Goal: Task Accomplishment & Management: Manage account settings

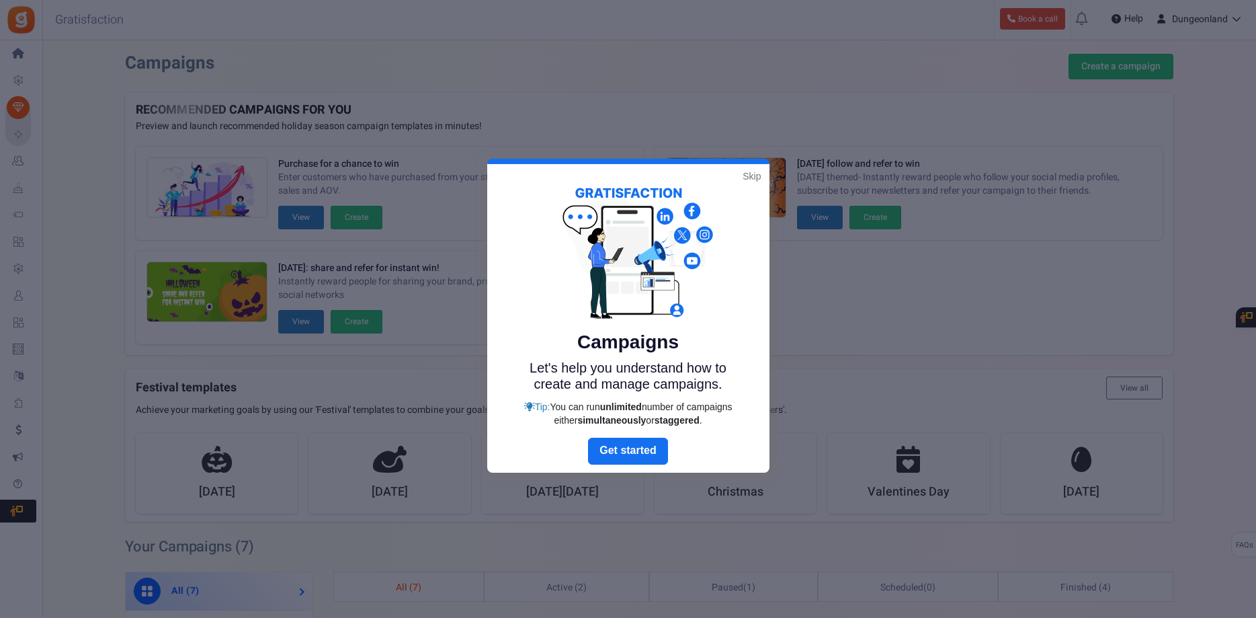
click at [752, 176] on link "Skip" at bounding box center [752, 175] width 18 height 13
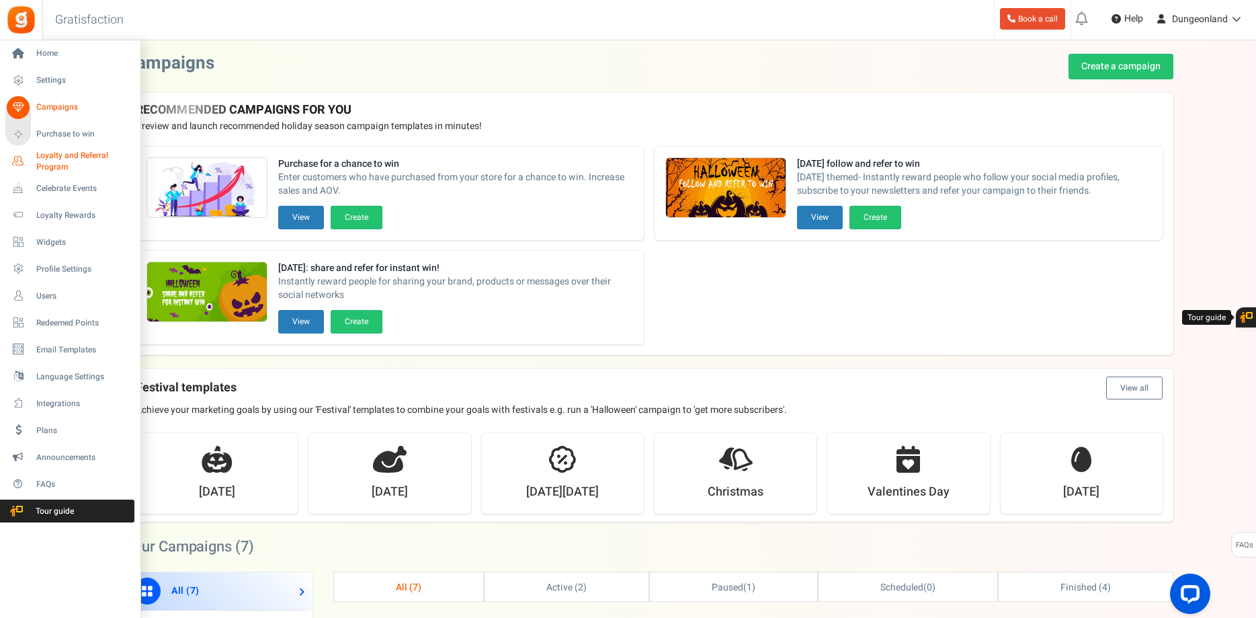
click at [48, 160] on span "Loyalty and Referral Program" at bounding box center [85, 161] width 98 height 23
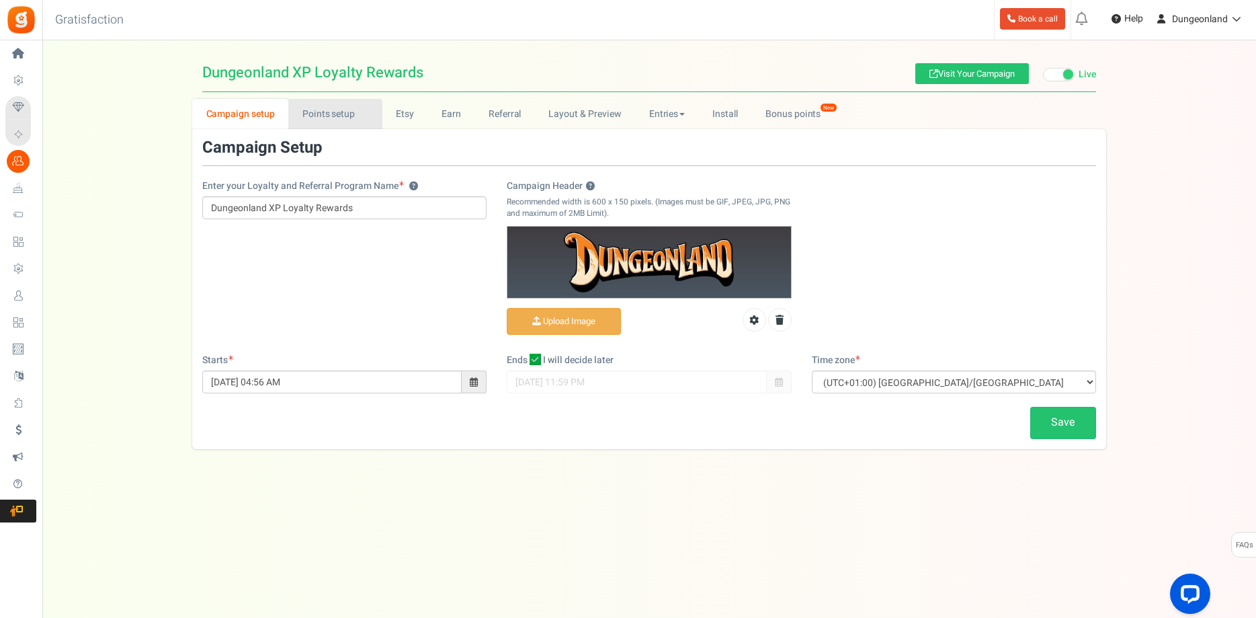
click at [329, 117] on link "Points setup New" at bounding box center [334, 114] width 93 height 30
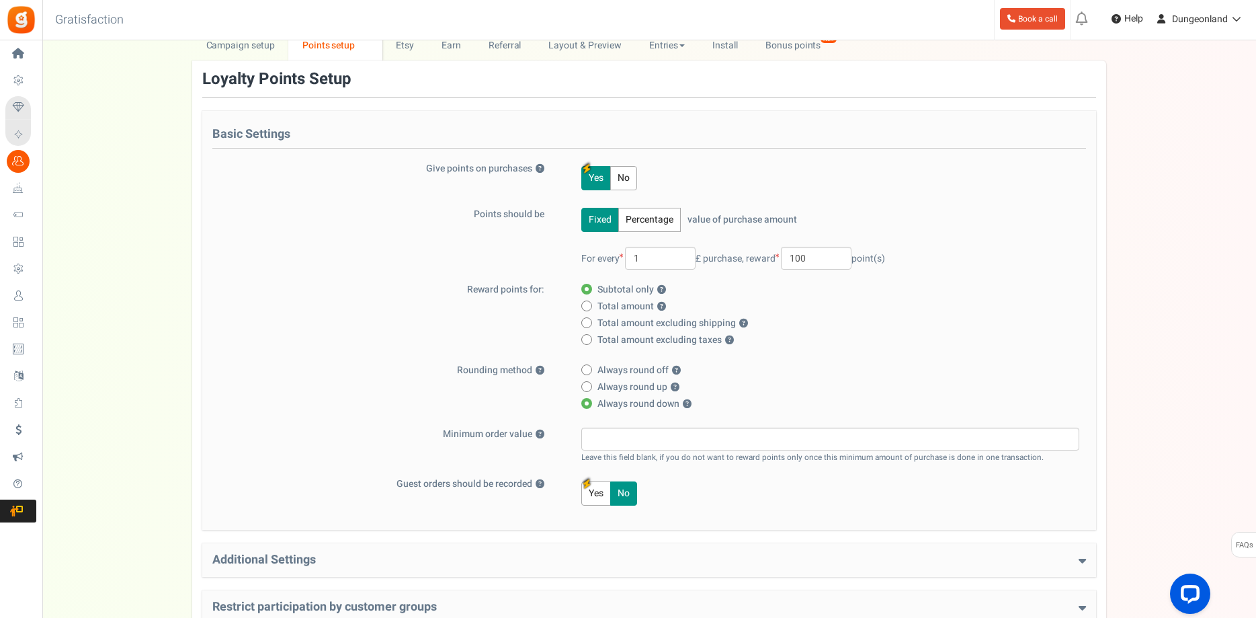
scroll to position [210, 0]
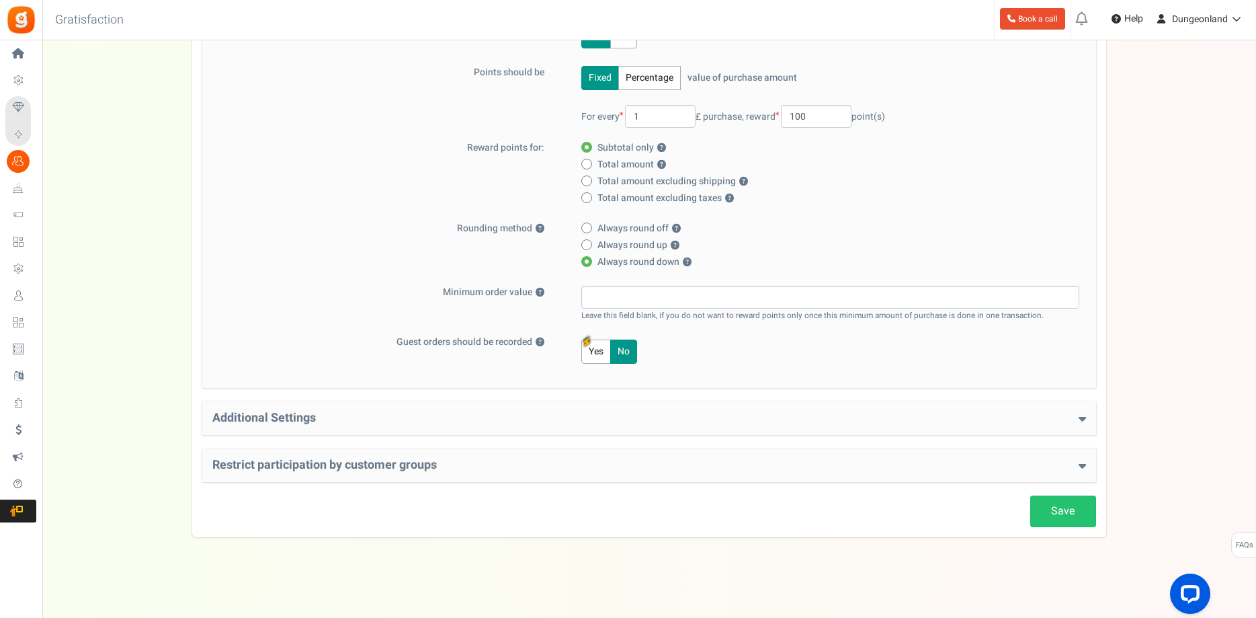
click at [1082, 418] on icon at bounding box center [1082, 418] width 7 height 12
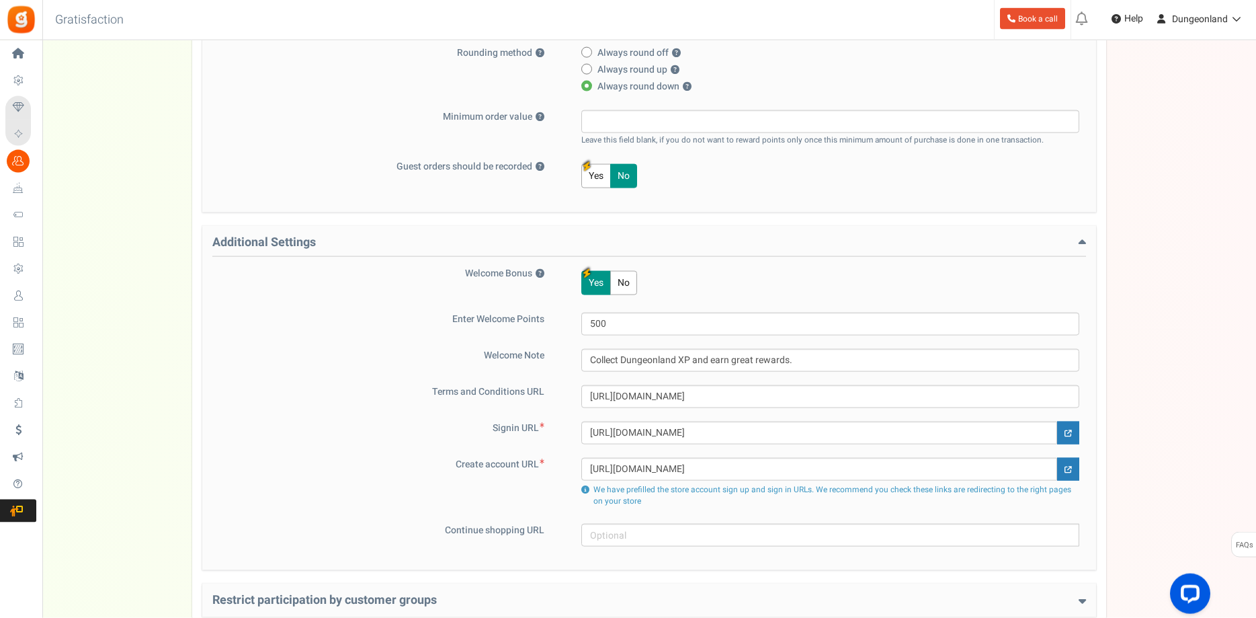
scroll to position [485, 0]
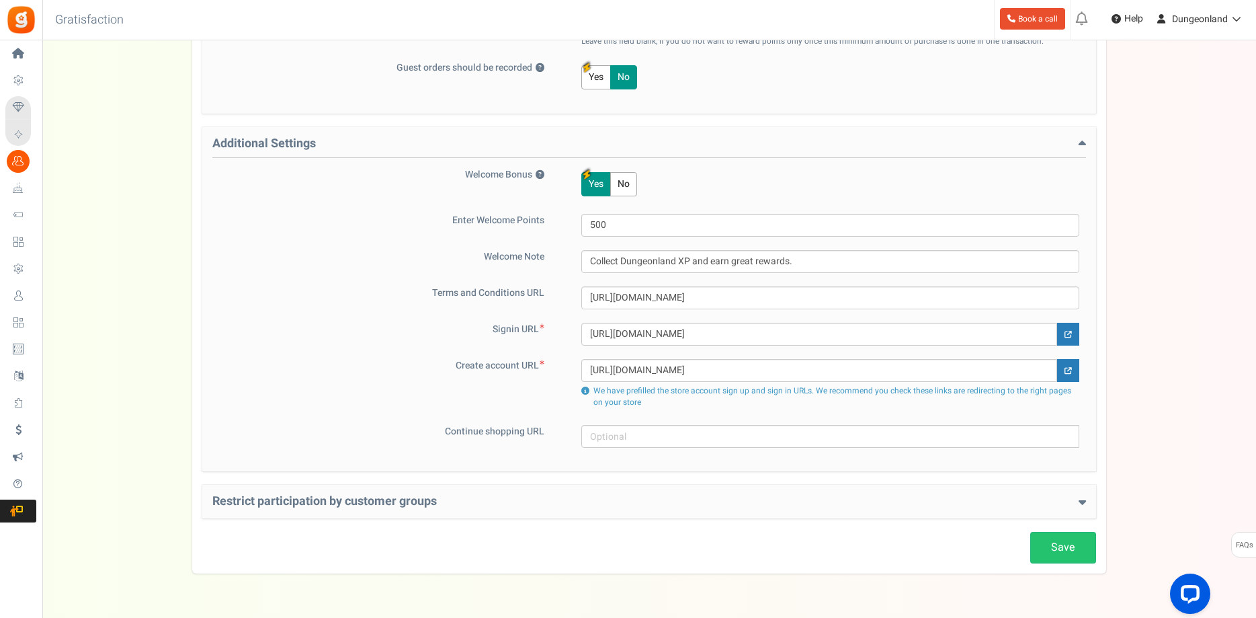
click at [1074, 499] on h4 "Restrict participation by customer groups" at bounding box center [649, 501] width 874 height 13
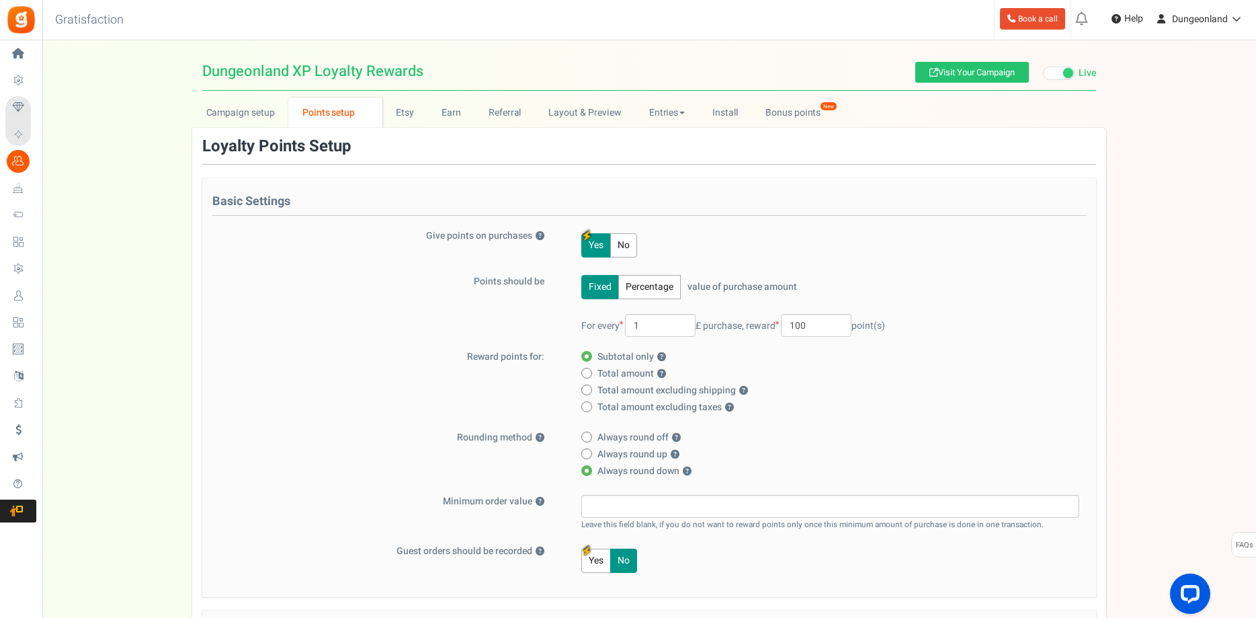
scroll to position [0, 0]
click at [409, 115] on link "Etsy" at bounding box center [405, 114] width 46 height 30
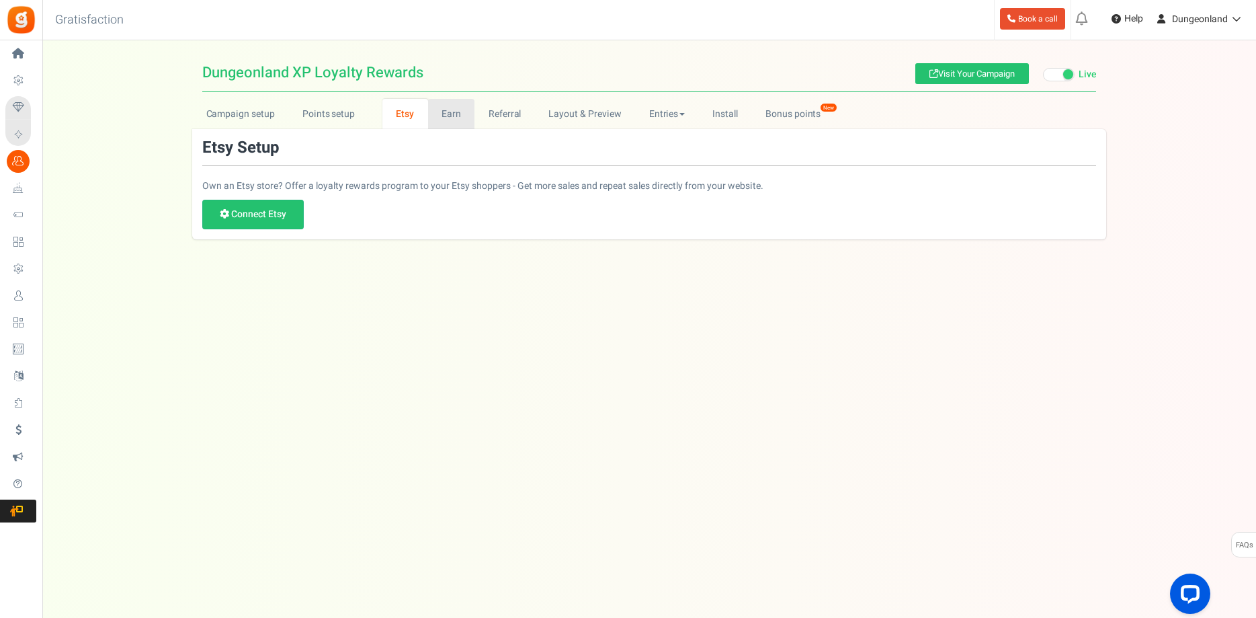
click at [450, 115] on link "Earn" at bounding box center [451, 114] width 47 height 30
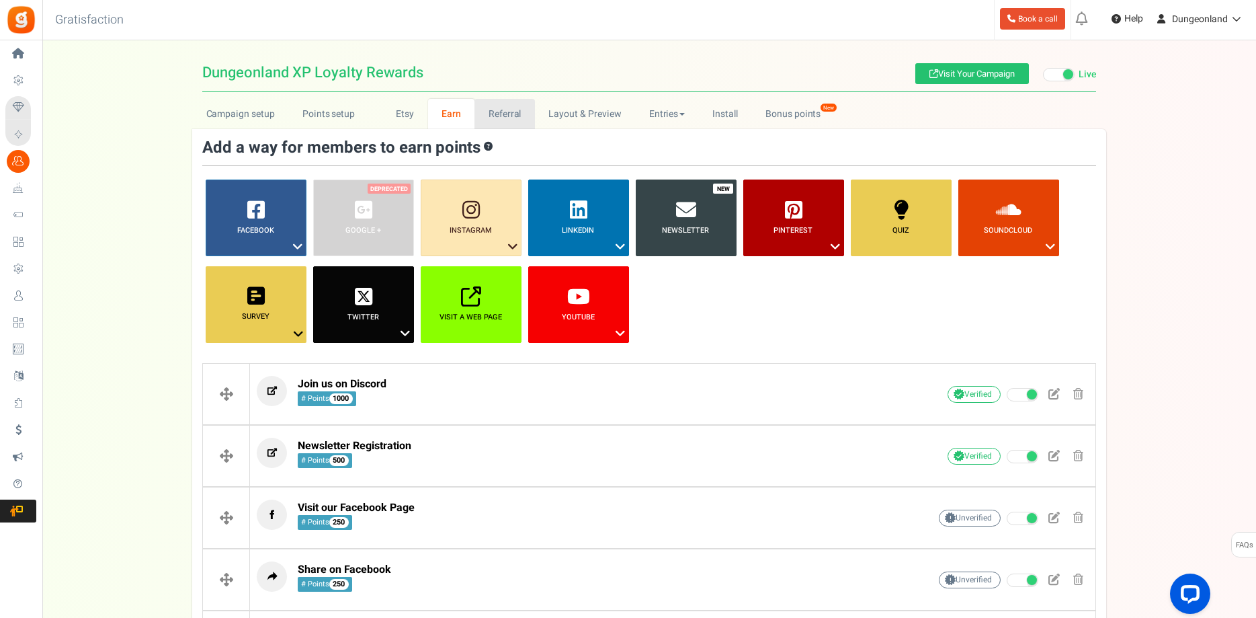
click at [507, 117] on link "Referral" at bounding box center [505, 114] width 60 height 30
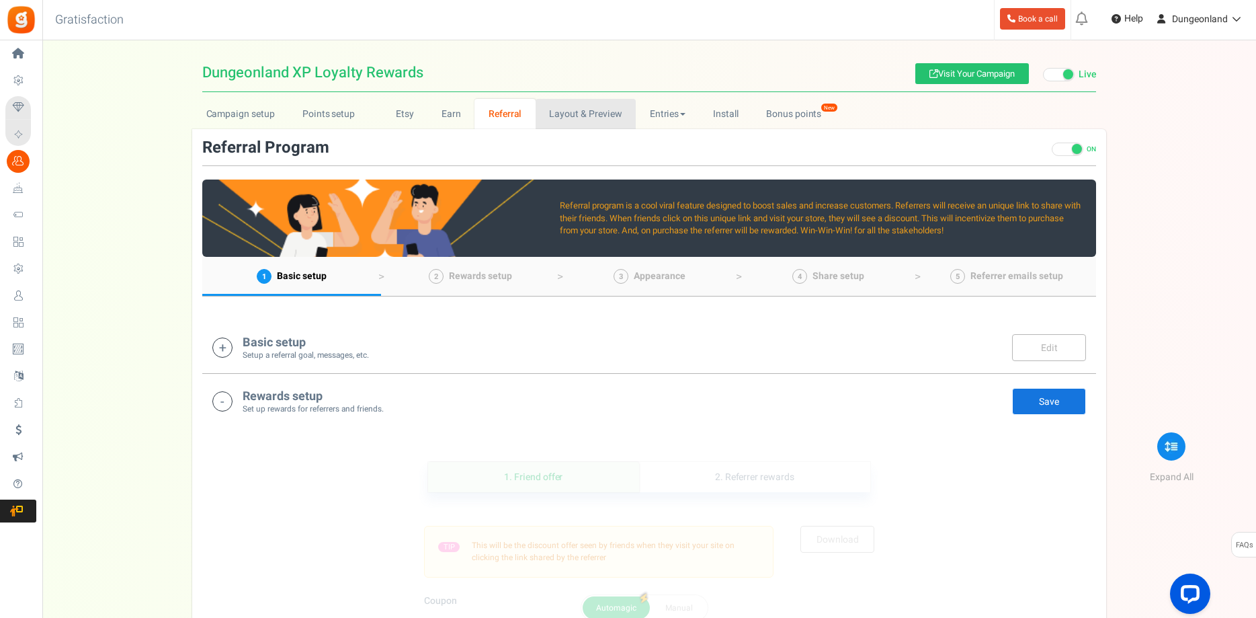
click at [591, 116] on link "Layout & Preview" at bounding box center [586, 114] width 100 height 30
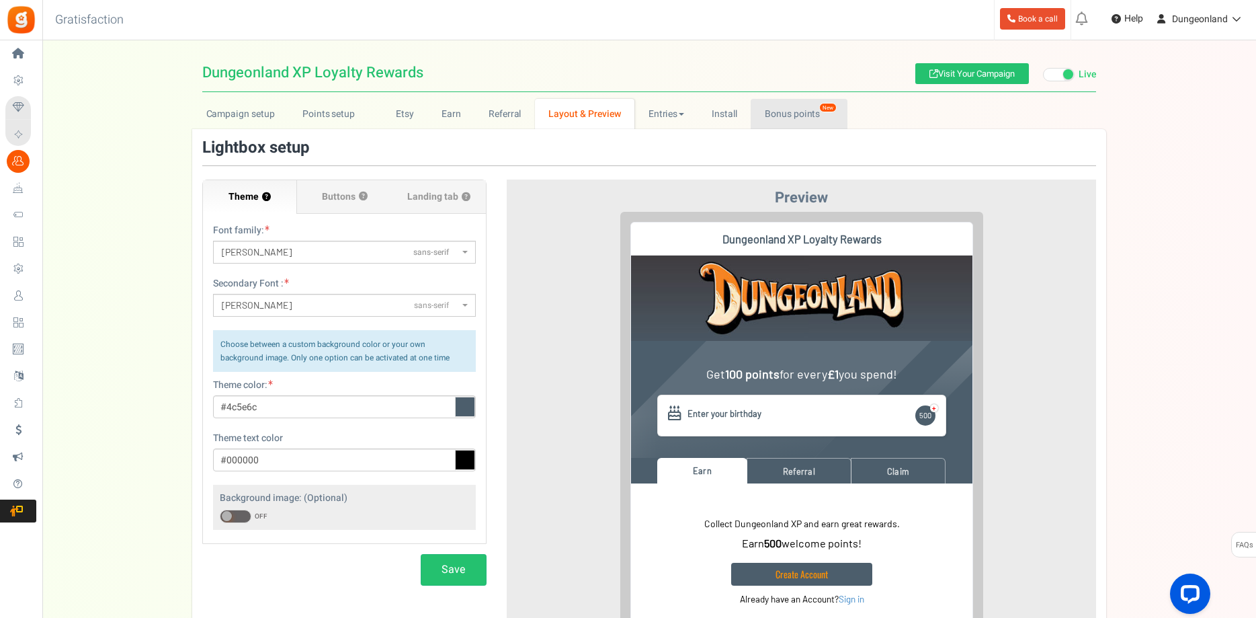
click at [802, 112] on link "Bonus points New" at bounding box center [799, 114] width 96 height 30
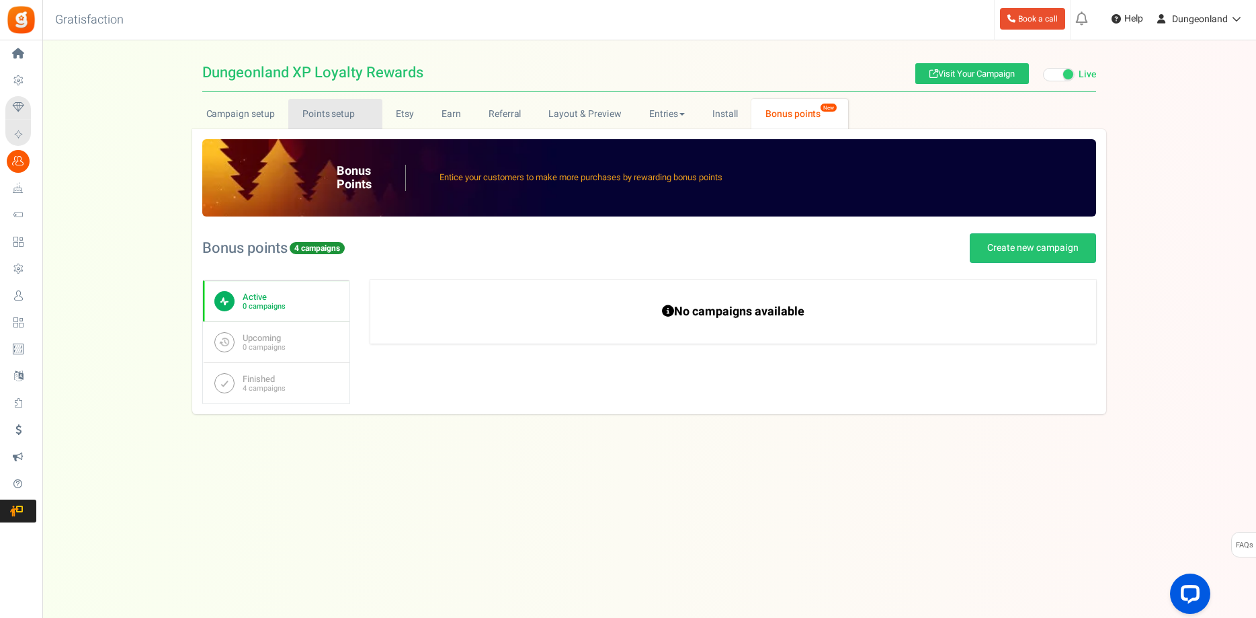
click at [319, 120] on link "Points setup New" at bounding box center [334, 114] width 93 height 30
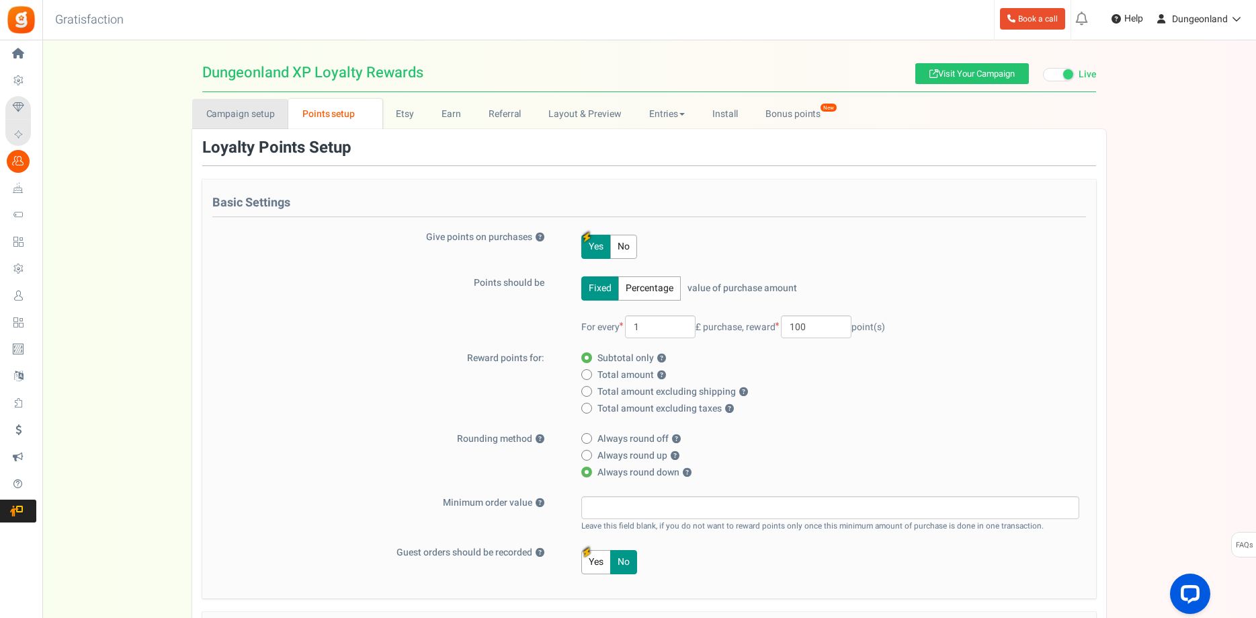
click at [261, 122] on link "Campaign setup" at bounding box center [240, 114] width 96 height 30
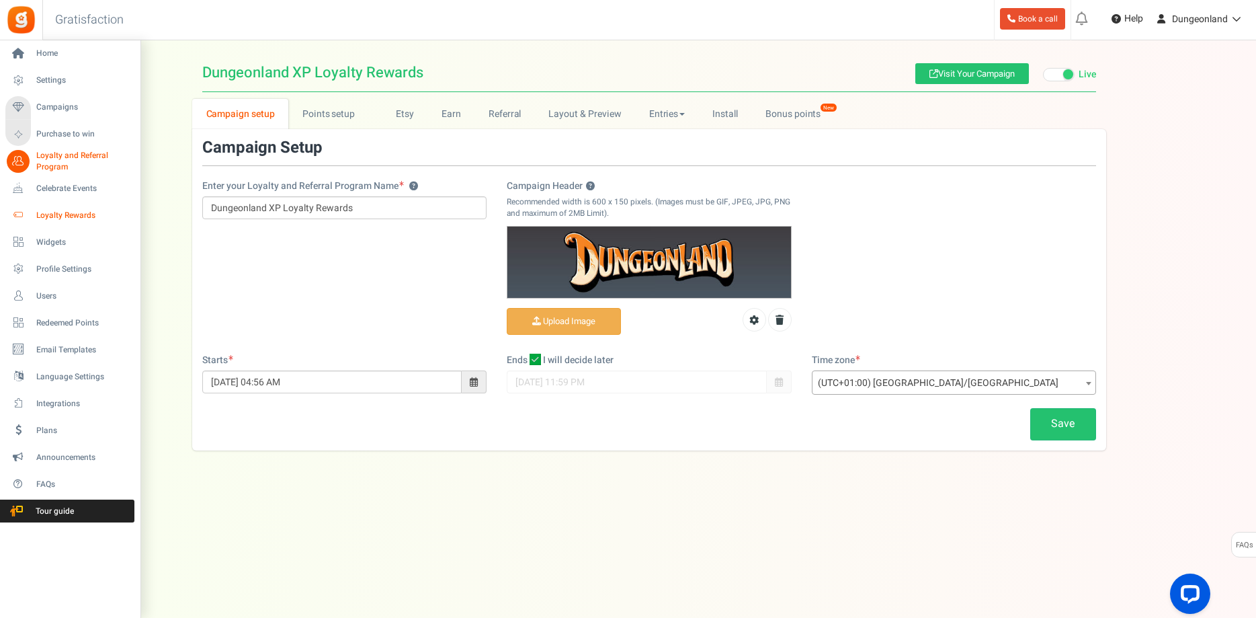
click at [59, 212] on span "Loyalty Rewards" at bounding box center [83, 215] width 94 height 11
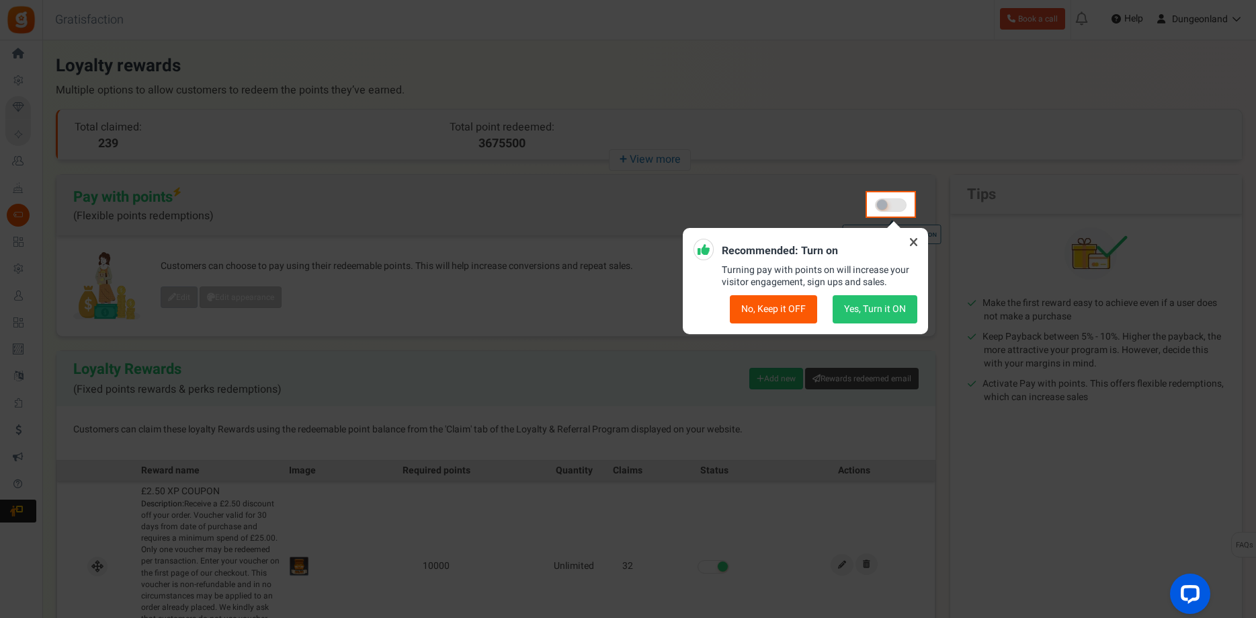
click at [914, 245] on icon at bounding box center [914, 242] width 22 height 22
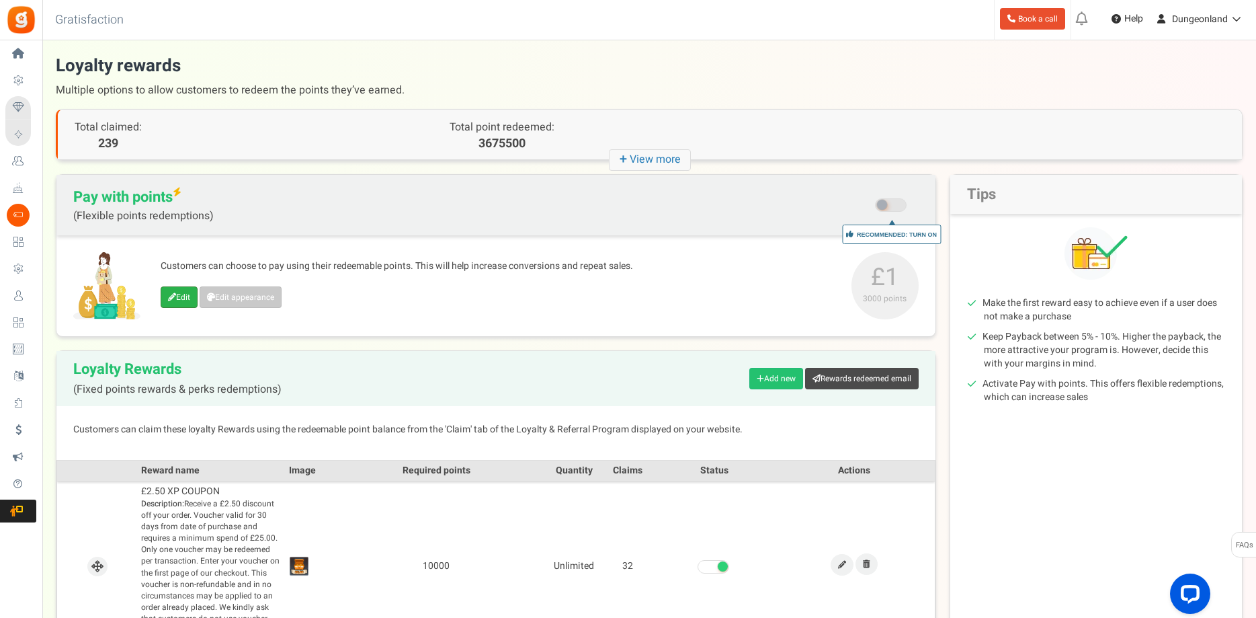
click at [181, 301] on link "Edit" at bounding box center [179, 297] width 37 height 22
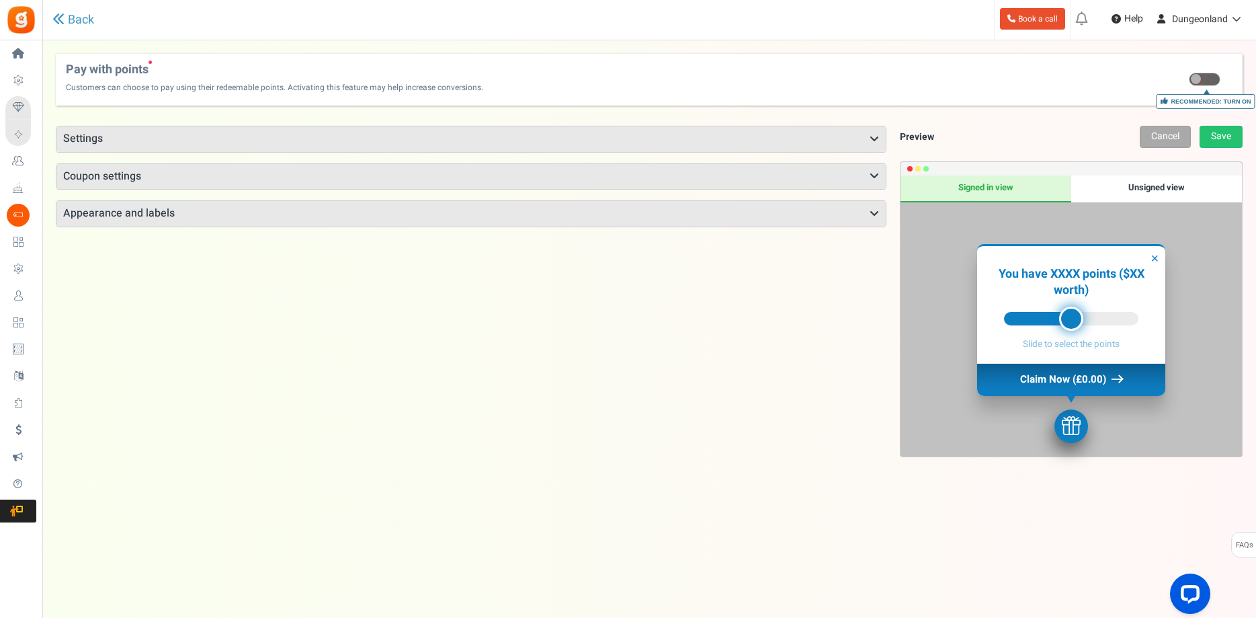
click at [873, 137] on icon at bounding box center [874, 139] width 9 height 11
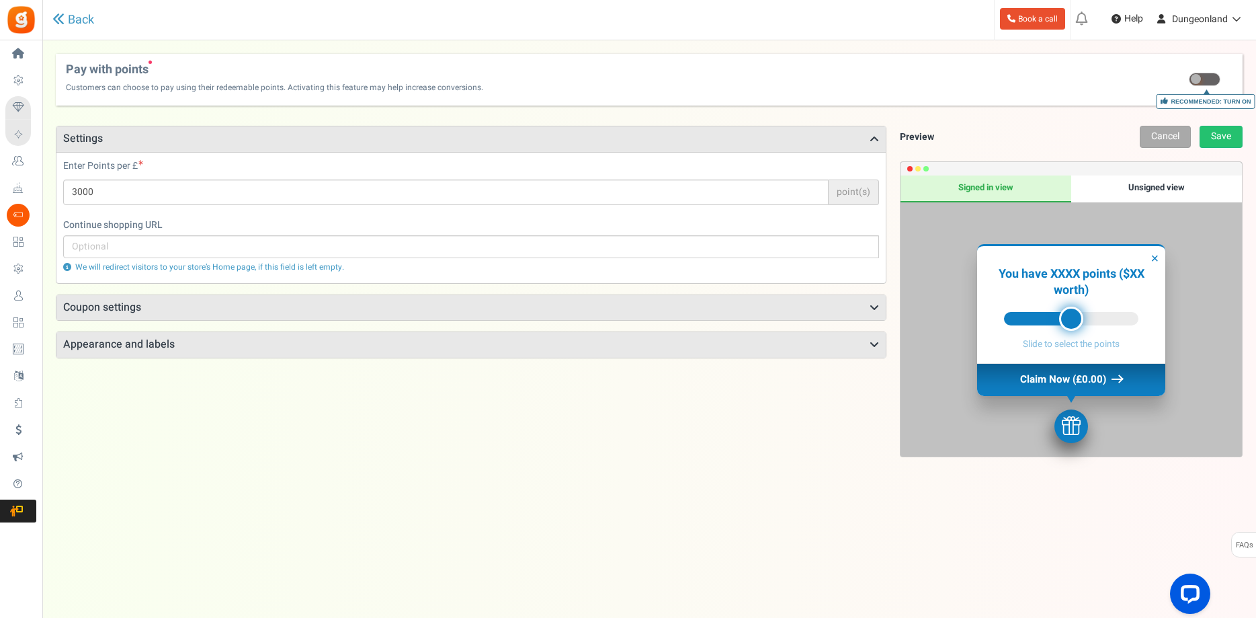
click at [870, 307] on h3 "Coupon settings" at bounding box center [471, 308] width 830 height 26
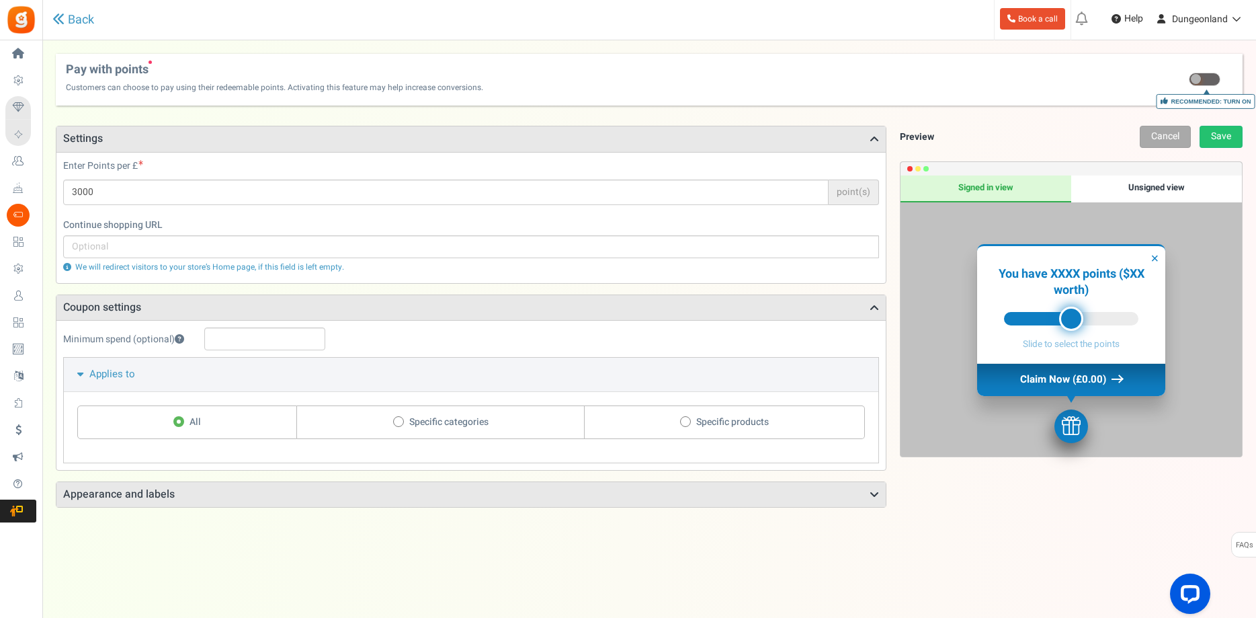
click at [875, 499] on icon at bounding box center [874, 494] width 9 height 11
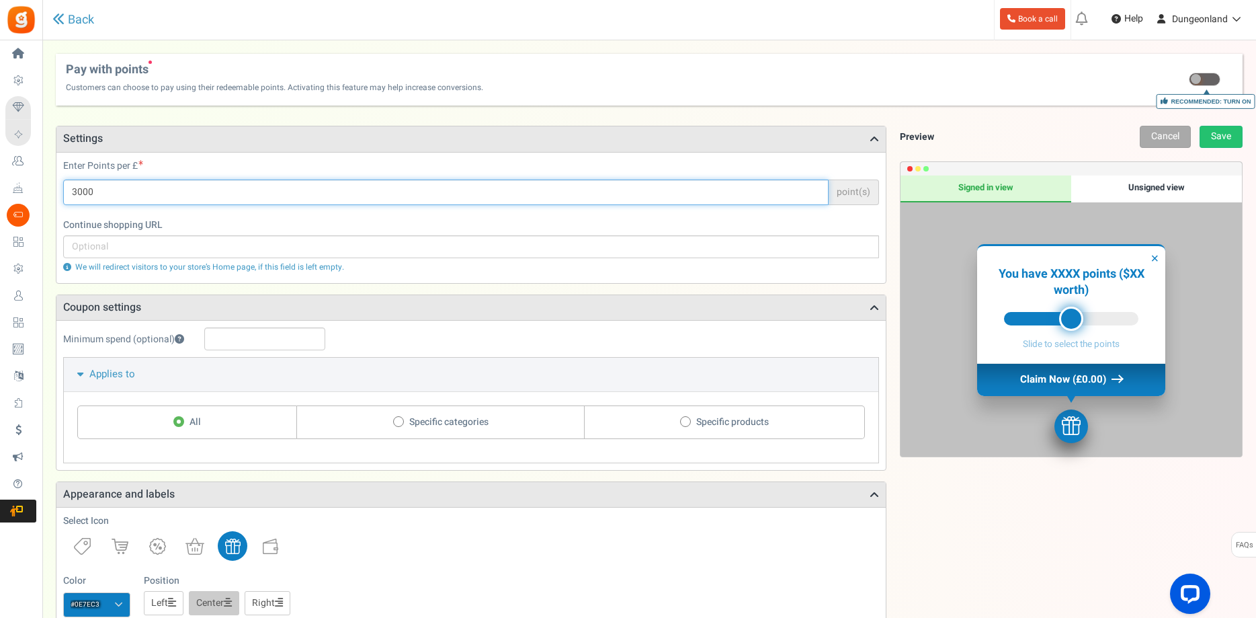
drag, startPoint x: 114, startPoint y: 191, endPoint x: 67, endPoint y: 192, distance: 47.1
click at [67, 192] on input "3000" at bounding box center [446, 192] width 766 height 26
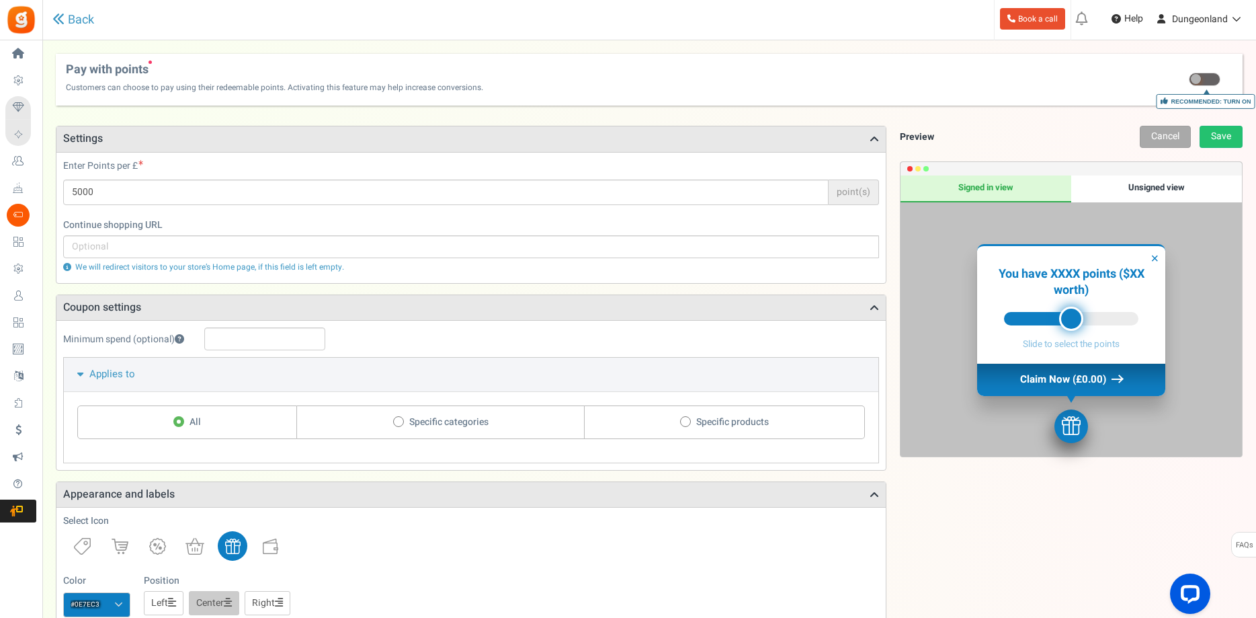
click at [265, 220] on label "Continue shopping URL" at bounding box center [471, 224] width 816 height 13
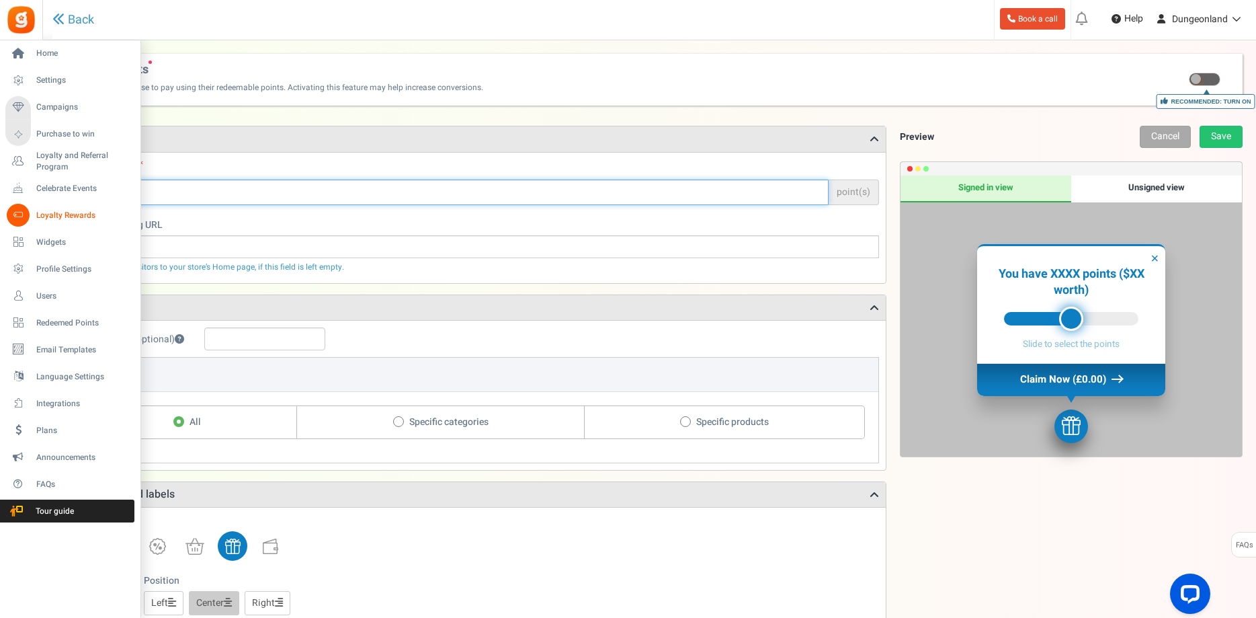
drag, startPoint x: 100, startPoint y: 190, endPoint x: 42, endPoint y: 222, distance: 66.2
click at [63, 191] on input "5000" at bounding box center [446, 192] width 766 height 26
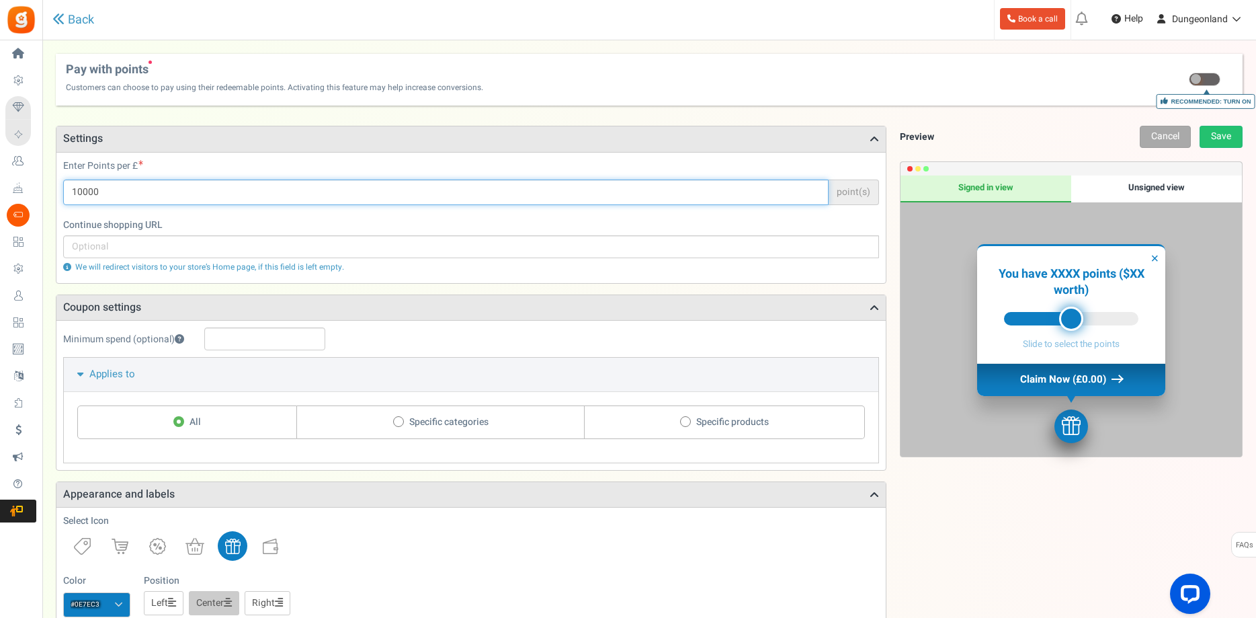
type input "10000"
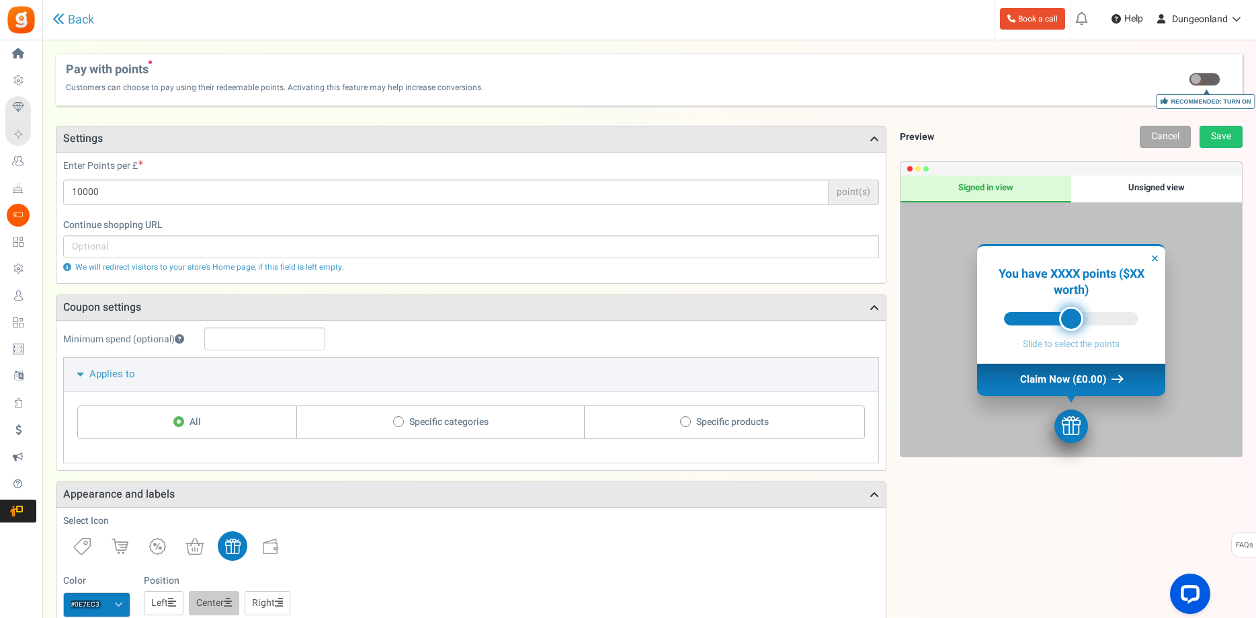
click at [551, 121] on div "Points mode Recommended Selecting this may reduce participation Allow customers…" at bounding box center [649, 616] width 1187 height 1008
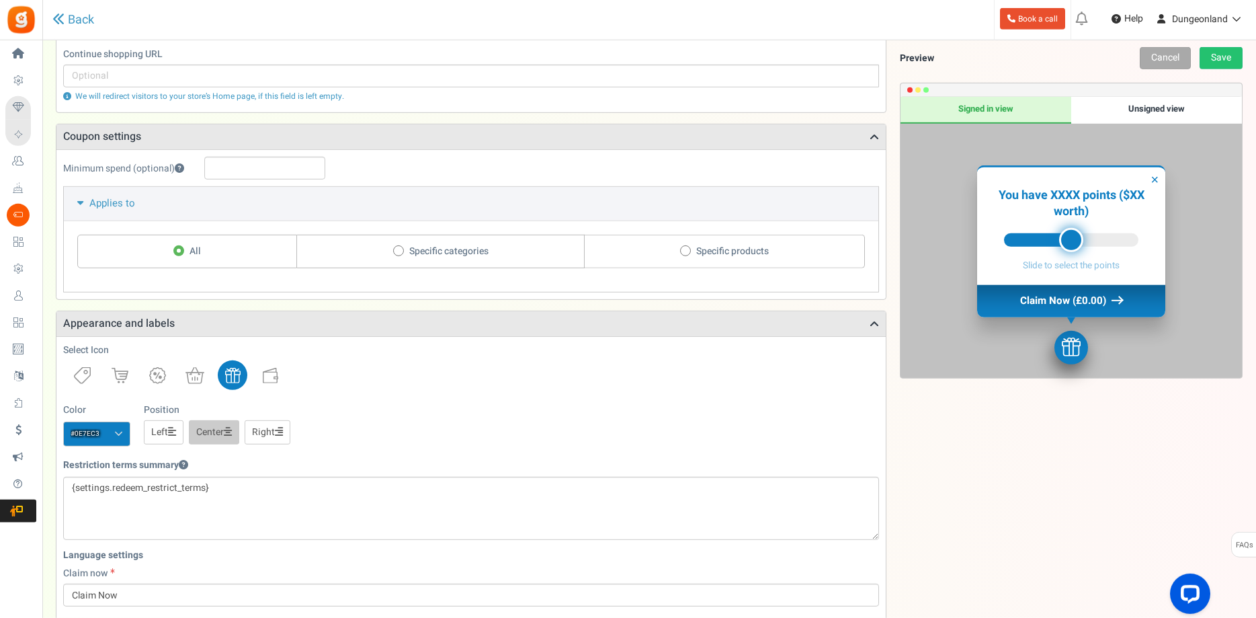
scroll to position [206, 0]
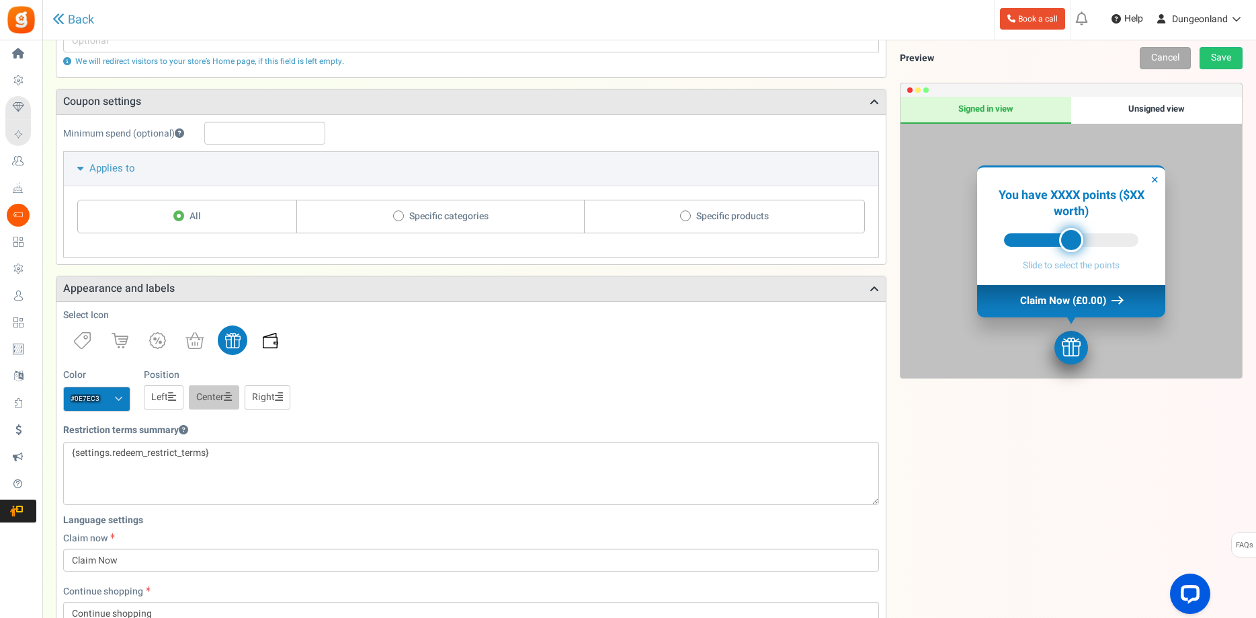
click at [274, 342] on img at bounding box center [270, 340] width 15 height 15
click at [120, 399] on span at bounding box center [118, 399] width 9 height 10
click at [120, 399] on input "#0e7ec3" at bounding box center [96, 399] width 67 height 24
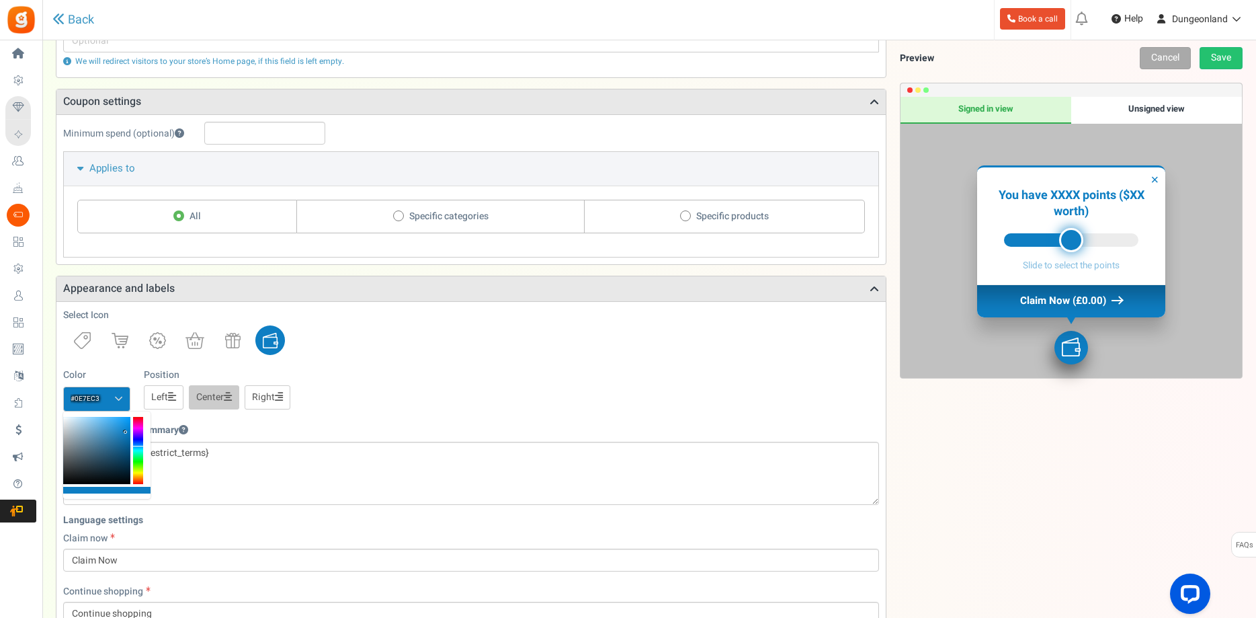
click at [360, 400] on div "Color #0e7ec3 We recommend a darker color Position Left Center Right" at bounding box center [471, 389] width 816 height 42
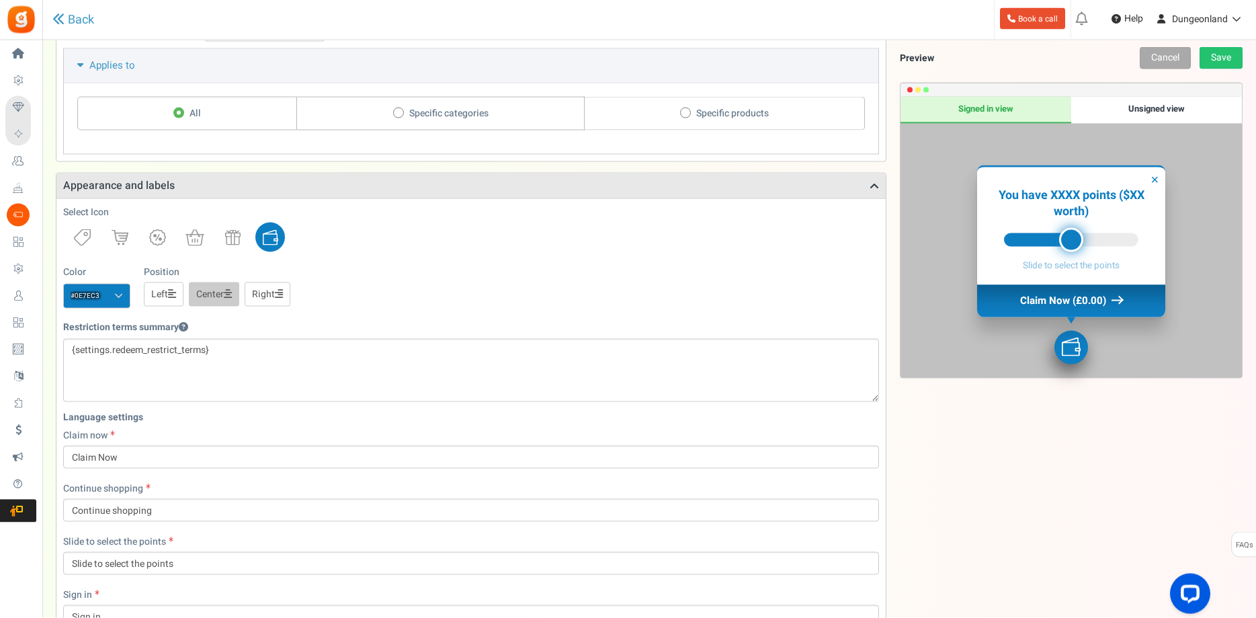
scroll to position [343, 0]
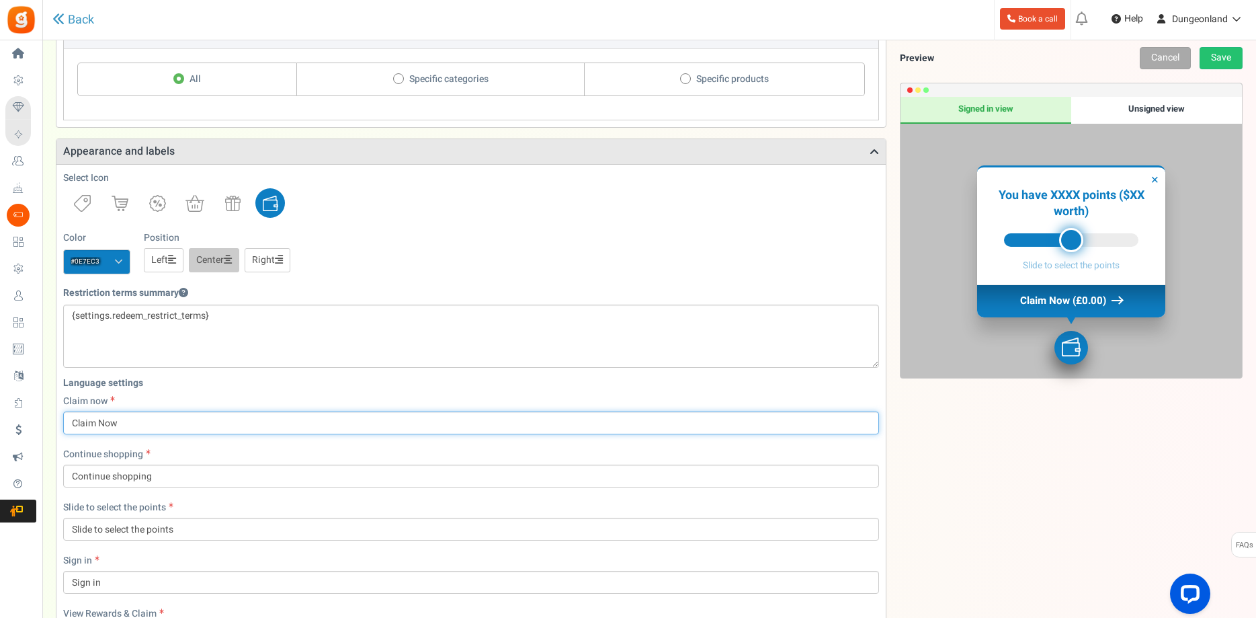
drag, startPoint x: 96, startPoint y: 424, endPoint x: 69, endPoint y: 424, distance: 27.6
click at [69, 424] on input "Claim Now" at bounding box center [471, 422] width 816 height 23
type input "Redeem Now"
click at [307, 391] on div "Language settings Claim now Redeem Now Continue shopping Continue shopping Slid…" at bounding box center [471, 542] width 836 height 342
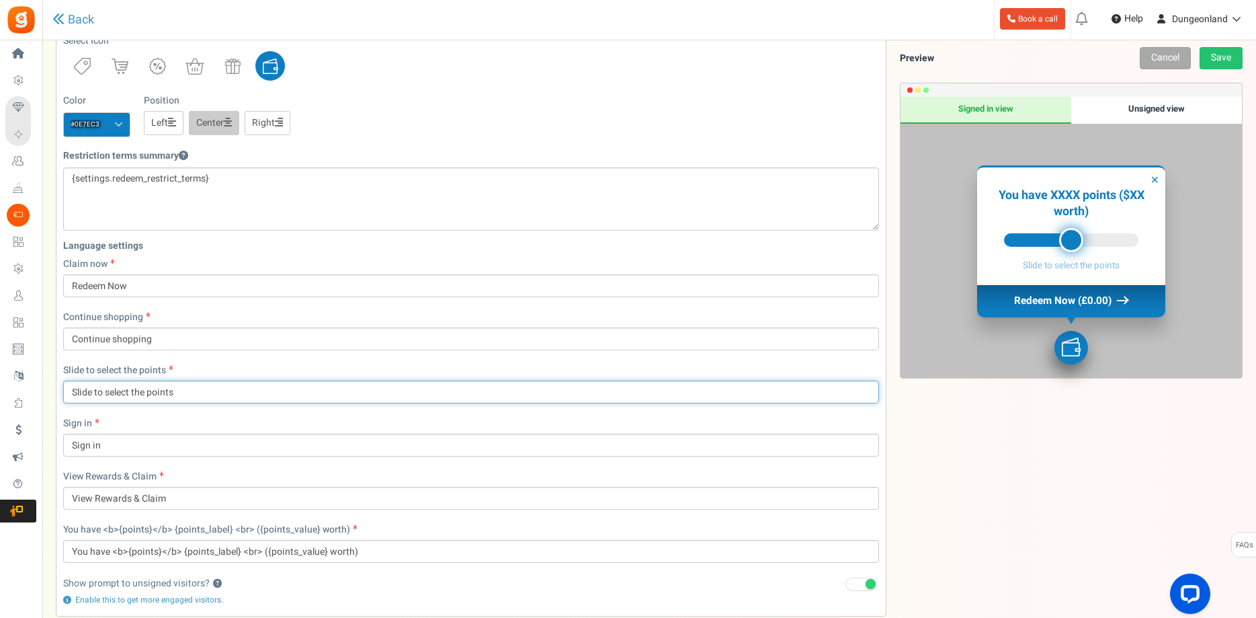
drag, startPoint x: 183, startPoint y: 393, endPoint x: 112, endPoint y: 399, distance: 70.8
click at [112, 399] on input "Slide to select the points" at bounding box center [471, 391] width 816 height 23
type input "Slide to spend XP points"
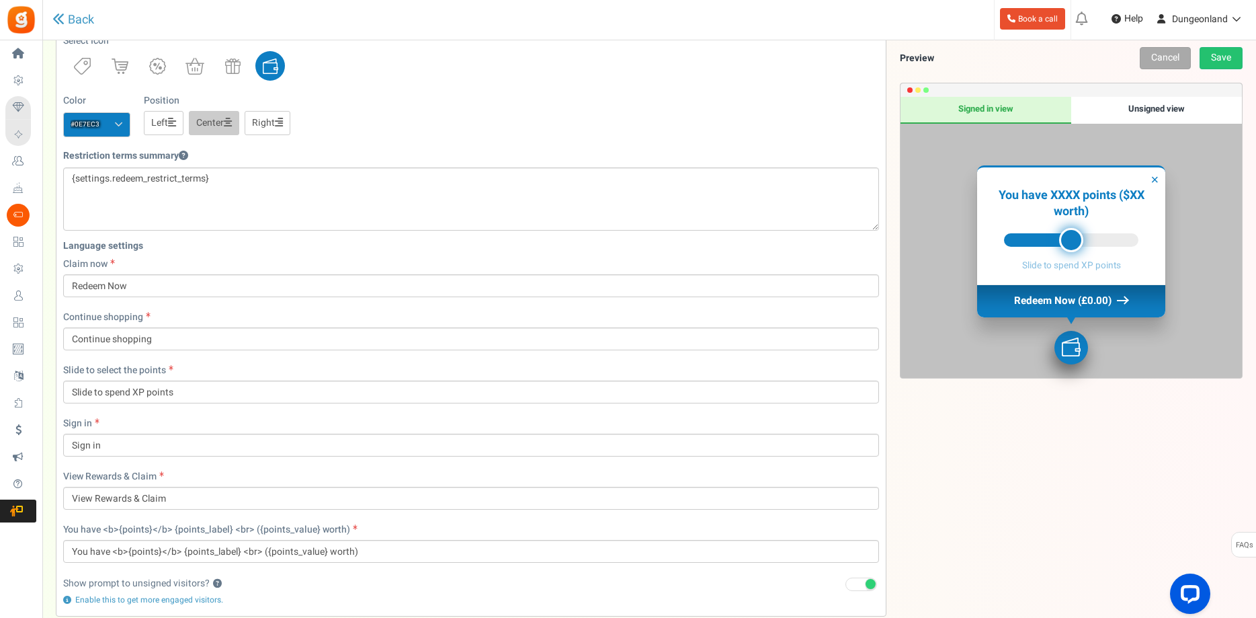
click at [166, 419] on div "Sign in Sign in" at bounding box center [471, 437] width 816 height 40
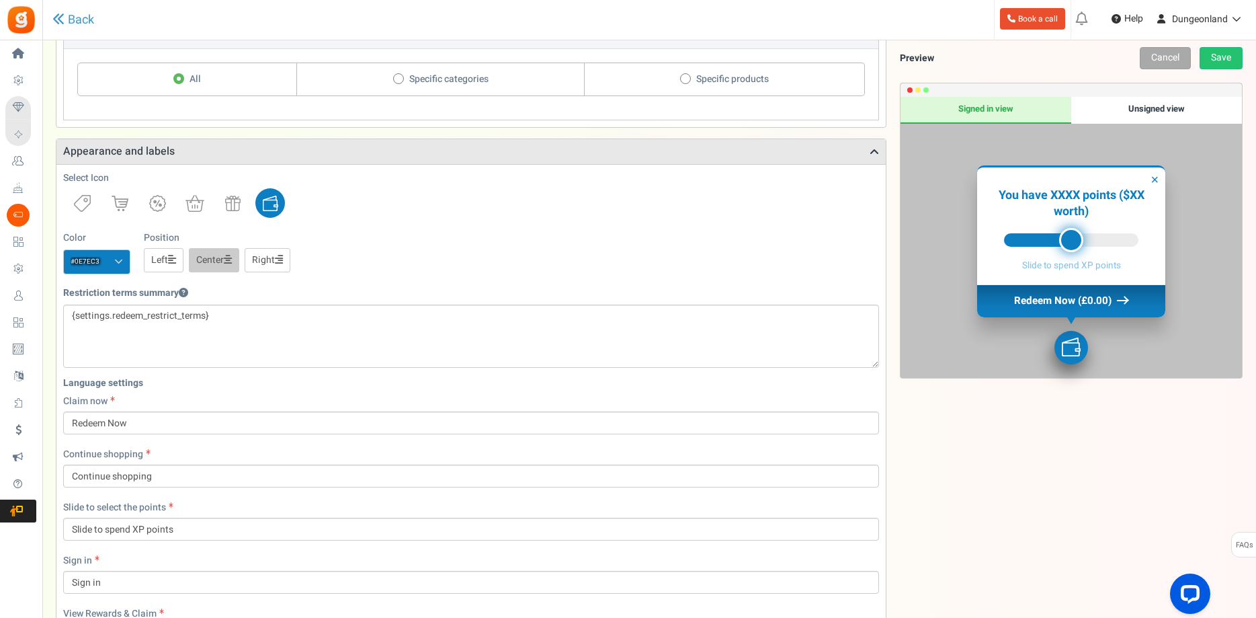
scroll to position [274, 0]
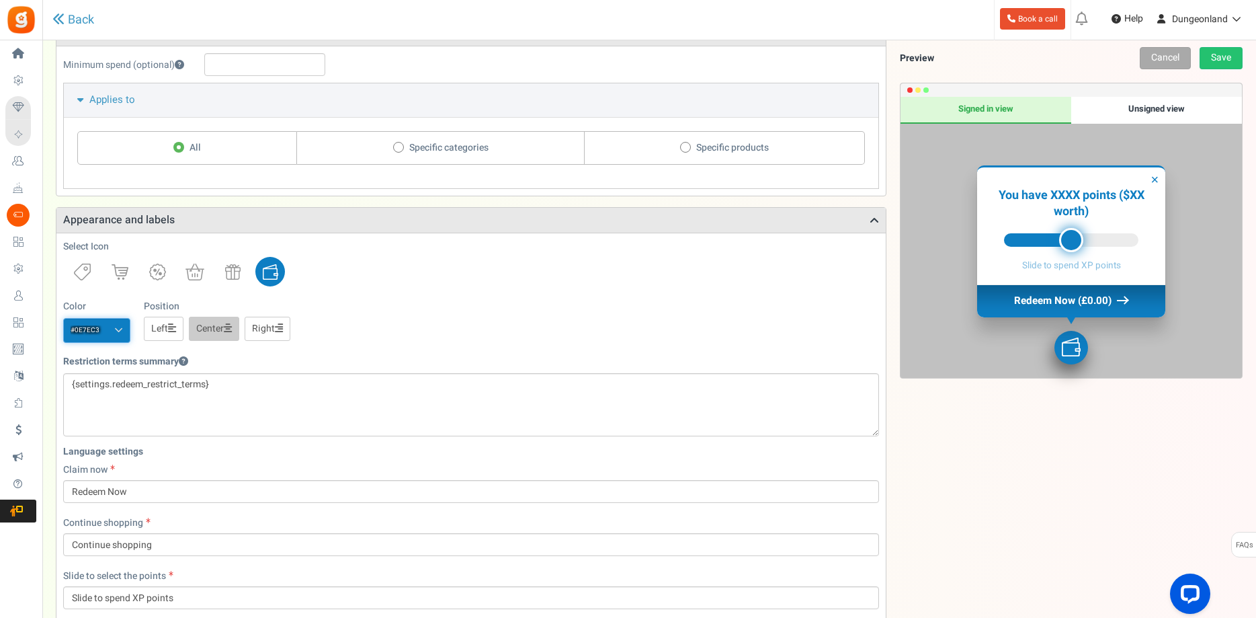
click at [90, 328] on input "#0e7ec3" at bounding box center [96, 330] width 67 height 24
drag, startPoint x: 102, startPoint y: 326, endPoint x: 73, endPoint y: 326, distance: 28.2
click at [73, 326] on input "#0e7ec3" at bounding box center [96, 330] width 67 height 24
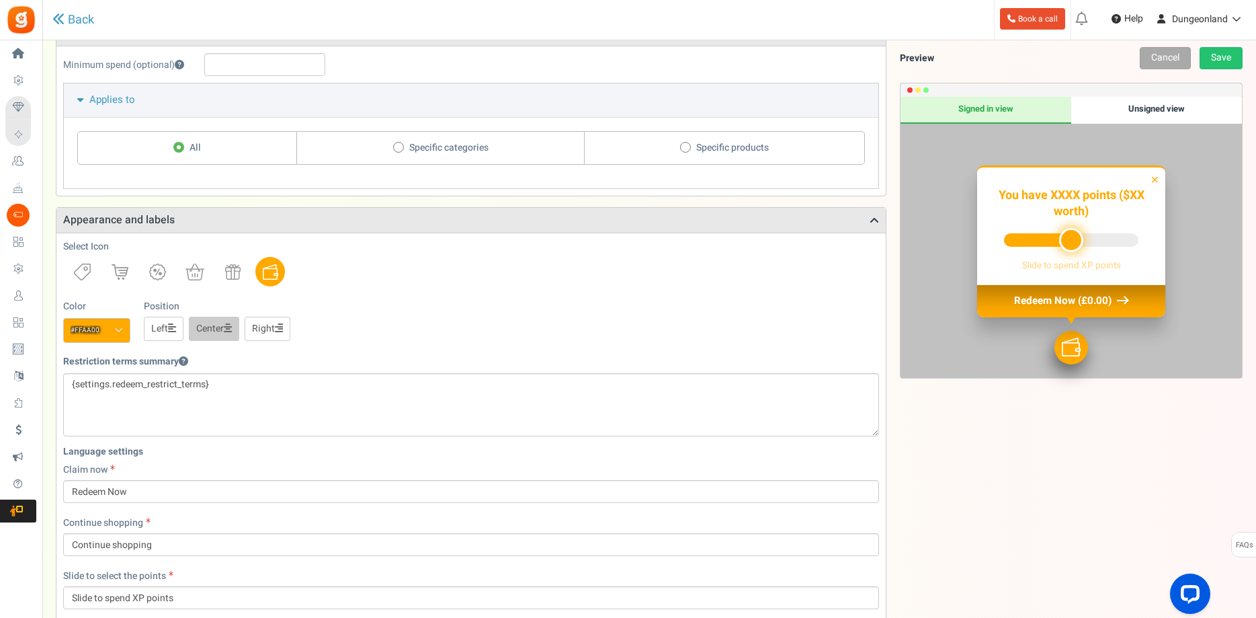
click at [446, 317] on div "Color #ffaa00 We recommend a darker color Position Left Center Right" at bounding box center [471, 321] width 816 height 42
click at [87, 329] on input "#ffaa00" at bounding box center [96, 330] width 67 height 24
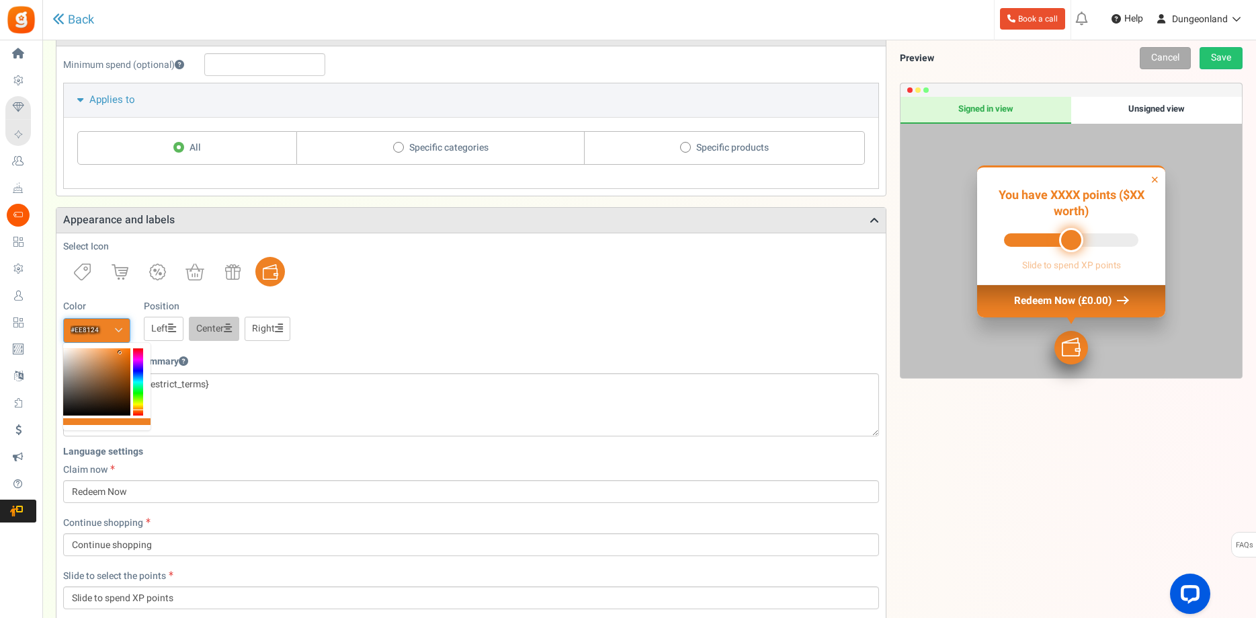
type input "#ee8124"
click at [488, 290] on div "Select Icon Color #ee8124 We recommend a darker color Position Left Center Right" at bounding box center [471, 291] width 816 height 102
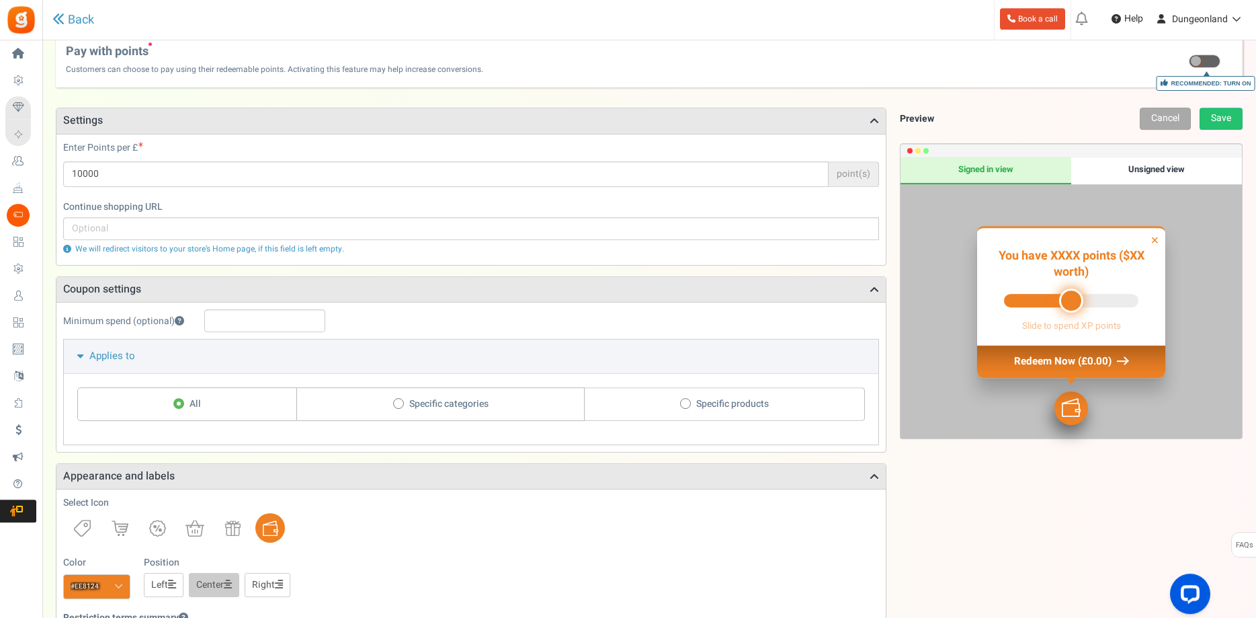
scroll to position [0, 0]
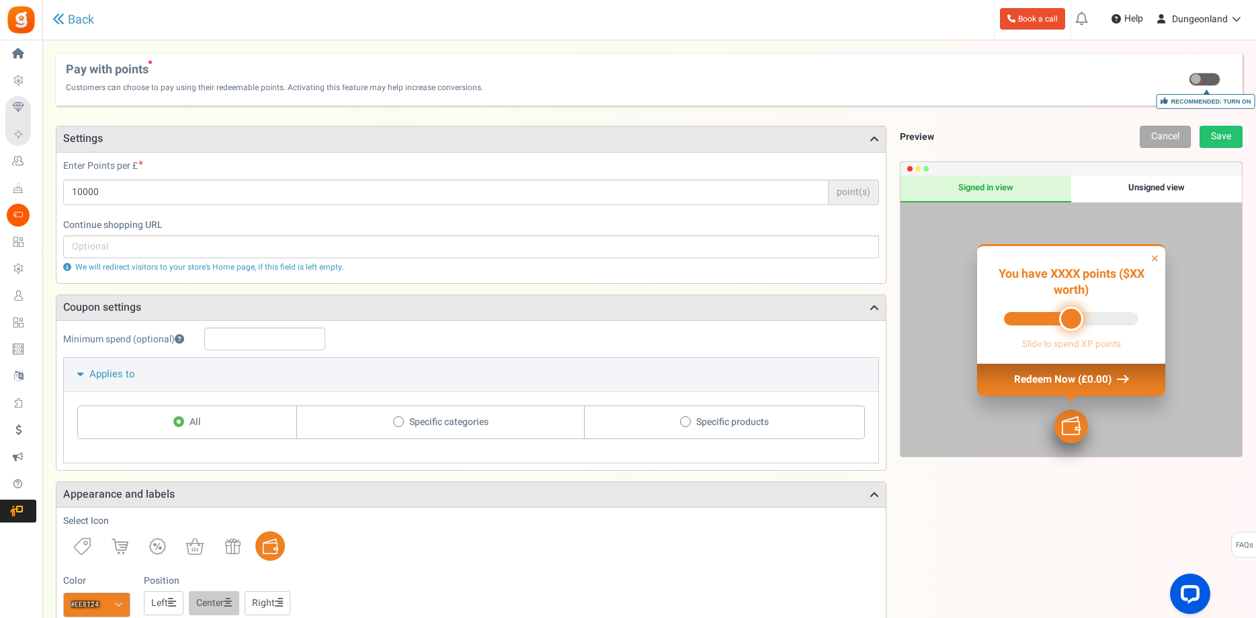
click at [1168, 186] on div "Unsigned view" at bounding box center [1156, 188] width 171 height 27
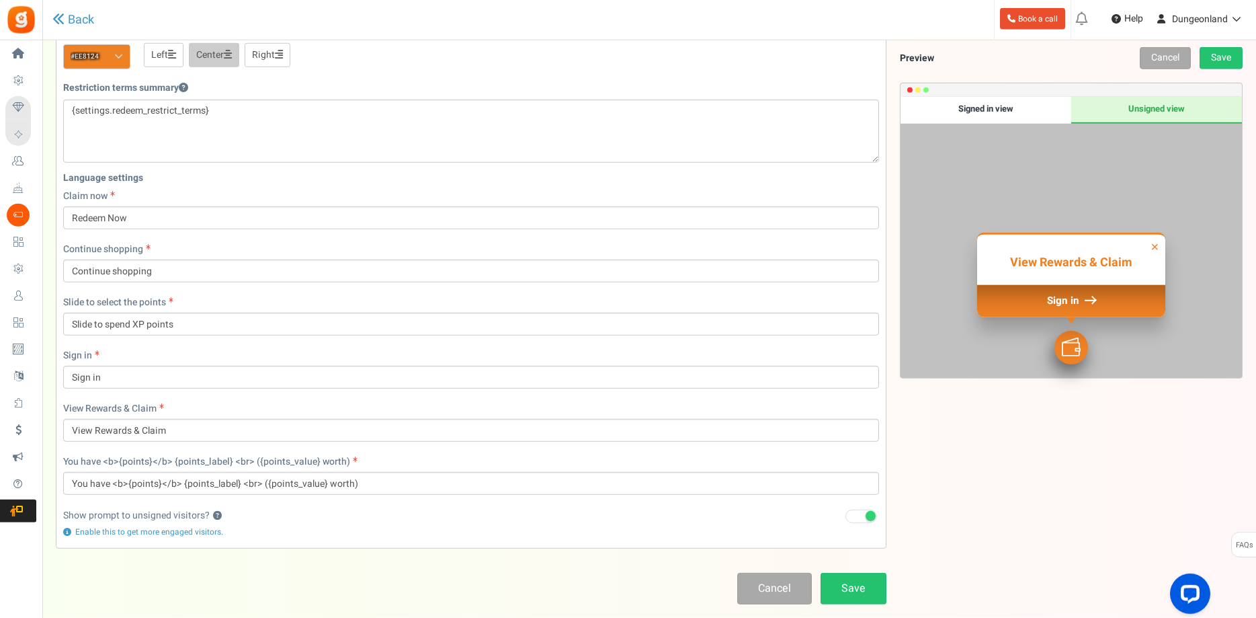
scroll to position [549, 0]
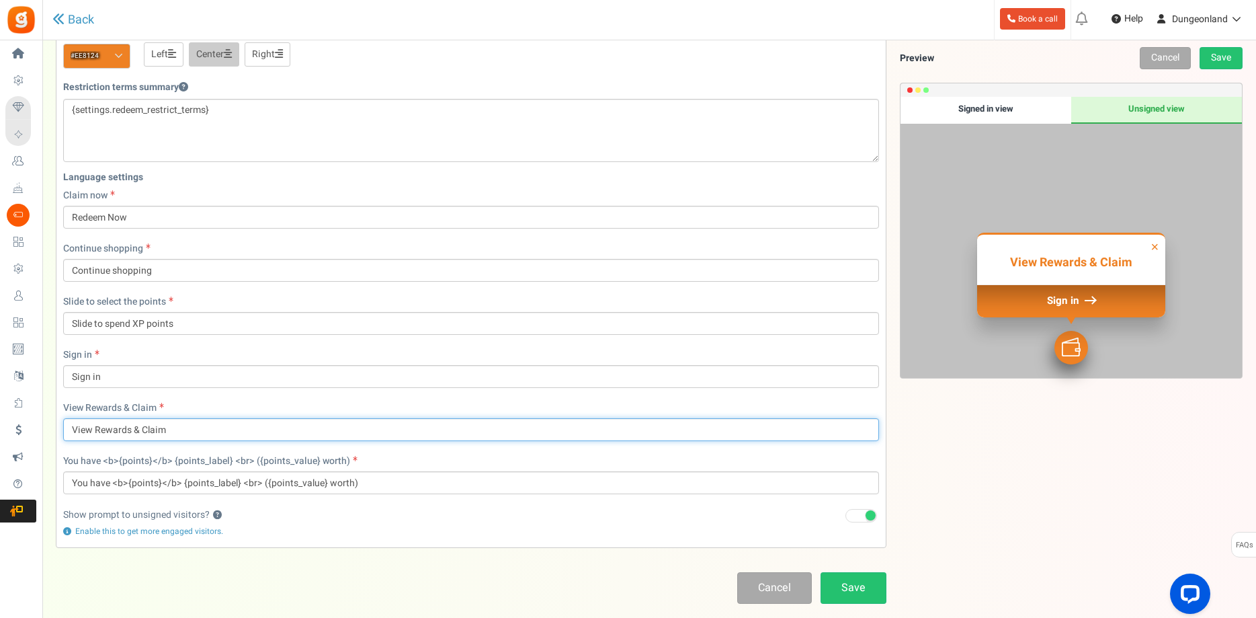
click at [96, 429] on input "View Rewards & Claim" at bounding box center [471, 429] width 816 height 23
type input "View XP Rewards & Claim"
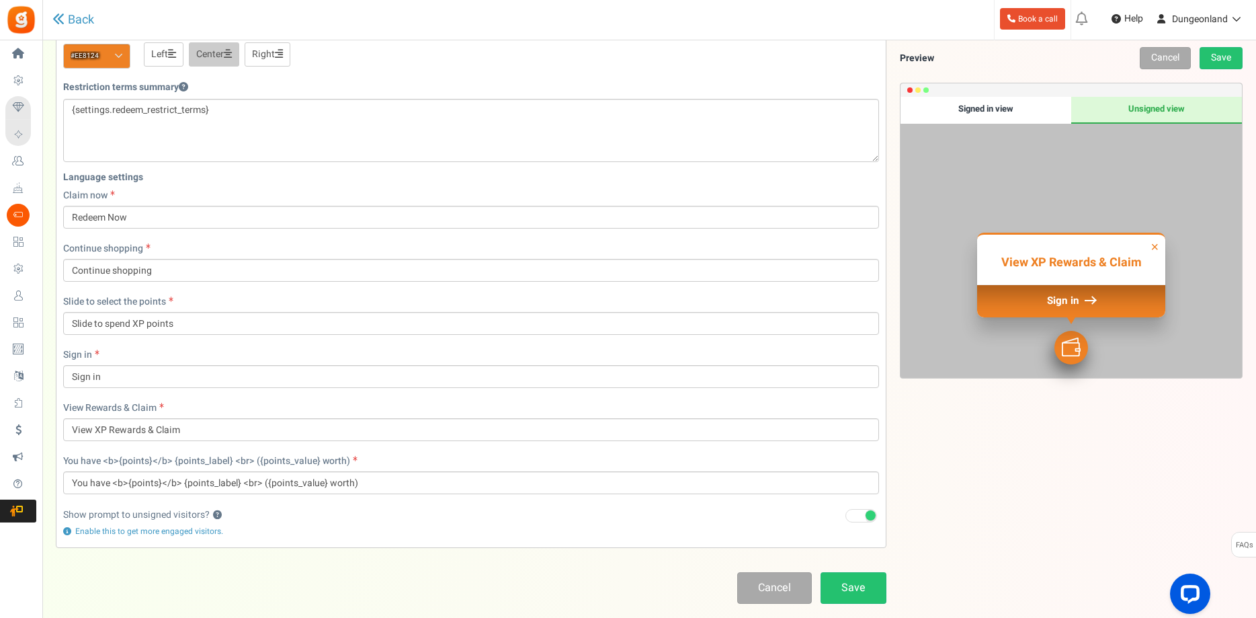
click at [938, 463] on div "Points mode Recommended Selecting this may reduce participation Allow customers…" at bounding box center [649, 68] width 1187 height 1008
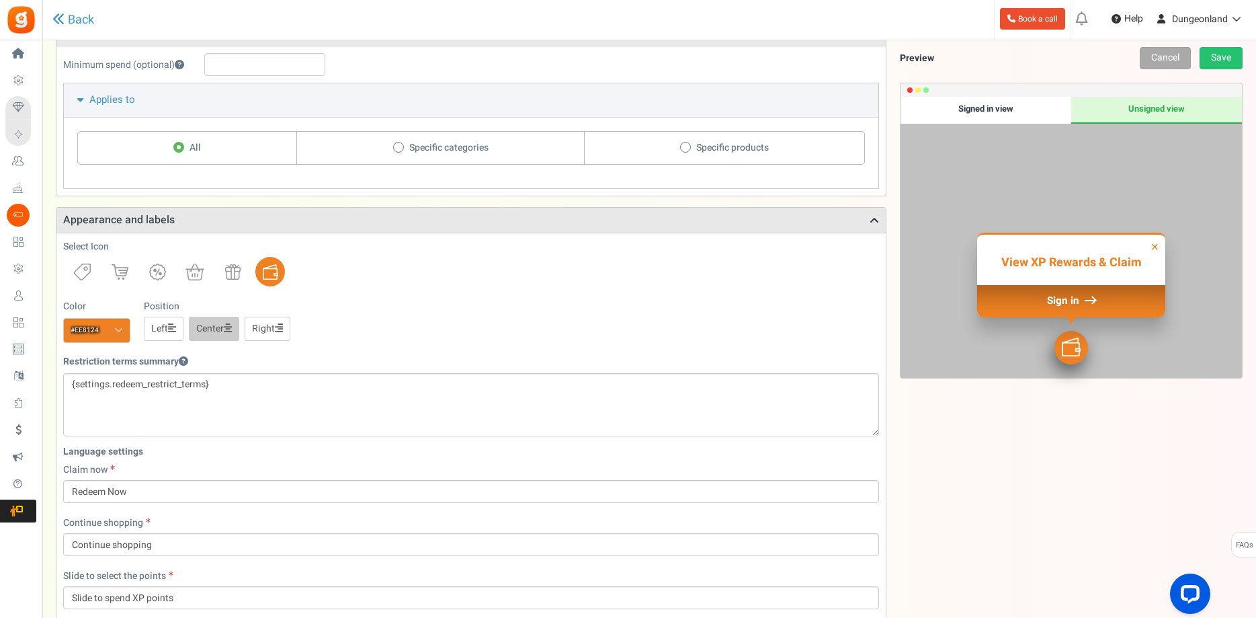
scroll to position [0, 0]
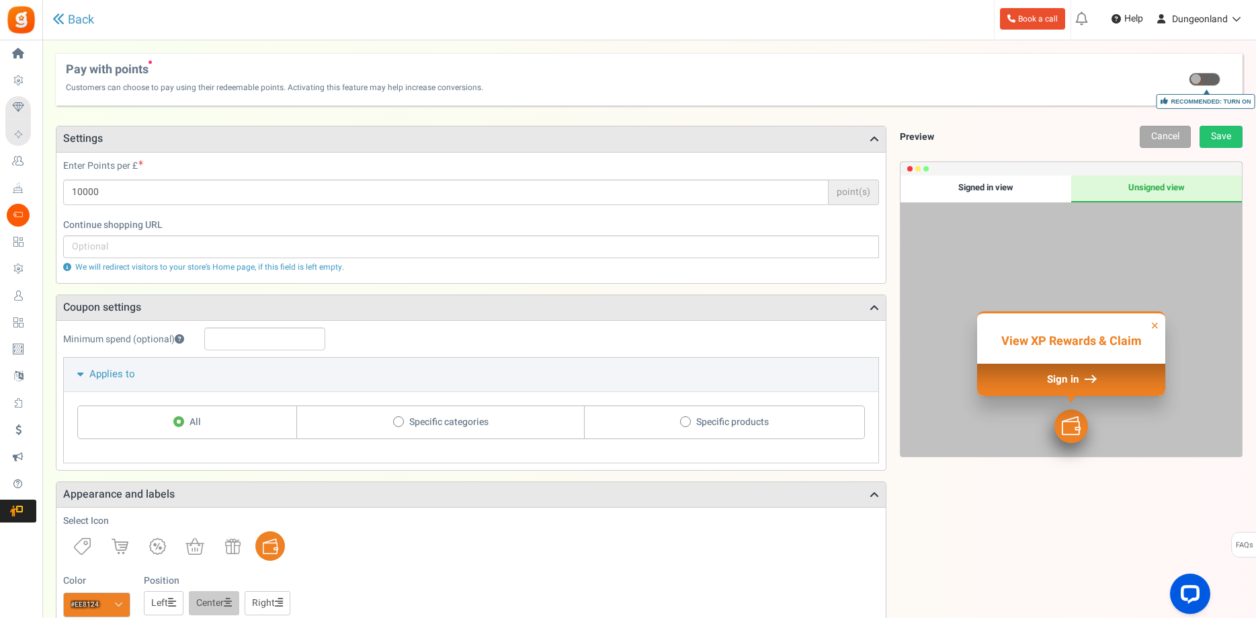
click at [1002, 185] on div "Signed in view" at bounding box center [986, 188] width 171 height 27
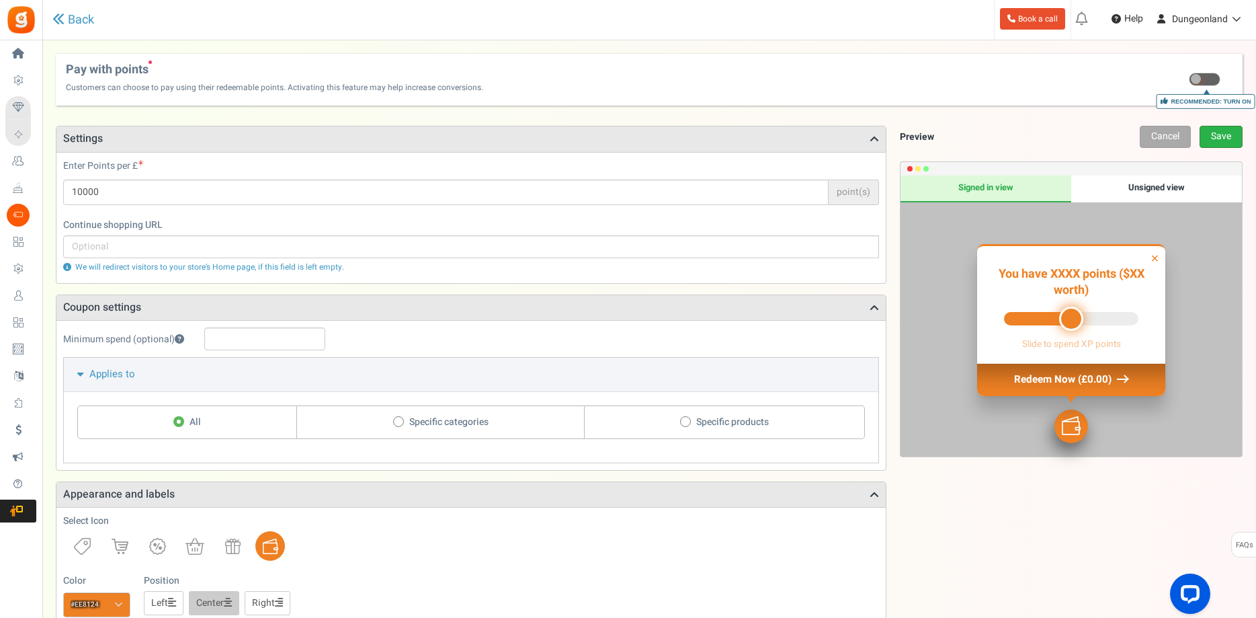
click at [1217, 138] on link "Save" at bounding box center [1221, 137] width 43 height 22
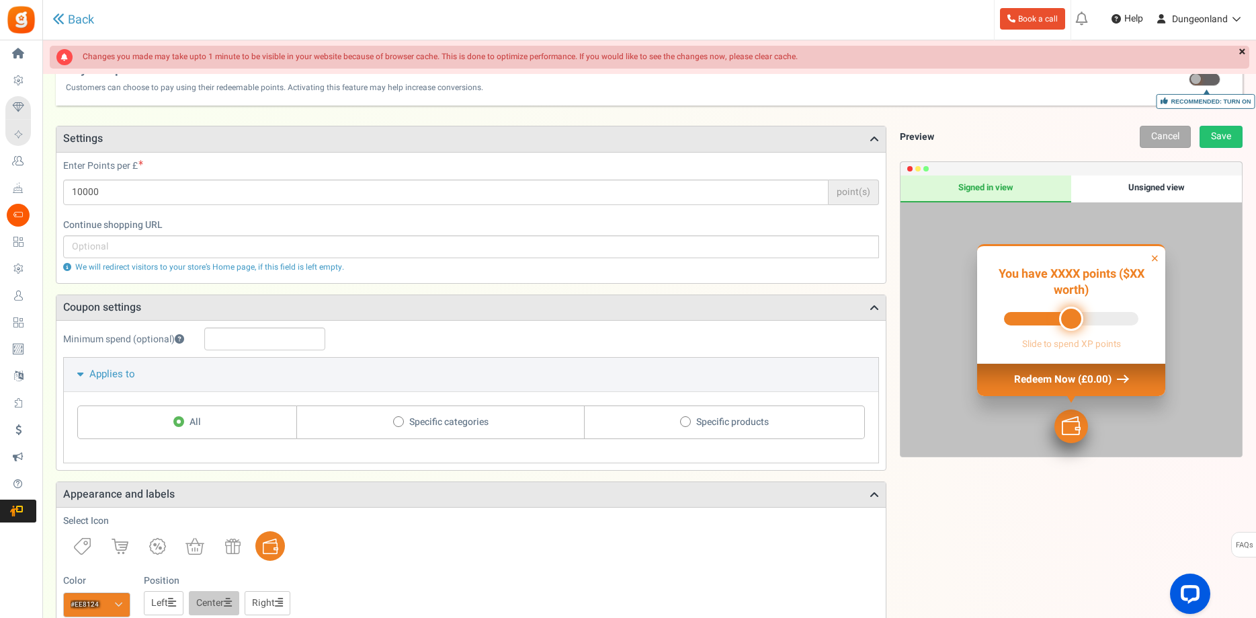
click at [1242, 51] on link "×" at bounding box center [1243, 52] width 14 height 13
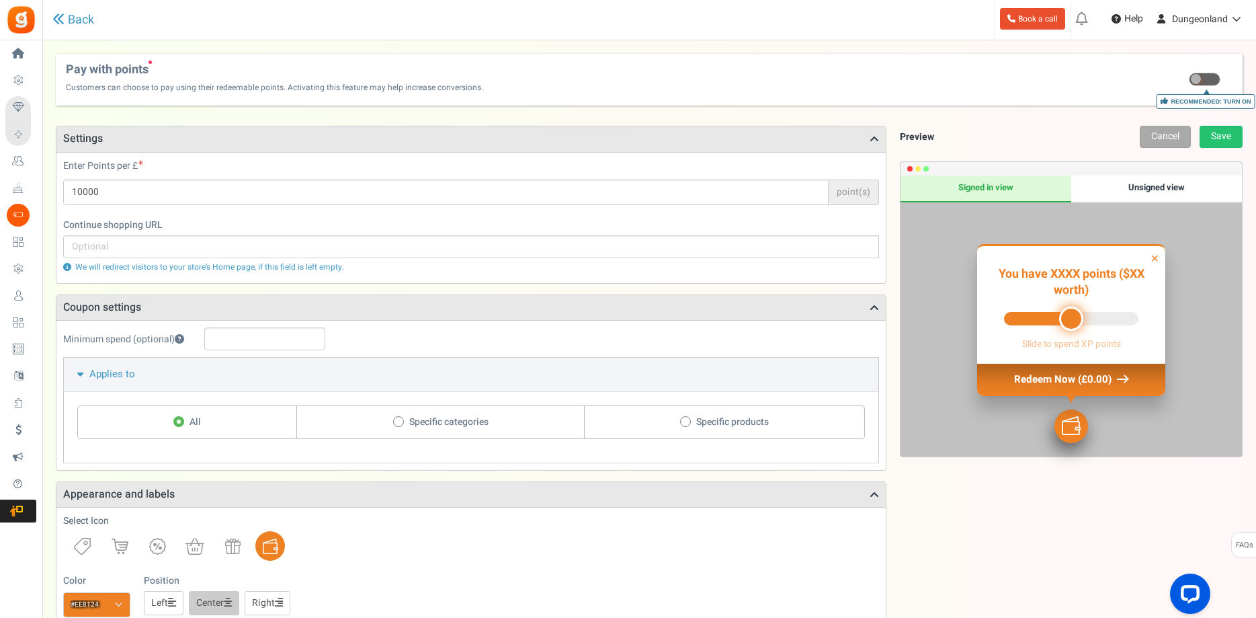
click at [1208, 79] on span at bounding box center [1205, 79] width 32 height 13
click at [1206, 79] on input "Recommended: Turn On Are you sure? This will remove the flexi redemption option…" at bounding box center [1206, 81] width 0 height 9
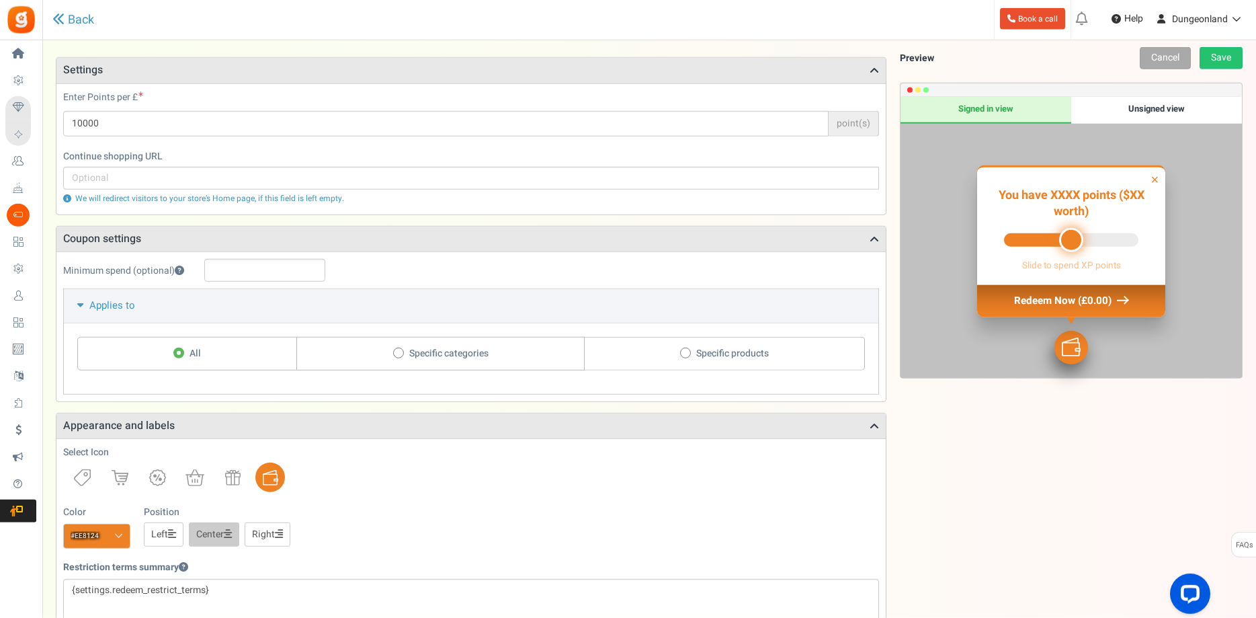
scroll to position [206, 0]
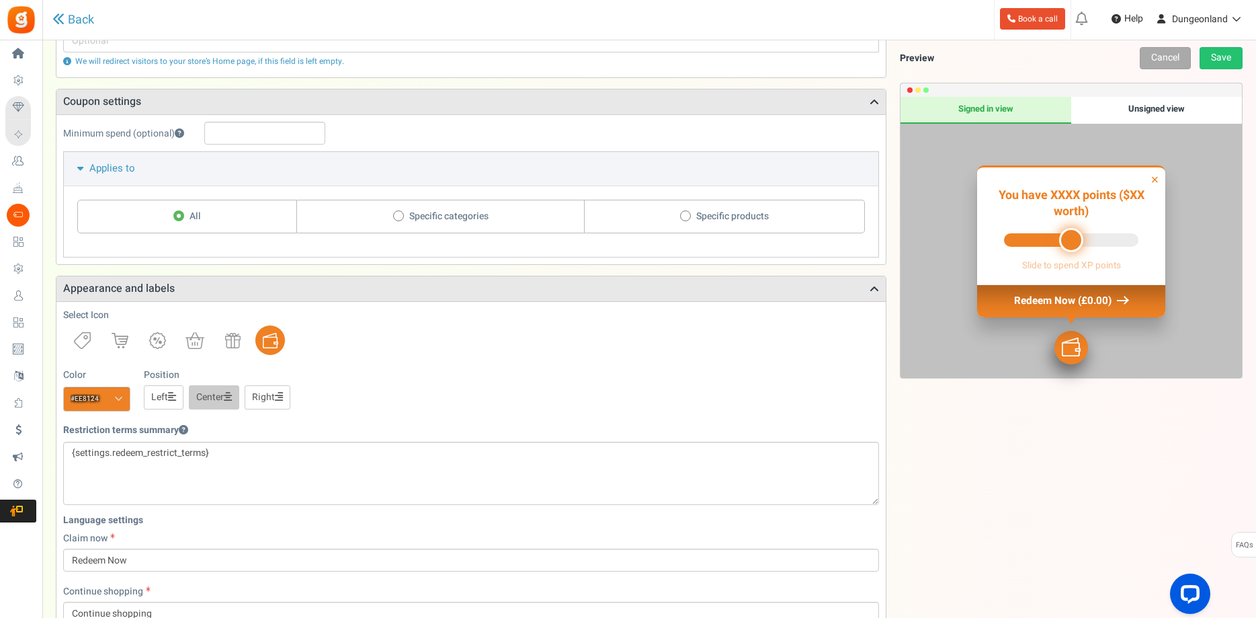
click at [168, 398] on link "Left" at bounding box center [164, 397] width 40 height 24
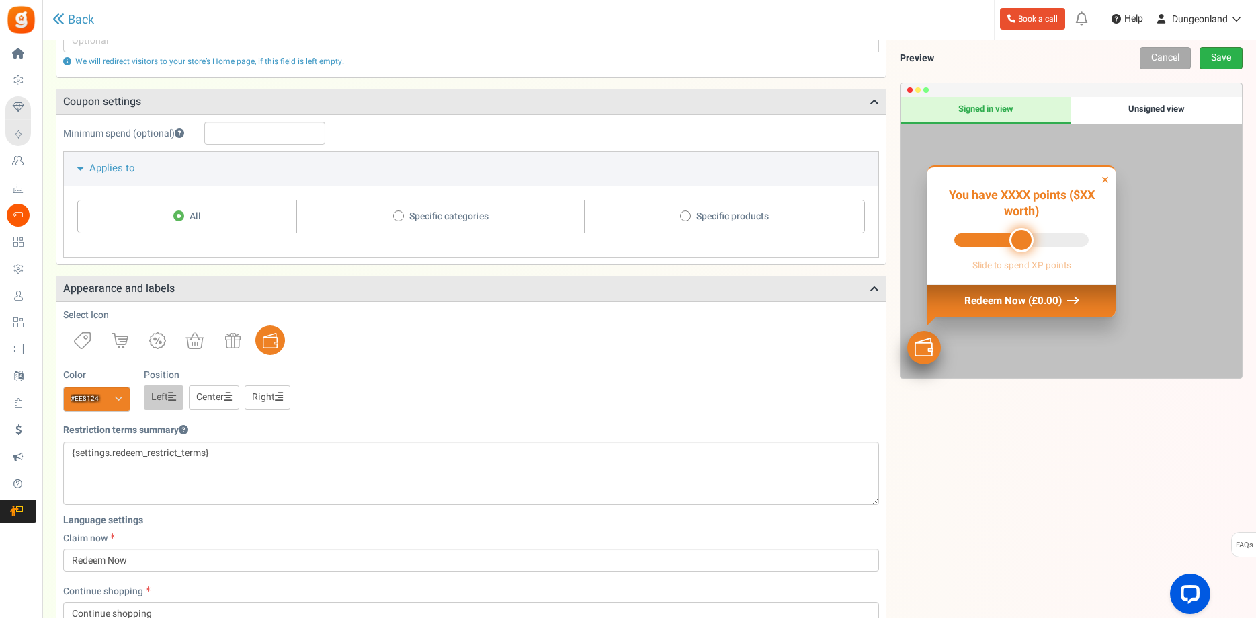
click at [1222, 58] on link "Save" at bounding box center [1221, 58] width 43 height 22
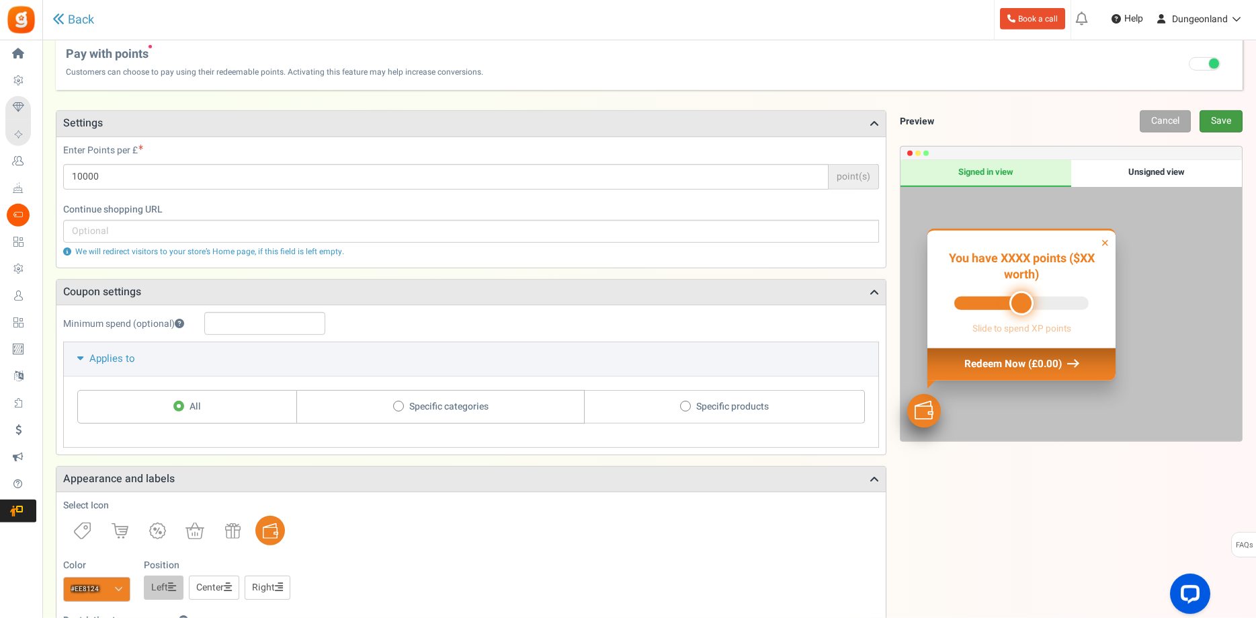
scroll to position [0, 0]
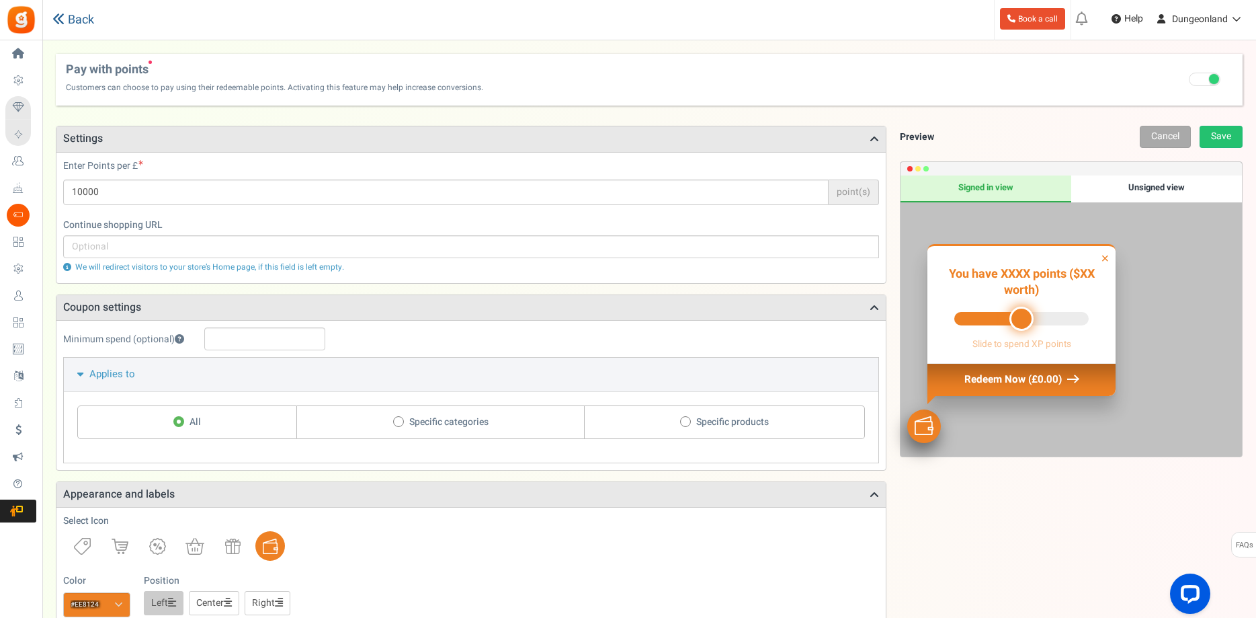
click at [83, 22] on link "Back" at bounding box center [73, 20] width 42 height 14
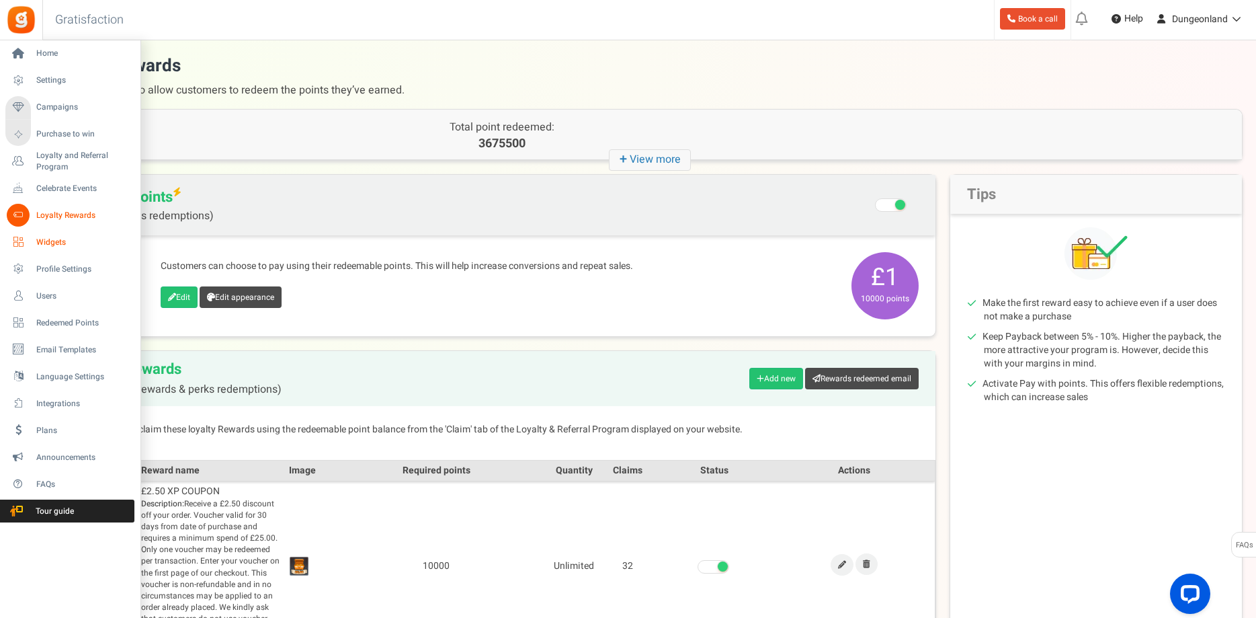
click at [46, 243] on span "Widgets" at bounding box center [83, 242] width 94 height 11
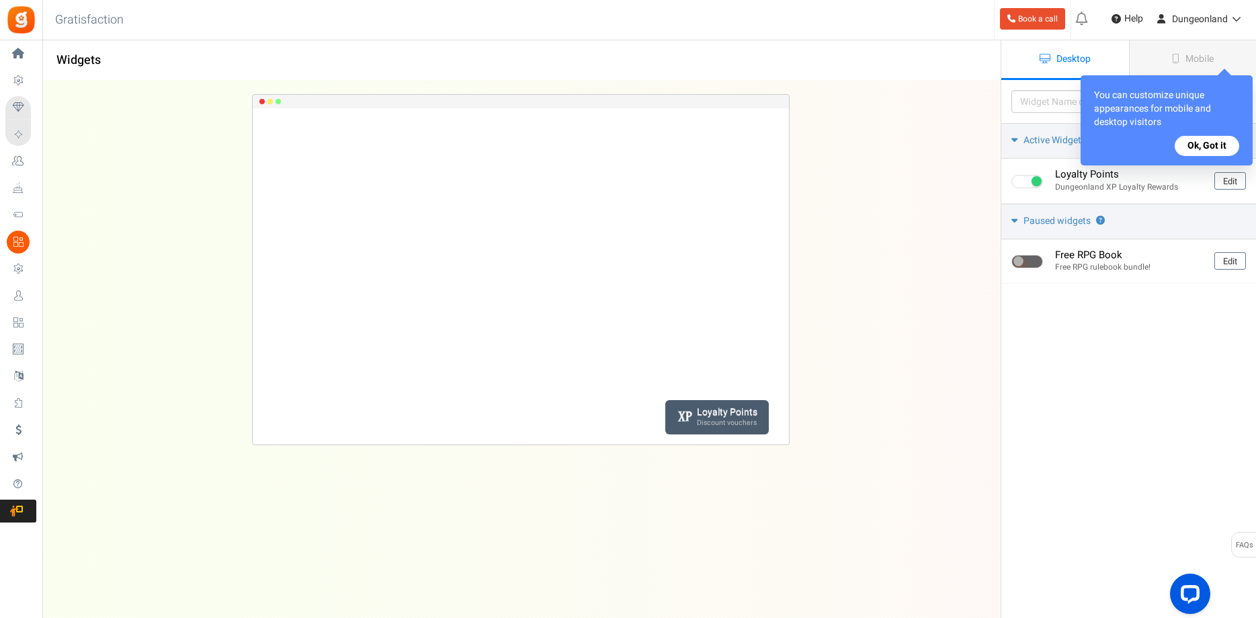
click at [1219, 141] on button "Ok, Got it" at bounding box center [1207, 146] width 65 height 20
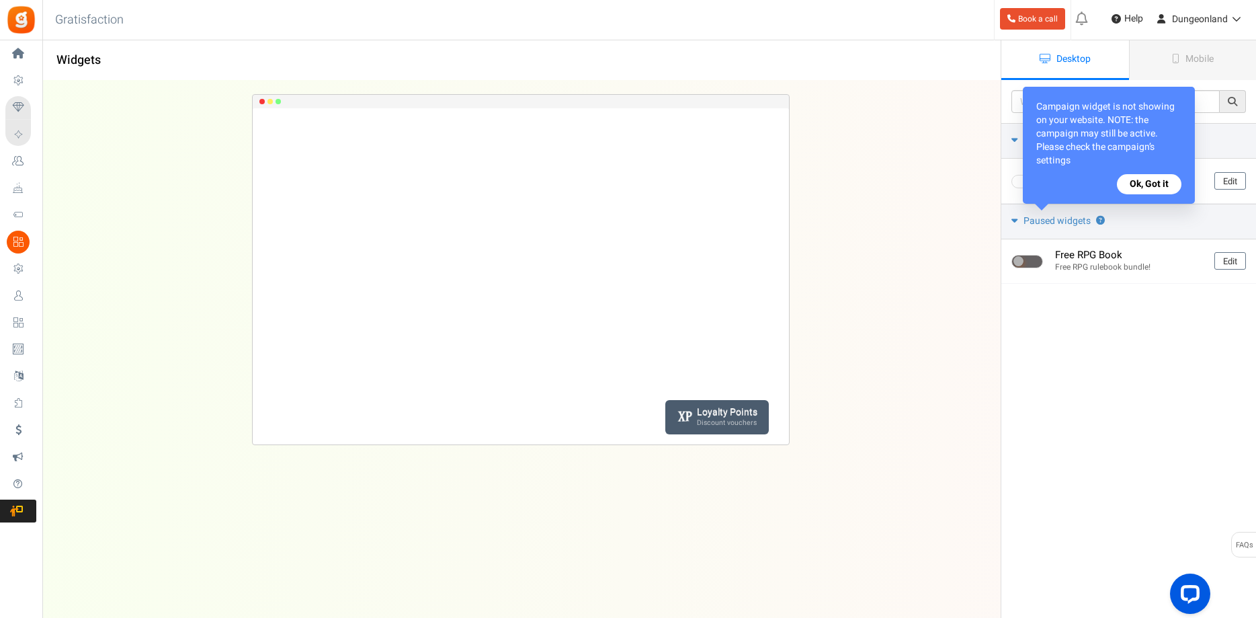
click at [947, 298] on div "Loyalty Points Discount vouchers Loading.. × To configure LightBox layout pleas…" at bounding box center [520, 322] width 1001 height 483
click at [1154, 186] on button "Ok, Got it" at bounding box center [1149, 184] width 65 height 20
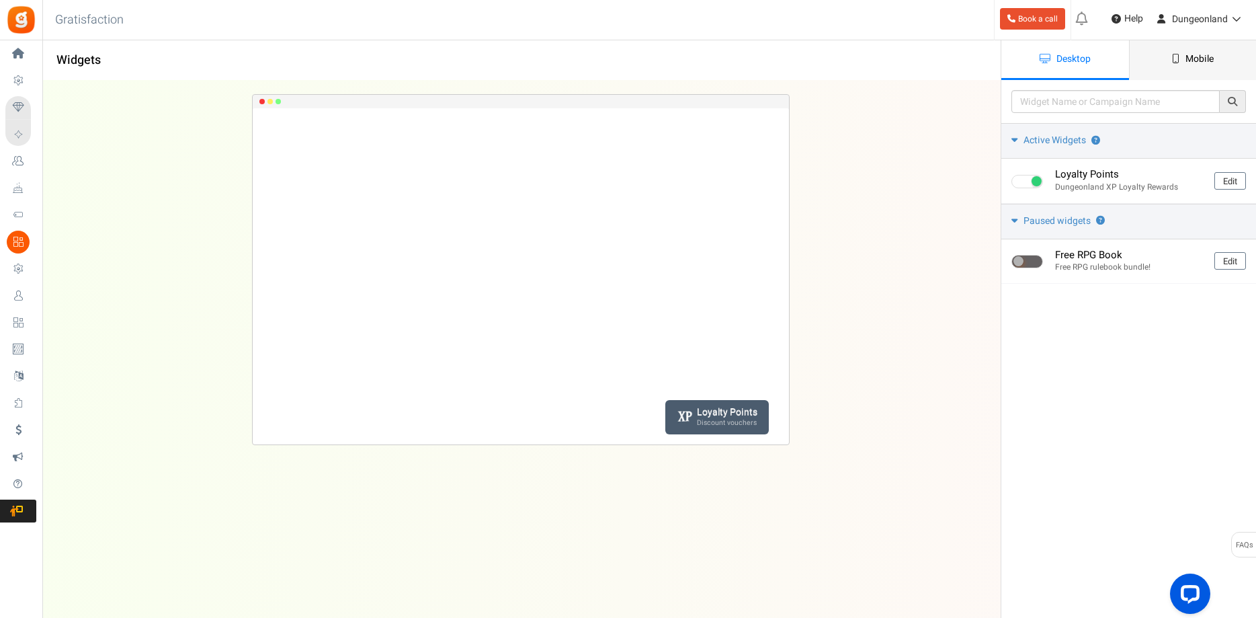
click at [1196, 58] on span "Mobile" at bounding box center [1200, 59] width 28 height 14
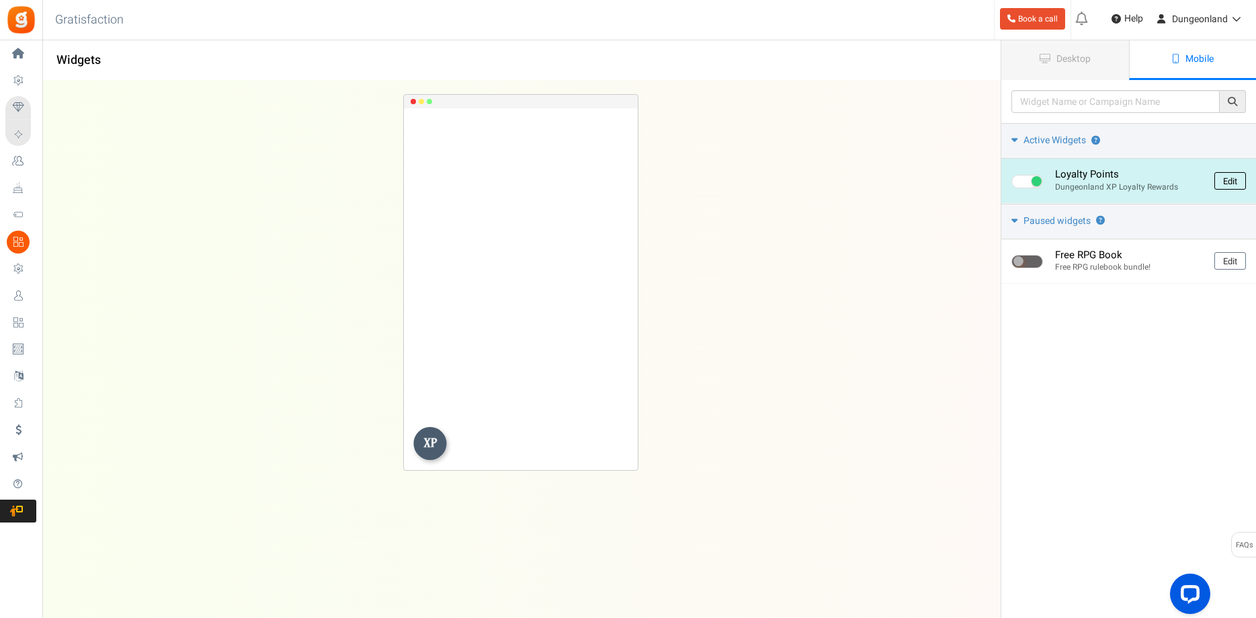
click at [1231, 180] on link "Edit" at bounding box center [1231, 180] width 32 height 17
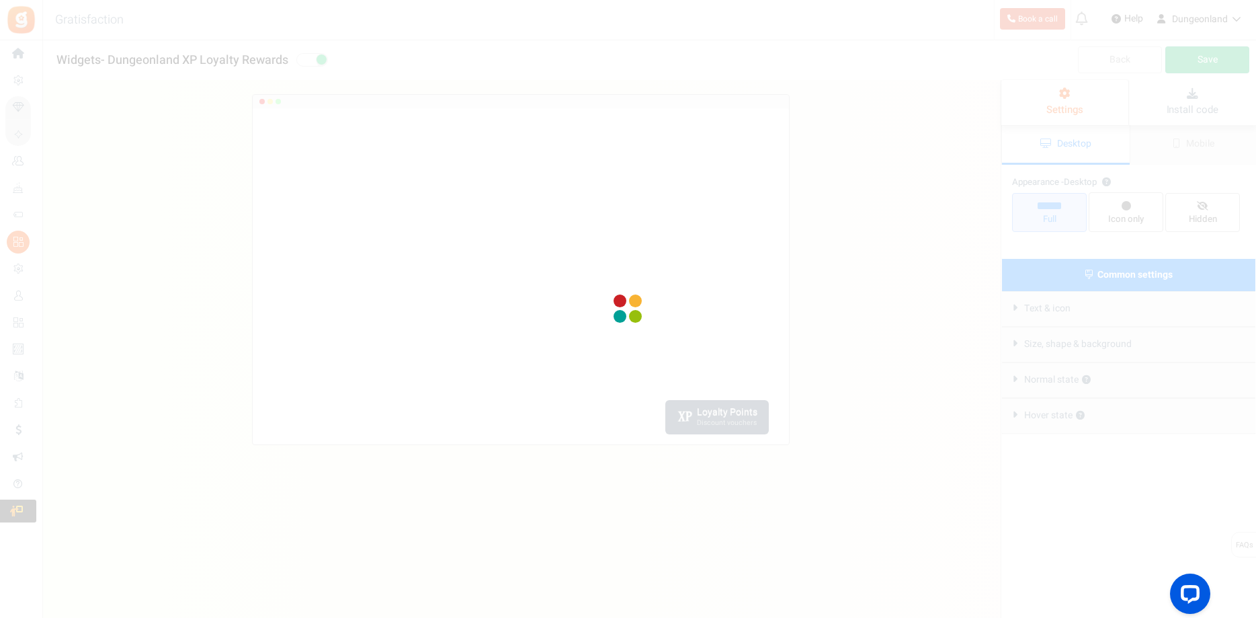
radio input "true"
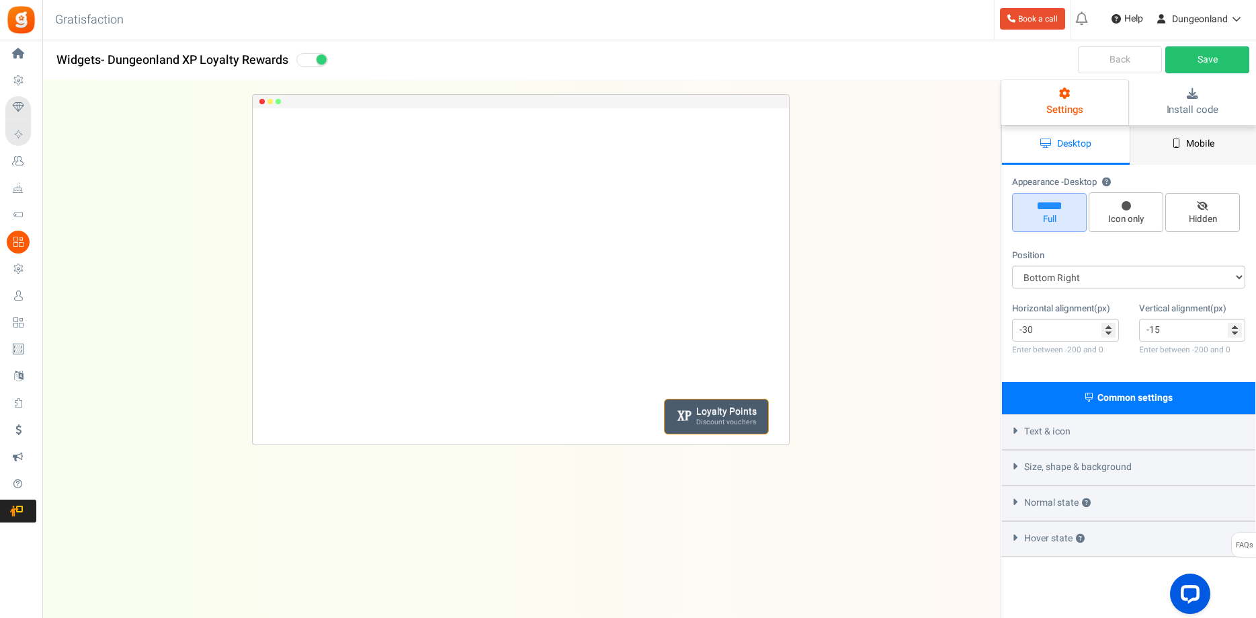
click at [1192, 138] on span "Mobile" at bounding box center [1200, 143] width 28 height 14
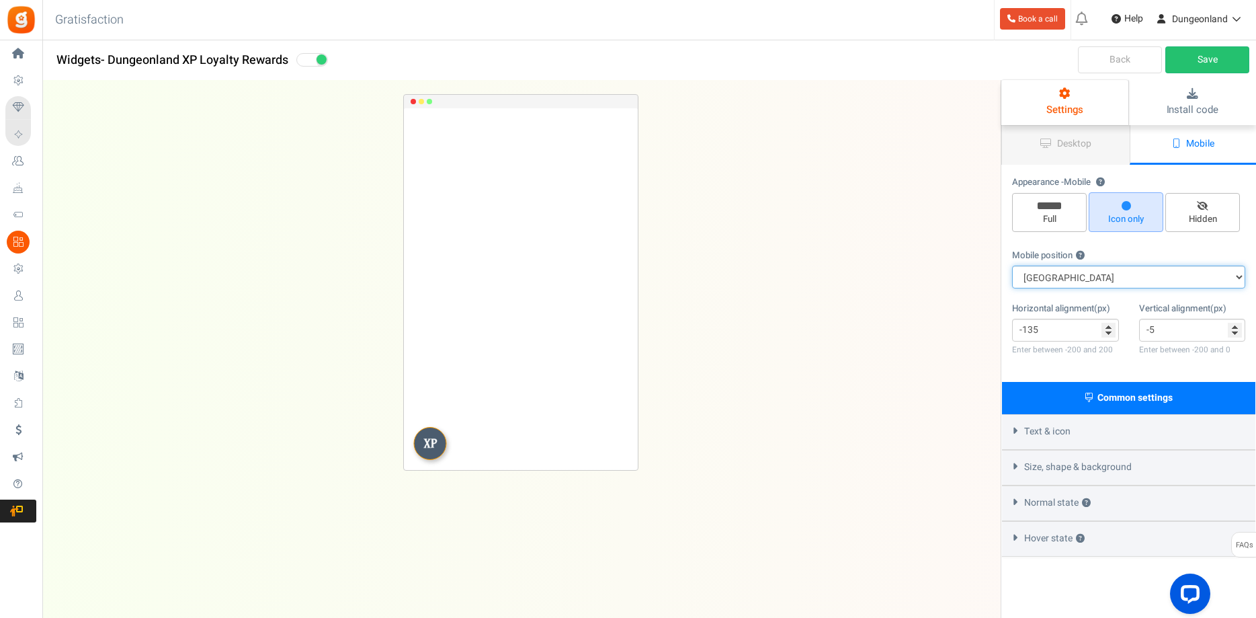
click at [1012, 266] on select "Top Right Top Left Top Center Bottom Right Bottom Left Bottom Center" at bounding box center [1128, 277] width 233 height 23
select select "right"
click option "Bottom Right" at bounding box center [0, 0] width 0 height 0
type input "0"
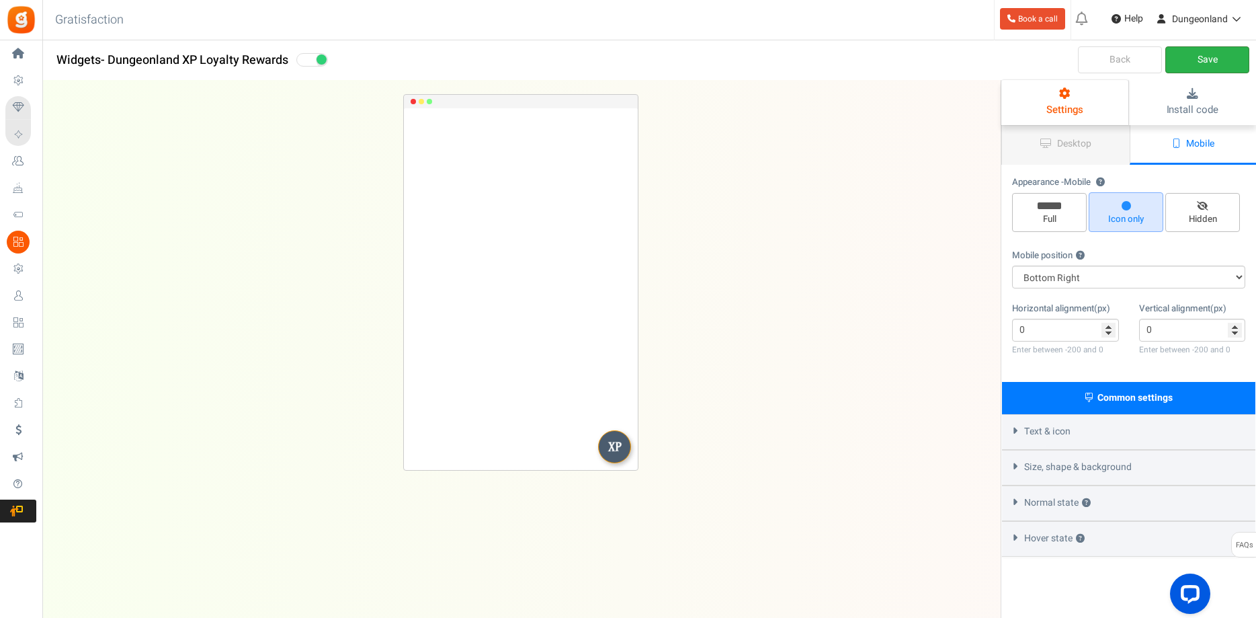
click at [1210, 56] on link "Save" at bounding box center [1208, 59] width 84 height 27
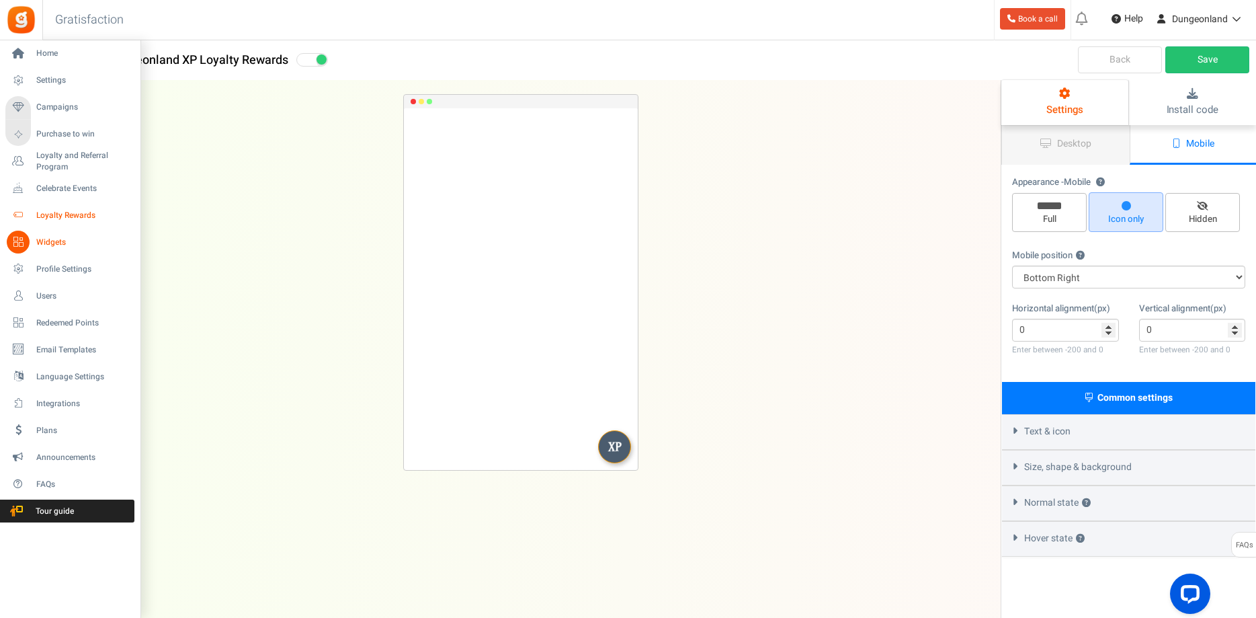
click at [55, 210] on span "Loyalty Rewards" at bounding box center [83, 215] width 94 height 11
click at [64, 215] on span "Loyalty Rewards" at bounding box center [83, 215] width 94 height 11
click at [46, 52] on span "Home" at bounding box center [83, 53] width 94 height 11
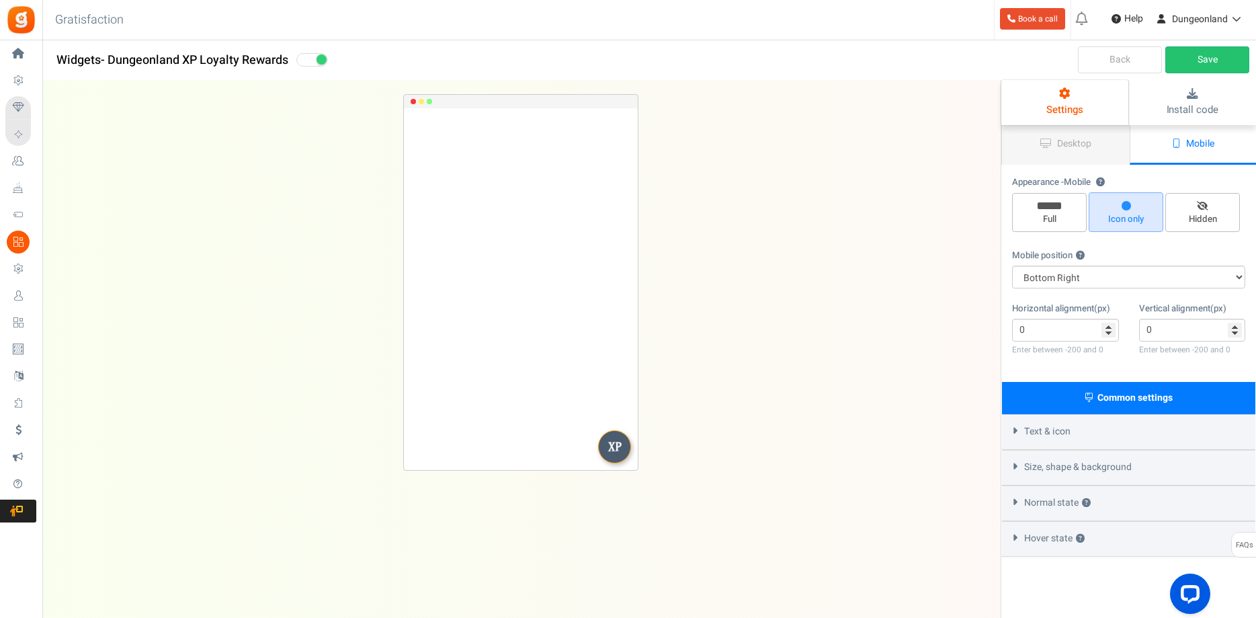
click at [279, 277] on div "Loyalty Points Discount vouchers Loading.. × To configure LightBox layout pleas…" at bounding box center [520, 322] width 1001 height 483
click at [868, 223] on div "Loyalty Points Discount vouchers Loading.. × To configure LightBox layout pleas…" at bounding box center [520, 322] width 1001 height 483
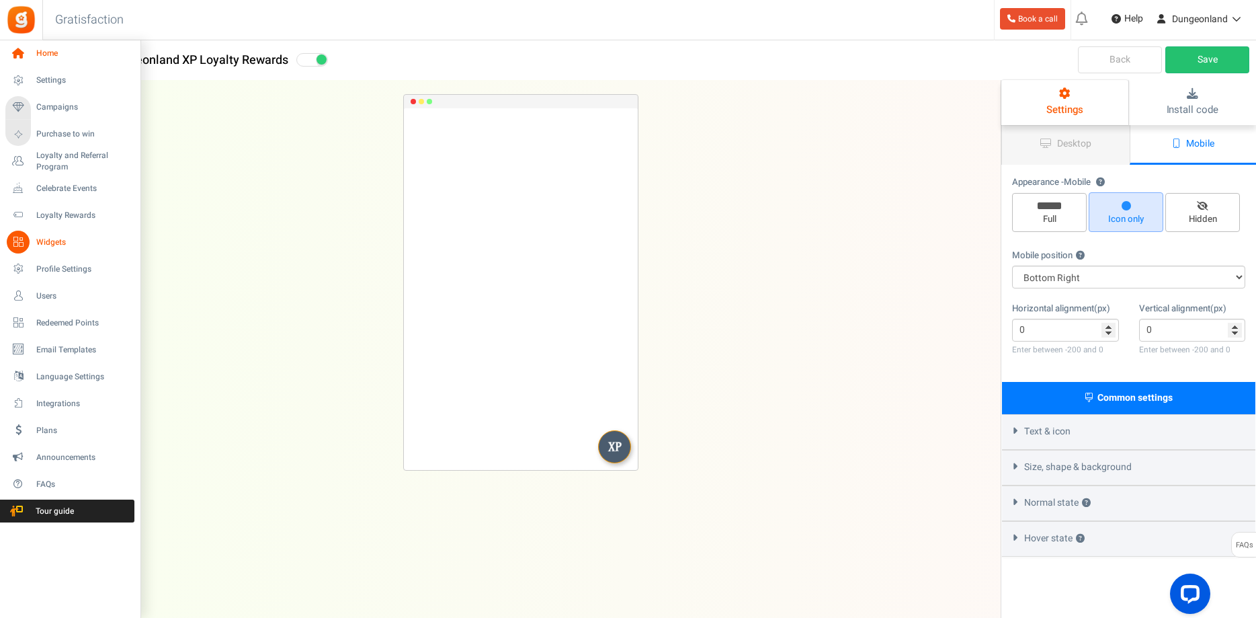
click at [42, 53] on span "Home" at bounding box center [83, 53] width 94 height 11
click at [54, 457] on span "Announcements" at bounding box center [83, 457] width 94 height 11
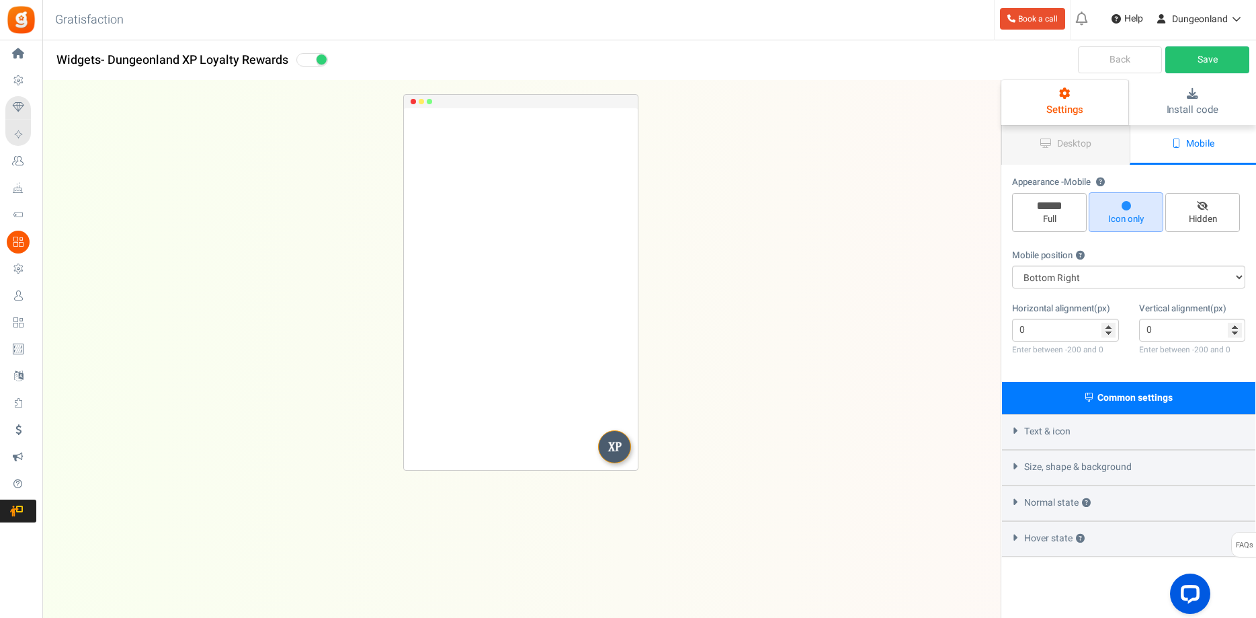
click at [192, 170] on div "Loyalty Points Discount vouchers Loading.. × To configure LightBox layout pleas…" at bounding box center [520, 322] width 1001 height 483
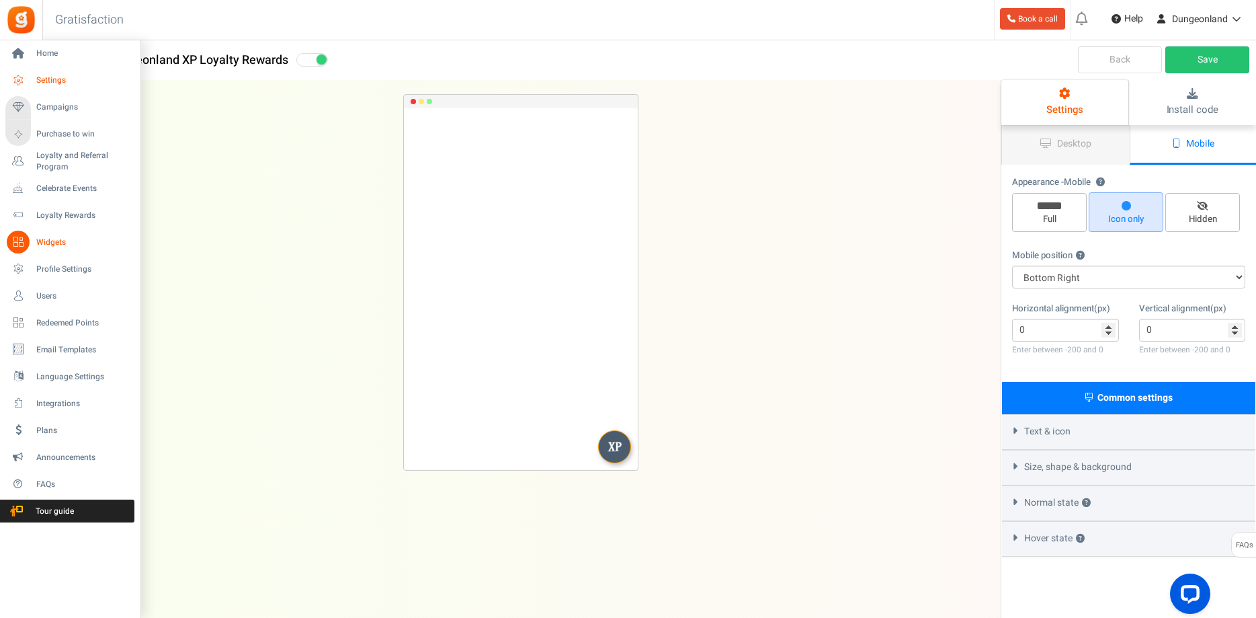
click at [49, 79] on span "Settings" at bounding box center [83, 80] width 94 height 11
click at [41, 55] on span "Home" at bounding box center [83, 53] width 94 height 11
click at [42, 56] on span "Home" at bounding box center [83, 53] width 94 height 11
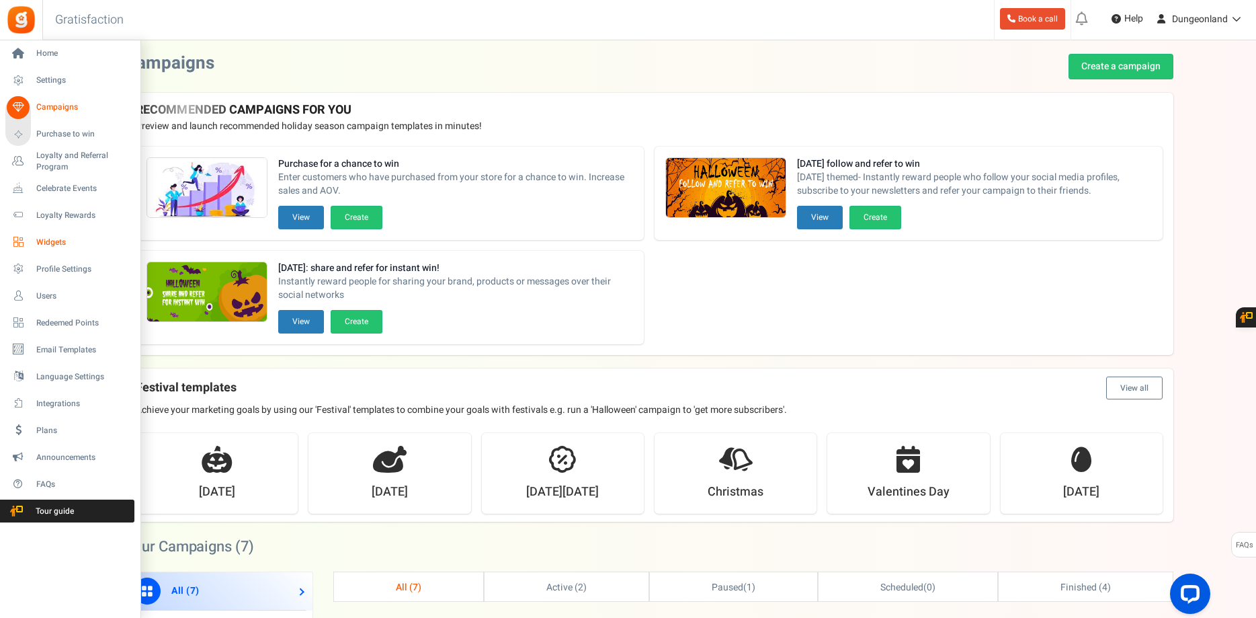
click at [55, 240] on span "Widgets" at bounding box center [83, 242] width 94 height 11
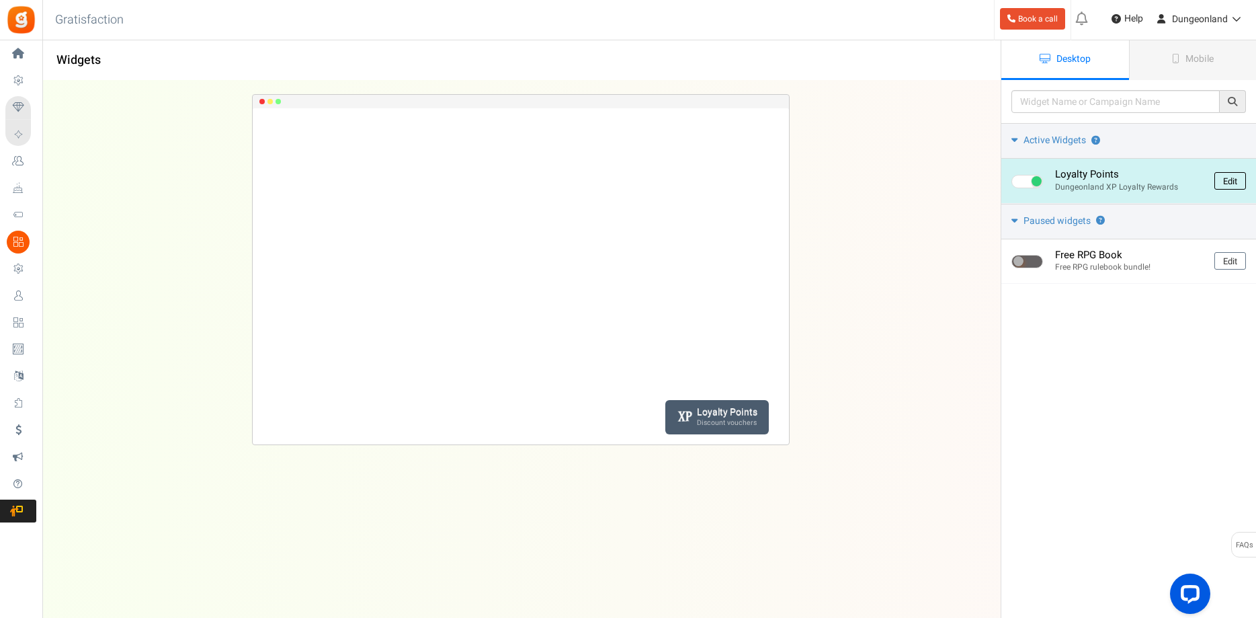
click at [1237, 182] on link "Edit" at bounding box center [1231, 180] width 32 height 17
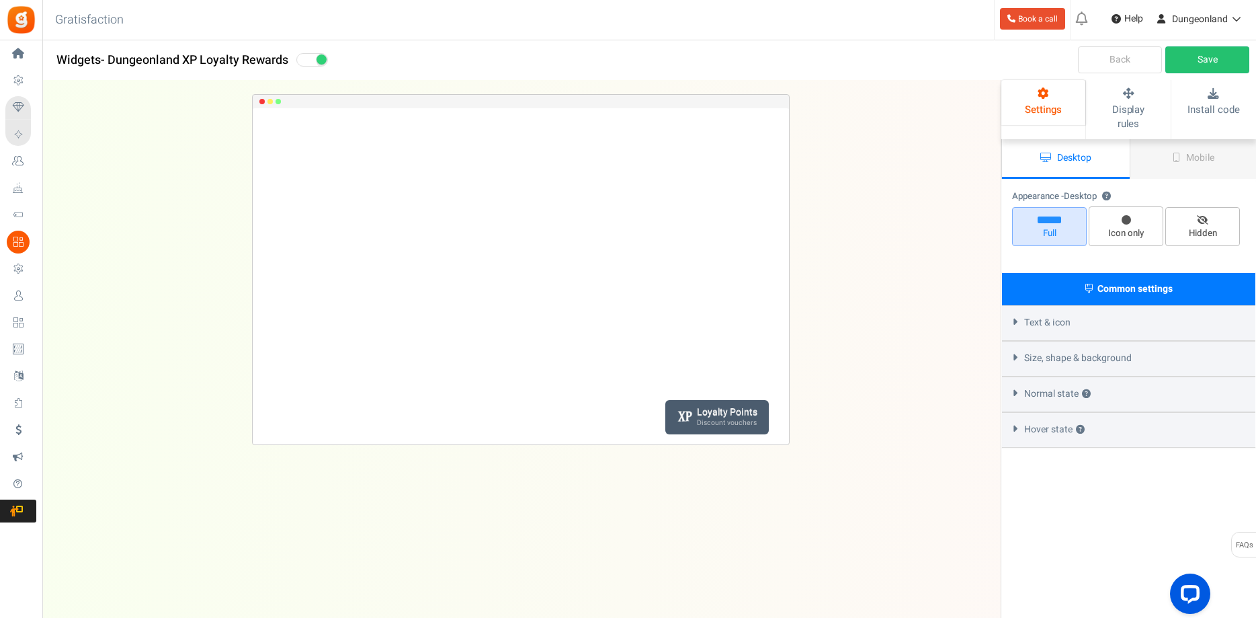
select select "lower-right-corner"
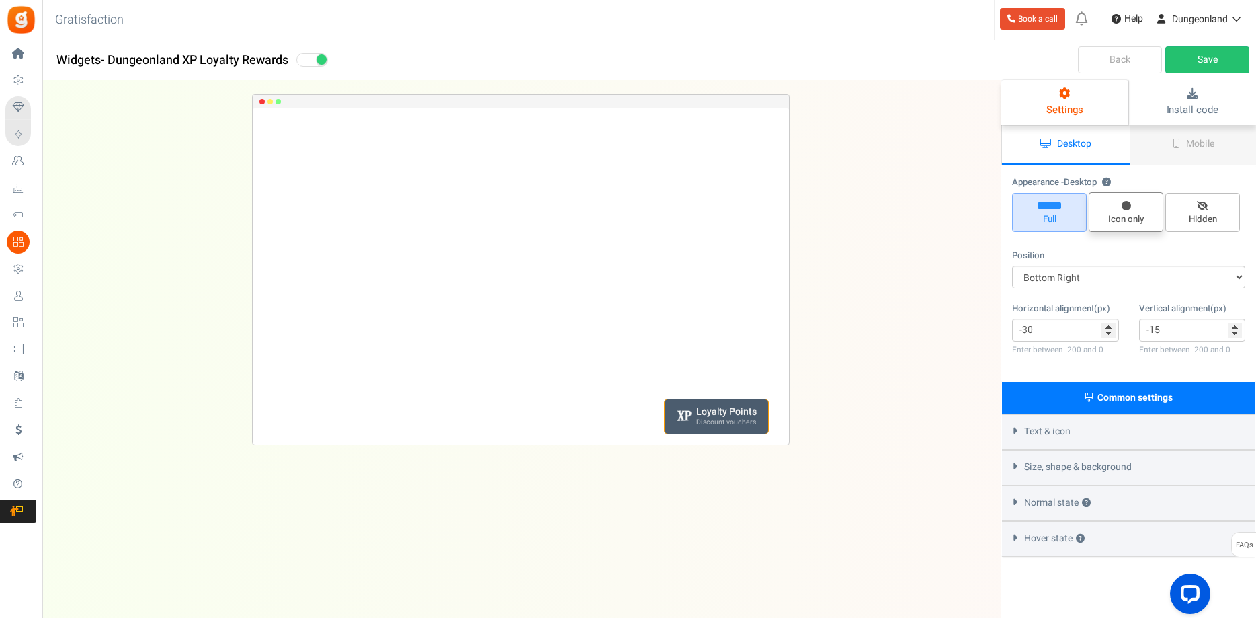
click at [1128, 222] on span "Icon only" at bounding box center [1126, 219] width 63 height 13
click at [1128, 204] on input "Icon only" at bounding box center [1131, 199] width 9 height 9
radio input "true"
type input "0"
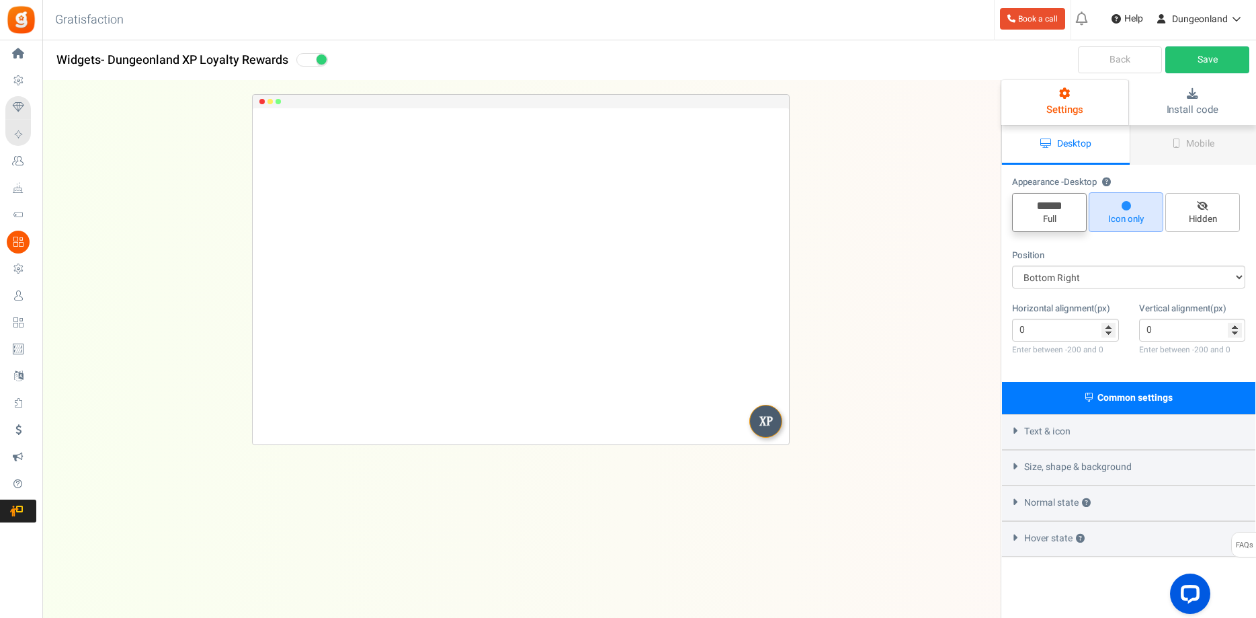
click at [1060, 223] on span "Full" at bounding box center [1049, 219] width 63 height 13
click at [1059, 204] on input "Full" at bounding box center [1054, 200] width 9 height 9
radio input "true"
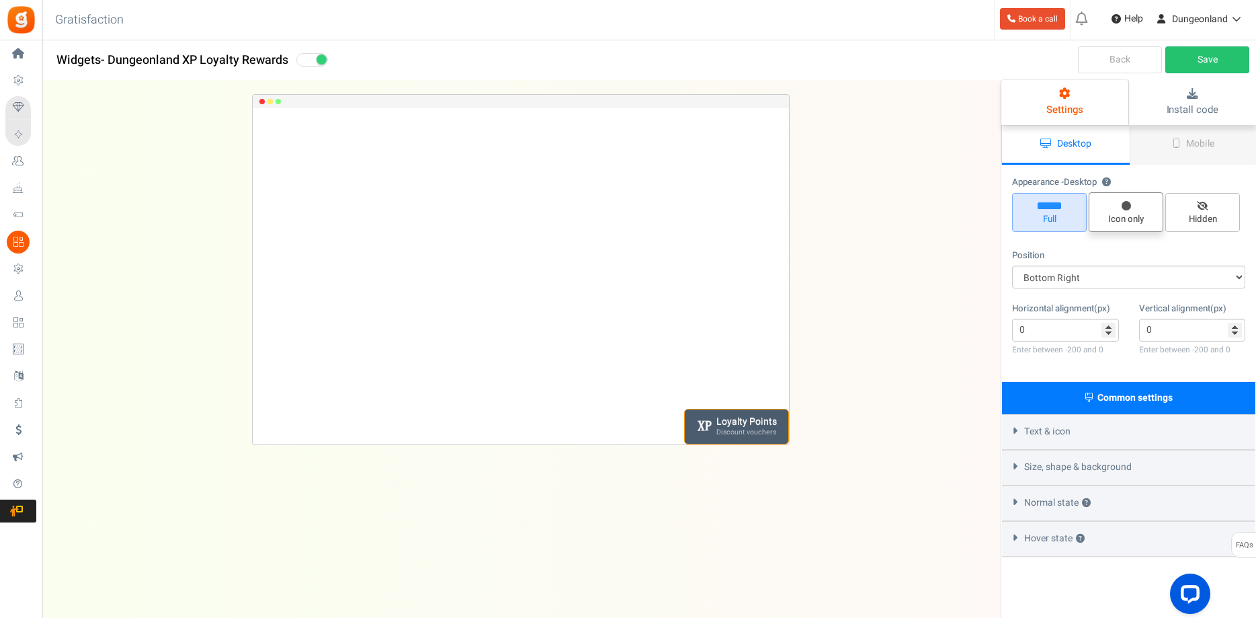
click at [1133, 214] on span "Icon only" at bounding box center [1126, 219] width 63 height 13
click at [1133, 204] on input "Icon only" at bounding box center [1131, 199] width 9 height 9
radio input "true"
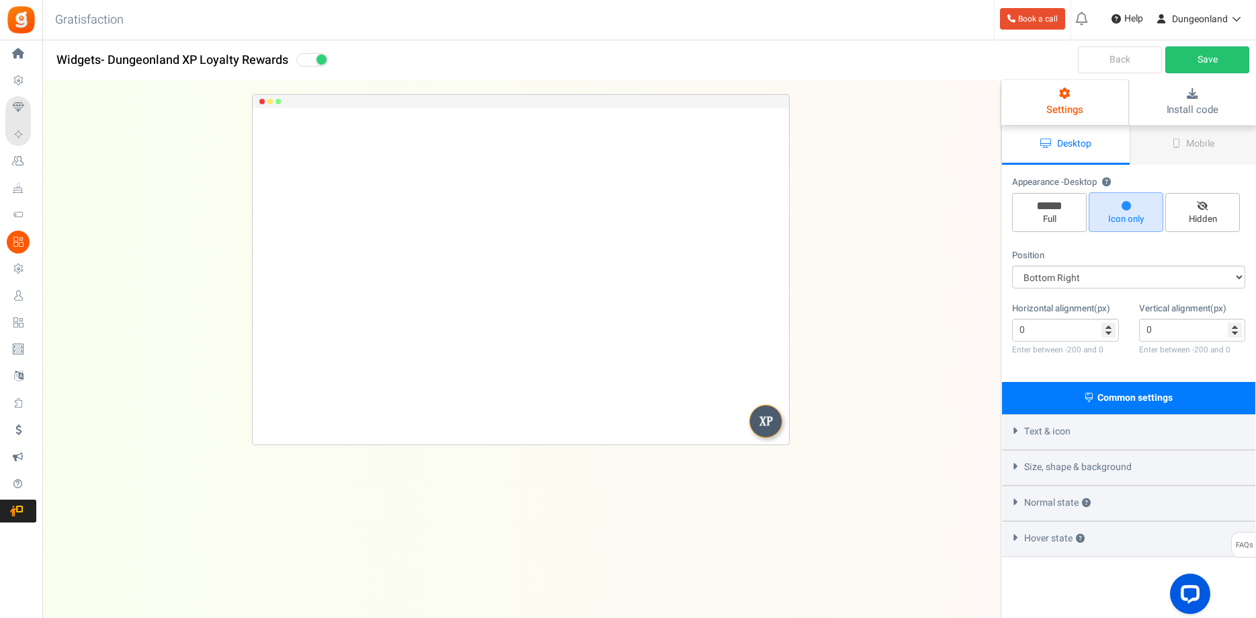
click at [1016, 433] on icon at bounding box center [1015, 431] width 10 height 6
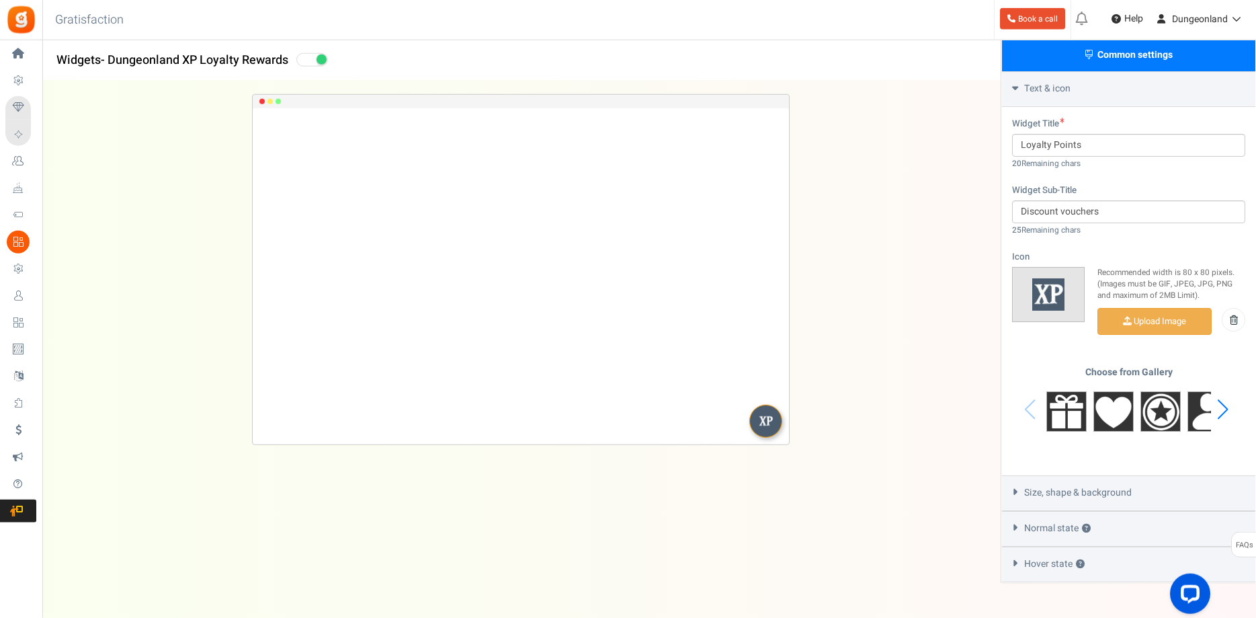
scroll to position [374, 0]
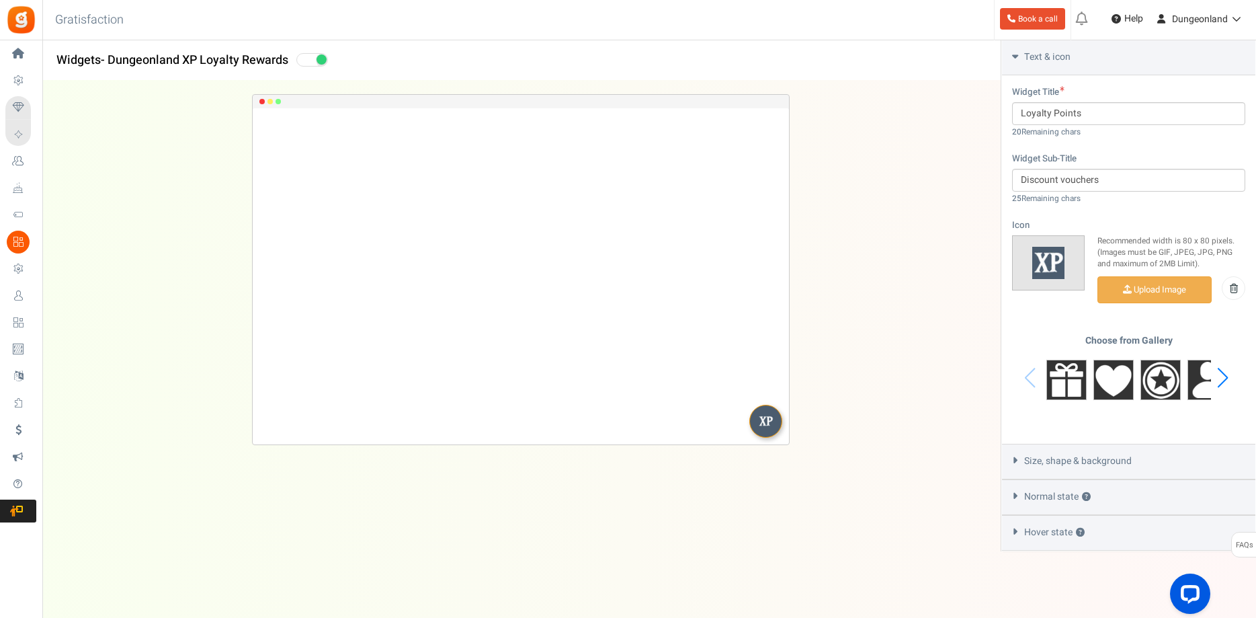
click at [1019, 462] on icon at bounding box center [1015, 460] width 10 height 6
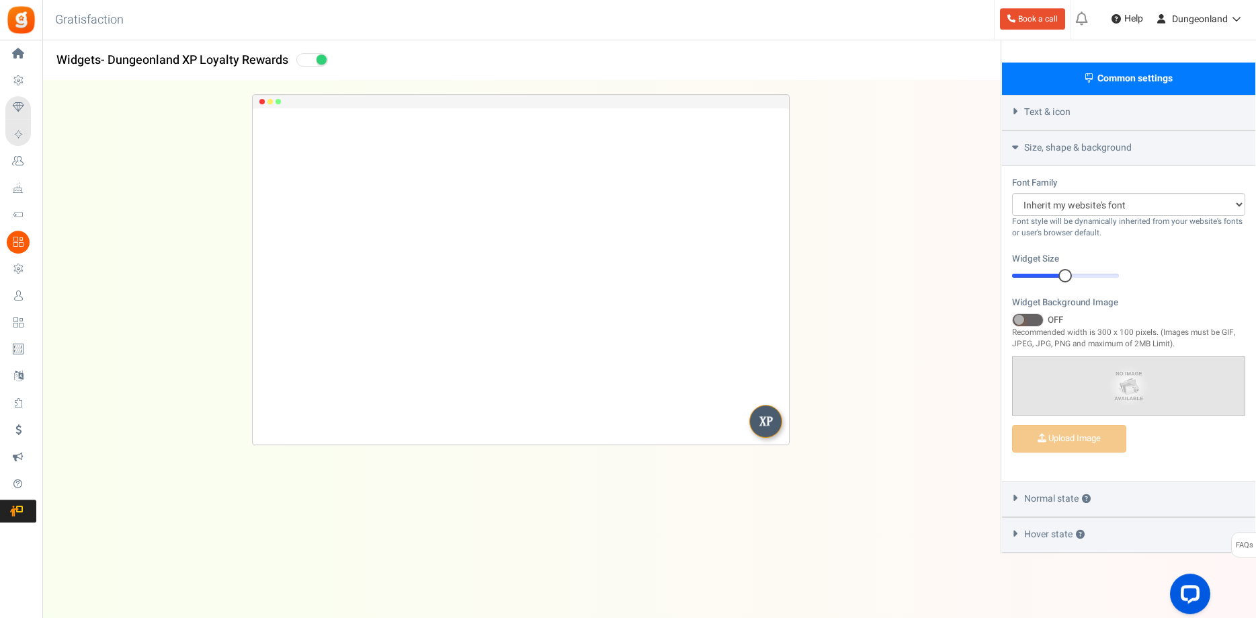
scroll to position [323, 0]
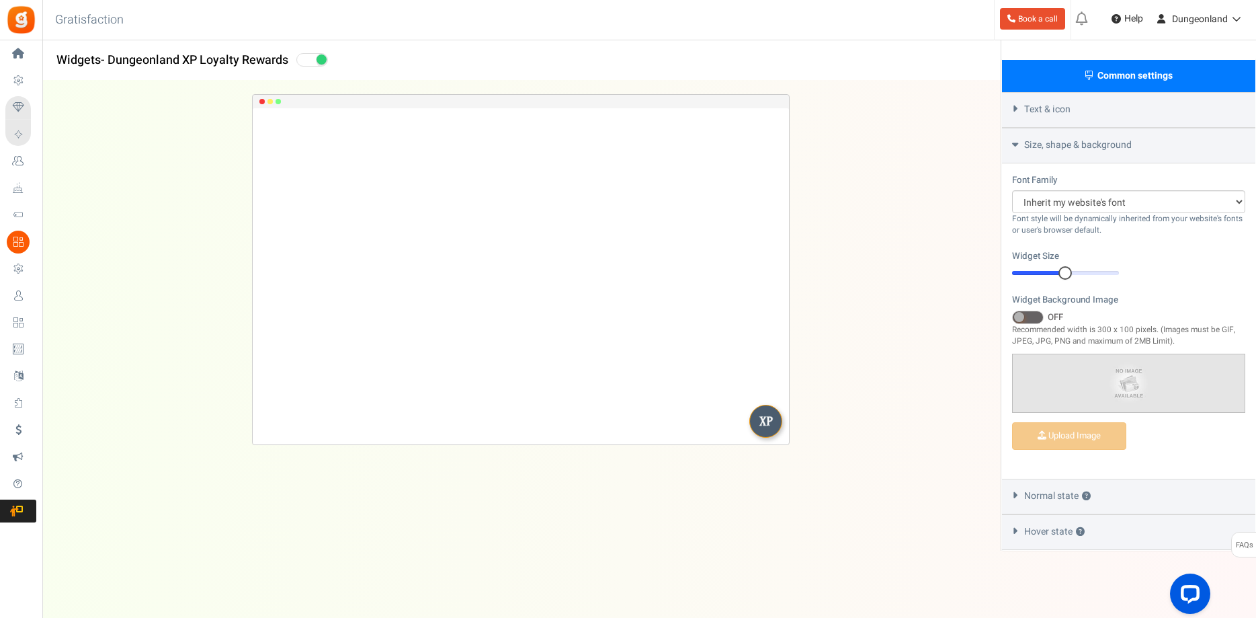
click at [1017, 112] on div "Text & icon" at bounding box center [1128, 110] width 253 height 36
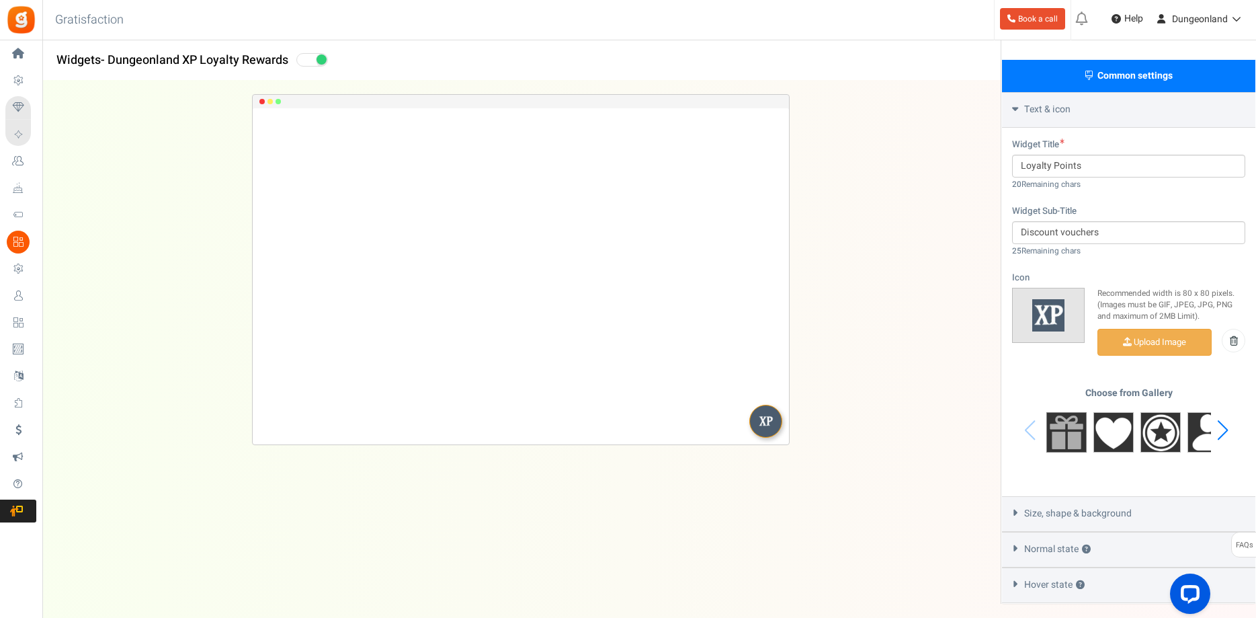
click at [1062, 429] on img at bounding box center [1067, 432] width 40 height 40
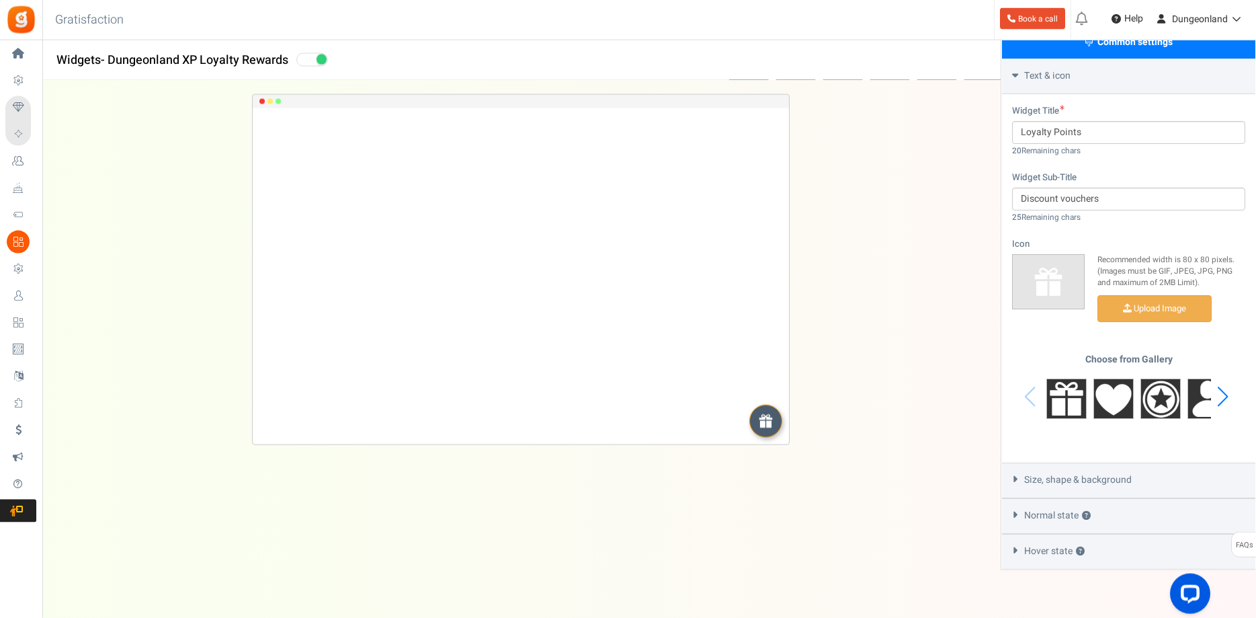
scroll to position [374, 0]
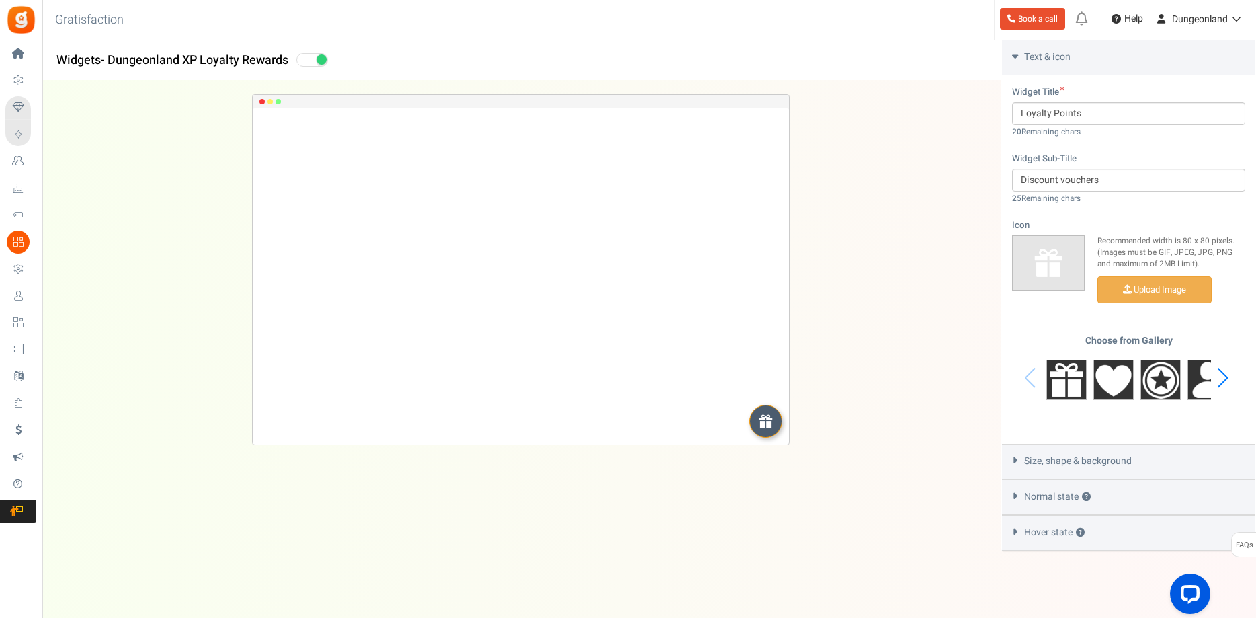
click at [1015, 458] on icon at bounding box center [1015, 460] width 10 height 6
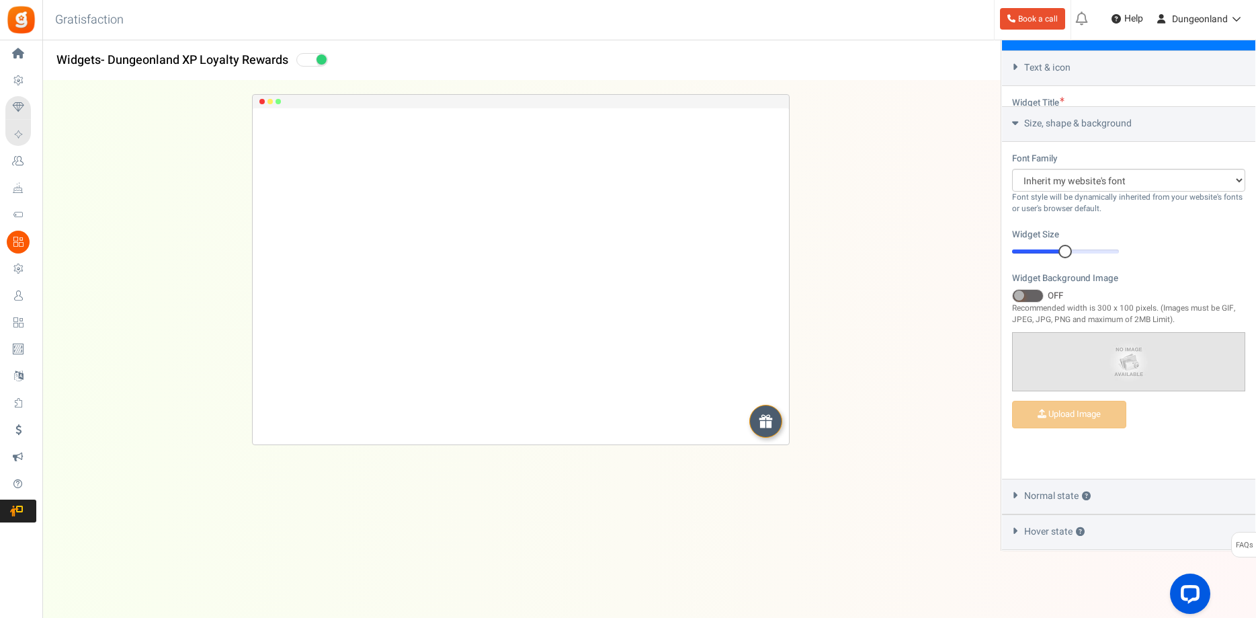
scroll to position [323, 0]
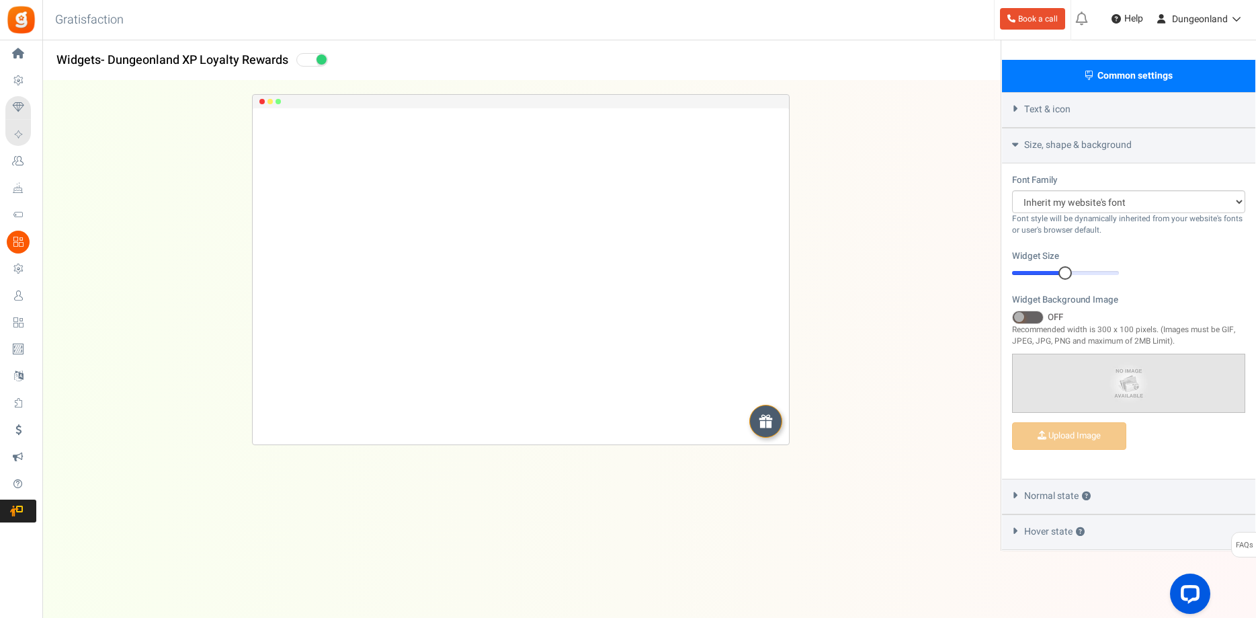
click at [1036, 317] on span at bounding box center [1028, 317] width 32 height 13
click at [1012, 317] on input "ON OFF" at bounding box center [1012, 317] width 0 height 9
click at [1025, 318] on span at bounding box center [1028, 317] width 32 height 13
click at [1012, 318] on input "ON OFF" at bounding box center [1012, 317] width 0 height 9
click at [1014, 114] on div "Text & icon" at bounding box center [1128, 110] width 253 height 36
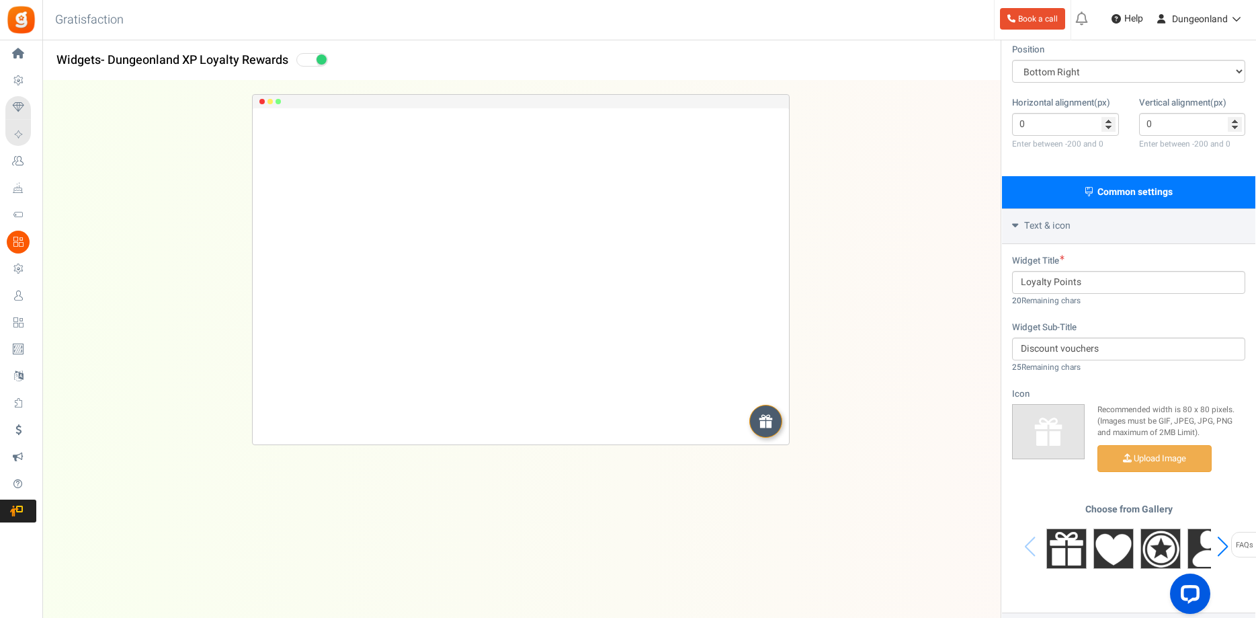
scroll to position [274, 0]
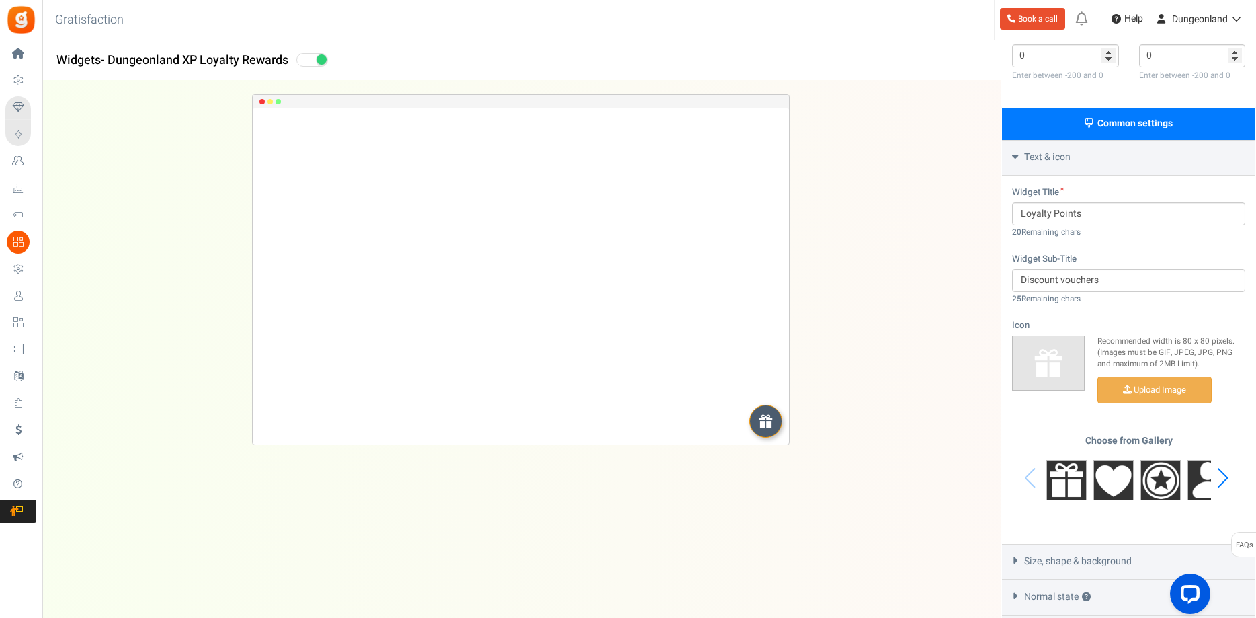
click at [1221, 476] on div "Next slide" at bounding box center [1223, 478] width 18 height 40
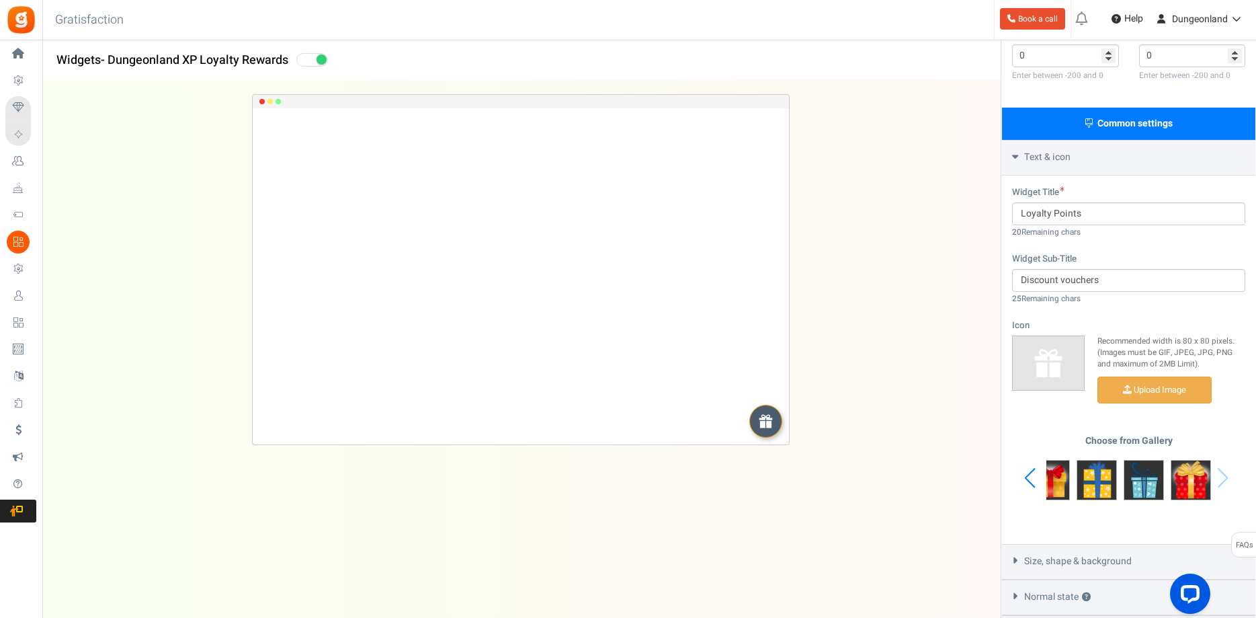
click at [1033, 479] on div "Previous slide" at bounding box center [1030, 478] width 18 height 40
click at [1158, 483] on img at bounding box center [1161, 480] width 40 height 40
click at [1061, 483] on img at bounding box center [1067, 480] width 40 height 40
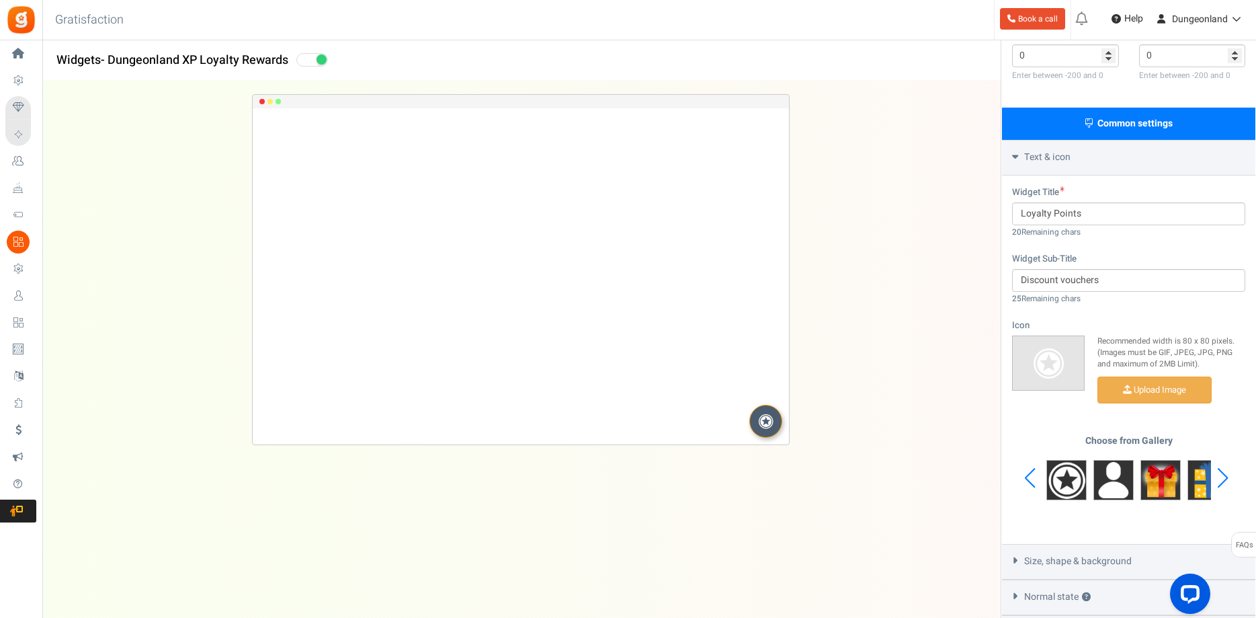
click at [1029, 481] on div "Previous slide" at bounding box center [1030, 478] width 18 height 40
click at [1024, 483] on div "Previous slide" at bounding box center [1030, 478] width 18 height 40
click at [1062, 483] on img at bounding box center [1067, 480] width 40 height 40
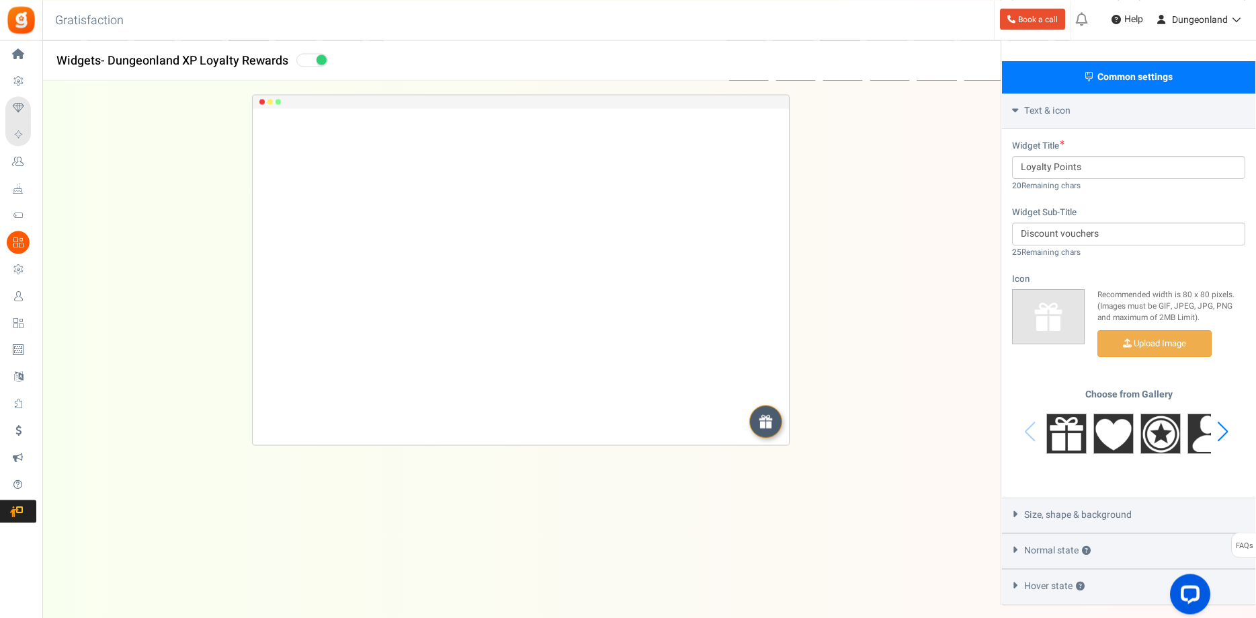
scroll to position [374, 0]
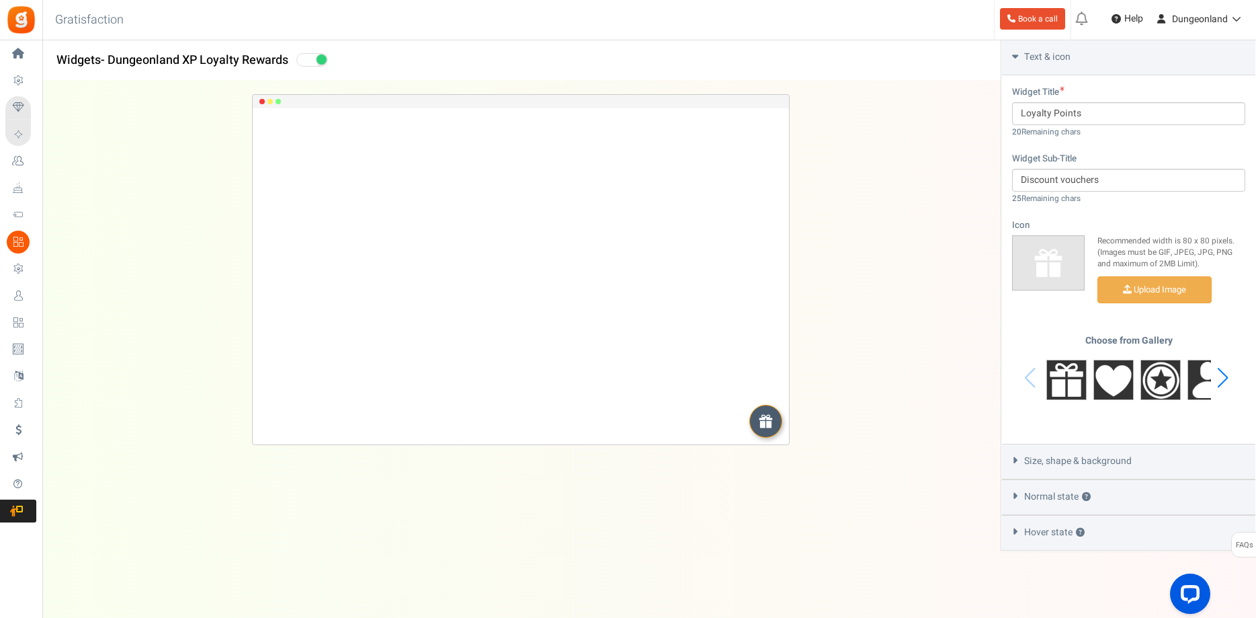
click at [1016, 499] on div "Normal state ?" at bounding box center [1128, 497] width 253 height 36
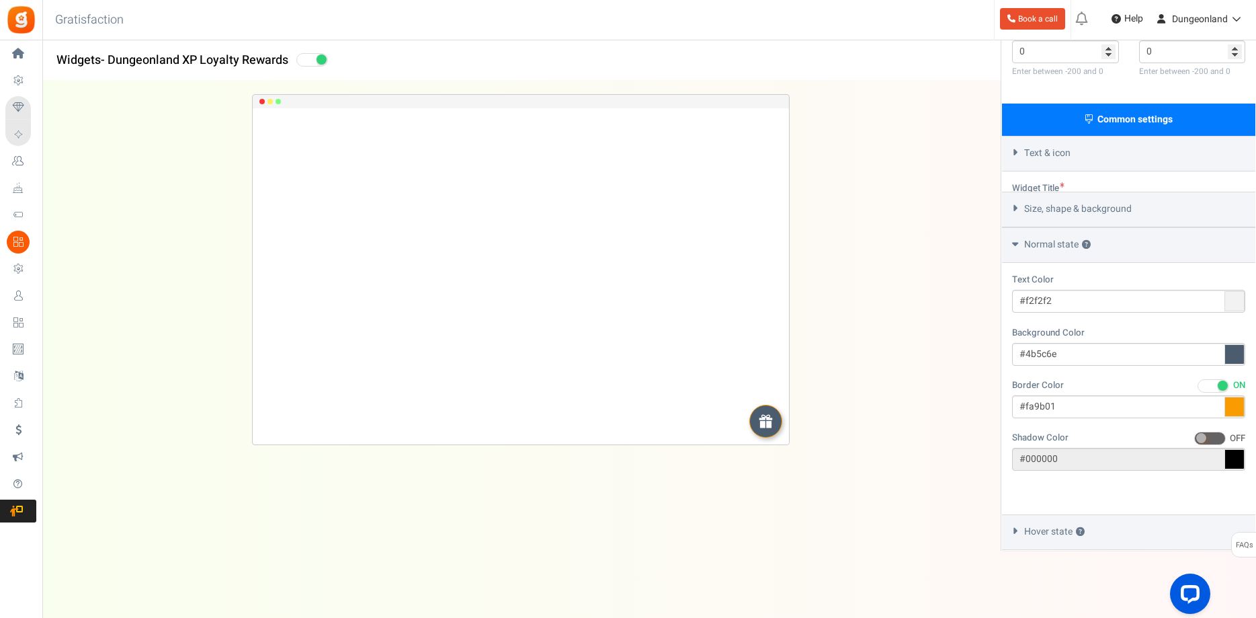
scroll to position [237, 0]
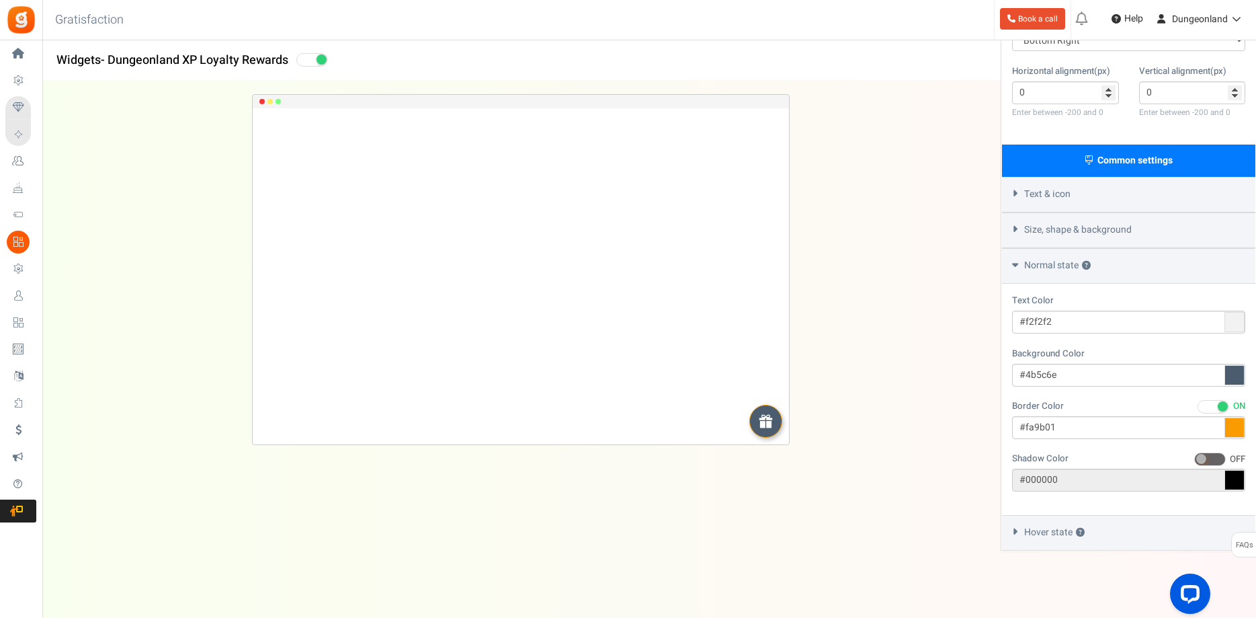
click at [1016, 227] on icon at bounding box center [1015, 229] width 10 height 6
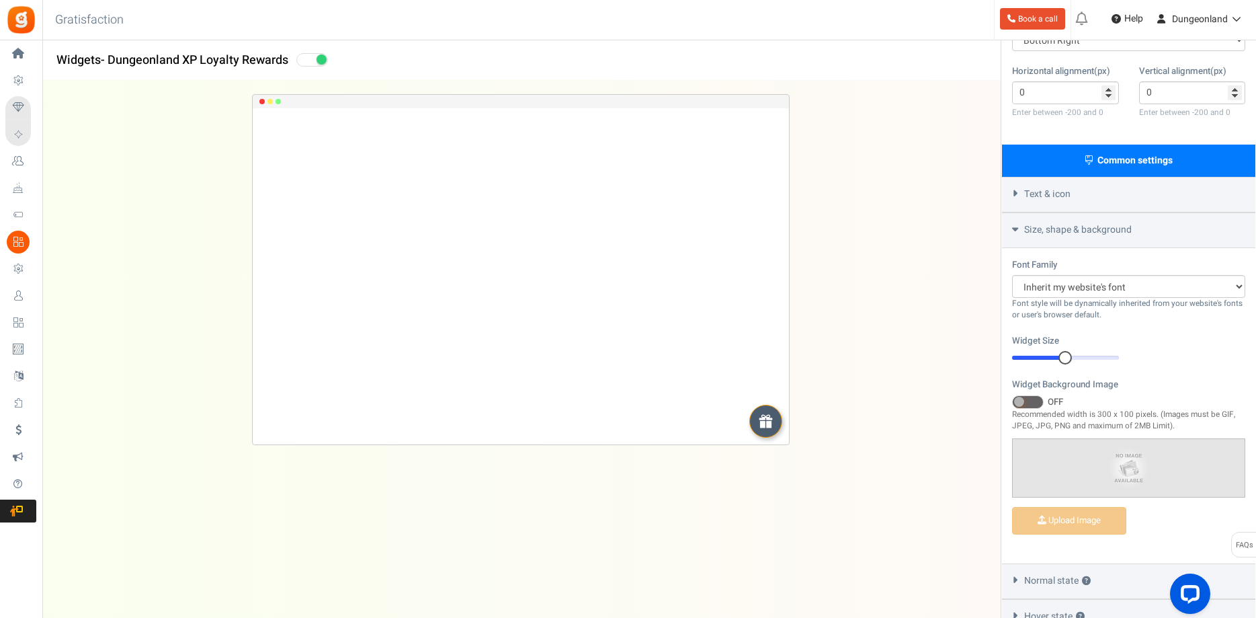
click at [1016, 198] on div "Text & icon" at bounding box center [1128, 195] width 253 height 36
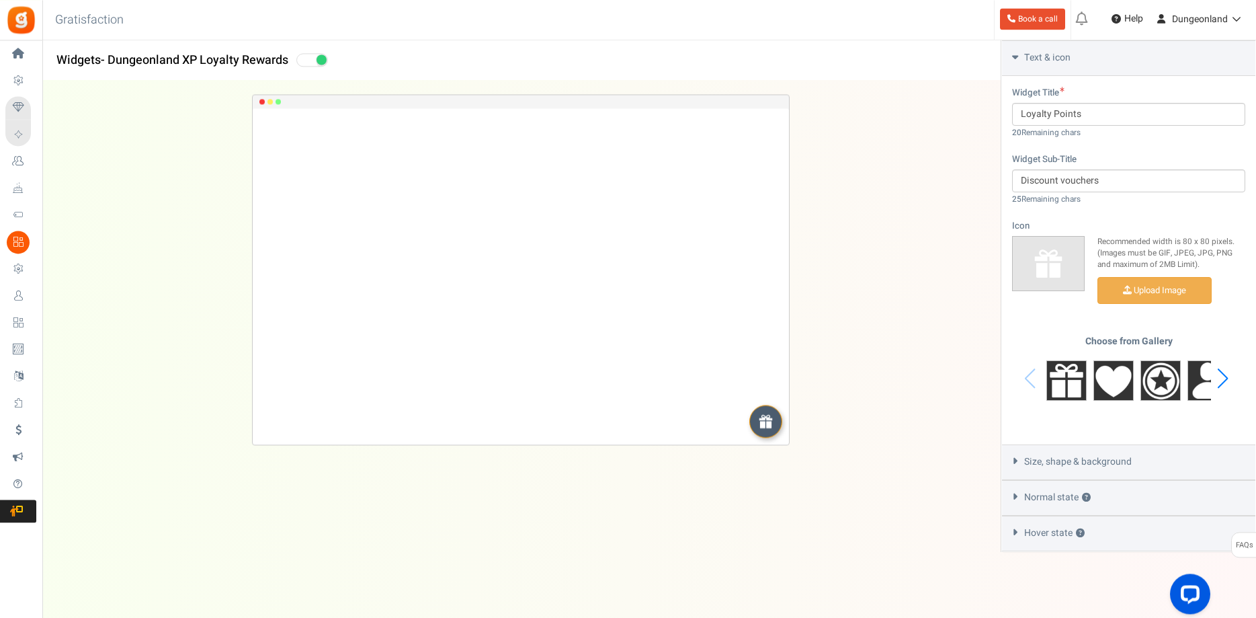
scroll to position [374, 0]
click at [1015, 460] on icon at bounding box center [1015, 460] width 10 height 6
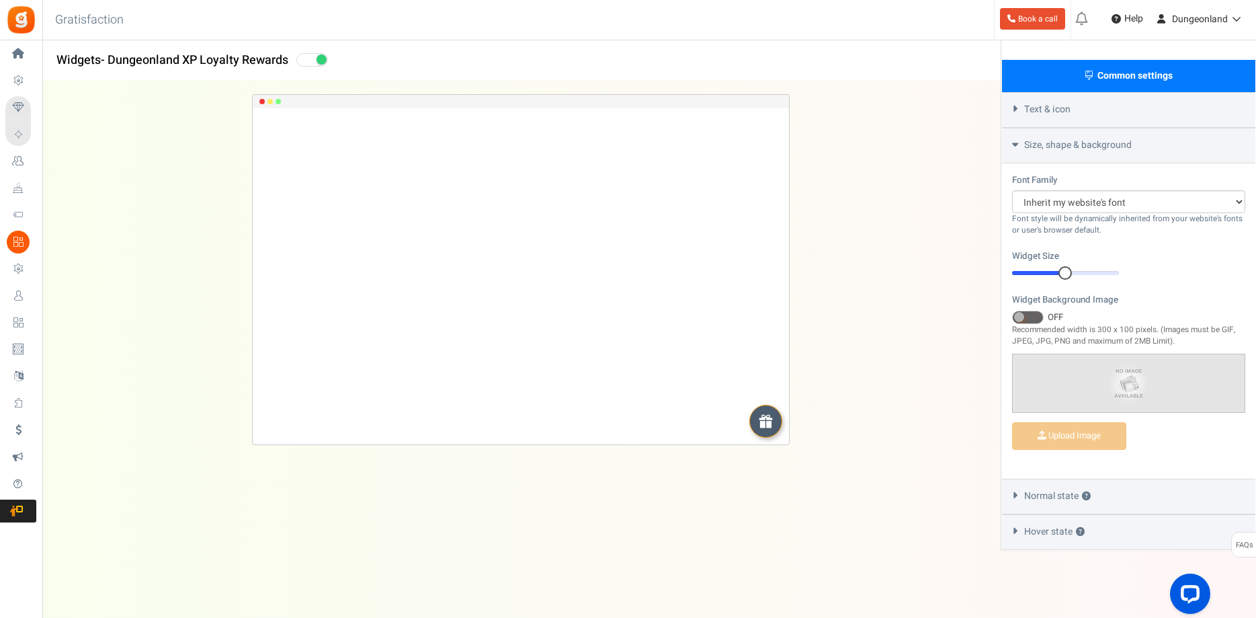
scroll to position [323, 0]
click at [1018, 493] on icon at bounding box center [1015, 495] width 10 height 6
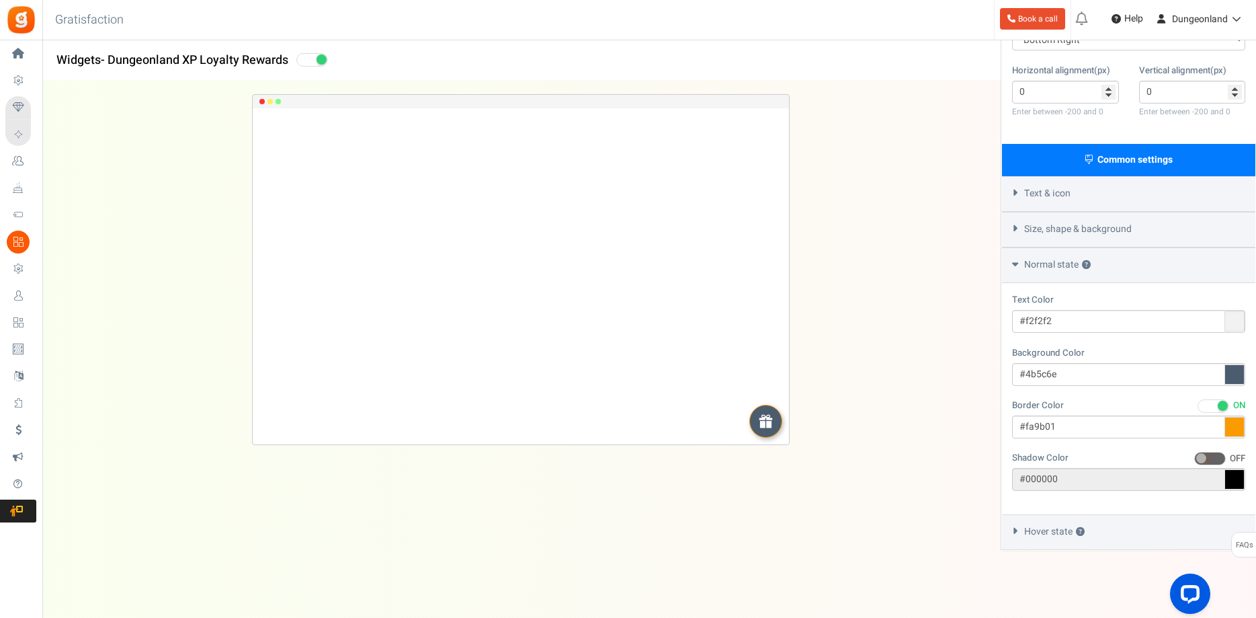
scroll to position [237, 0]
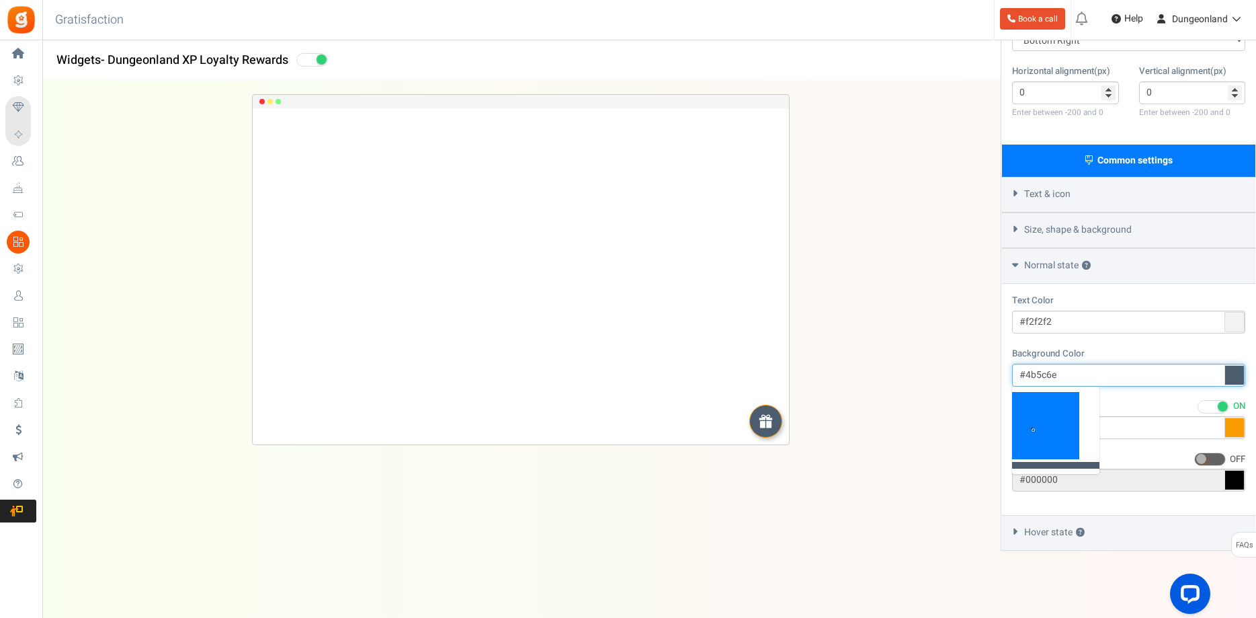
drag, startPoint x: 1069, startPoint y: 372, endPoint x: 1047, endPoint y: 372, distance: 22.2
click at [1047, 372] on input "#4b5c6e" at bounding box center [1128, 375] width 233 height 23
click at [1061, 370] on input "#4b5c6e" at bounding box center [1128, 375] width 233 height 23
drag, startPoint x: 1062, startPoint y: 378, endPoint x: 1028, endPoint y: 378, distance: 34.3
click at [1028, 378] on input "#4b5c6e" at bounding box center [1128, 375] width 233 height 23
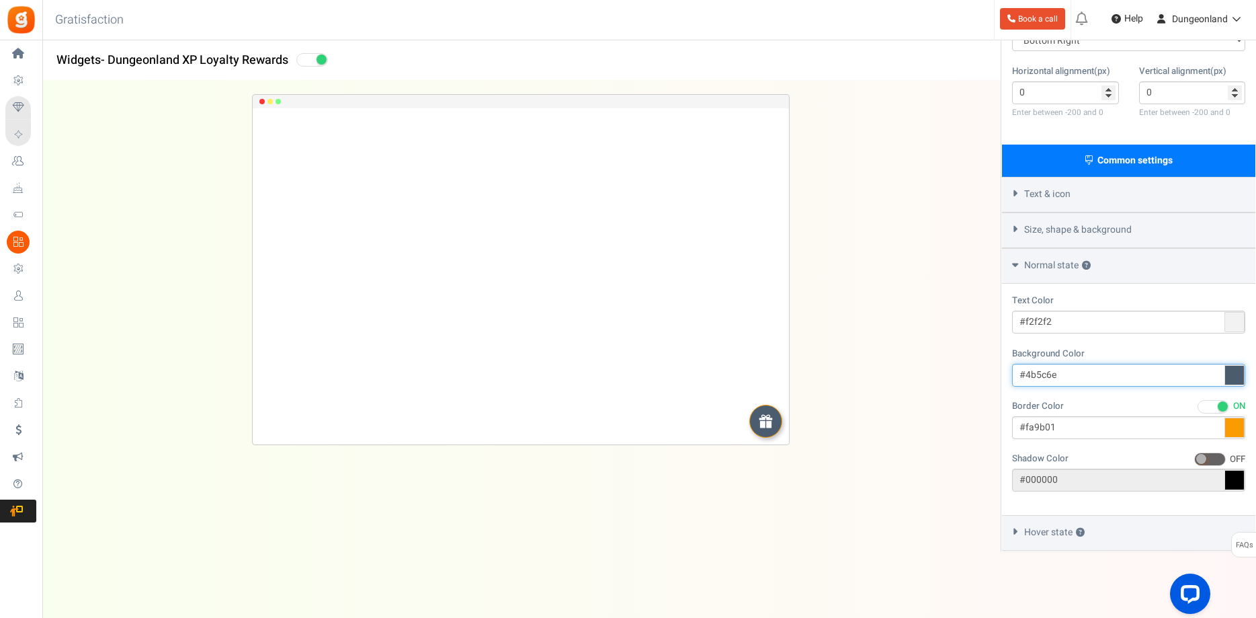
paste input "ee8124"
type input "#ee8124"
click at [1007, 350] on div "Text Color #f2f2f2 Background Color #ee8124 Border Color ON OFF #fa9b01 Shadow …" at bounding box center [1128, 399] width 253 height 231
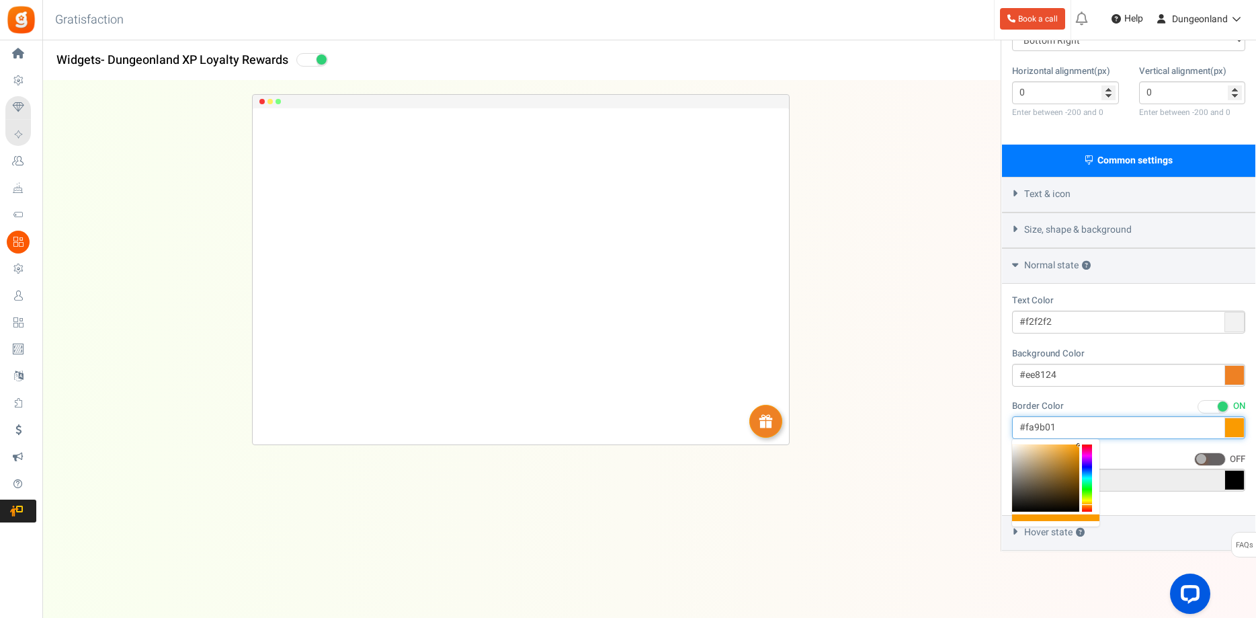
drag, startPoint x: 1061, startPoint y: 422, endPoint x: 1026, endPoint y: 426, distance: 34.5
click at [1026, 426] on input "#fa9b01" at bounding box center [1128, 427] width 233 height 23
paste input "ee8124"
type input "#ee8124"
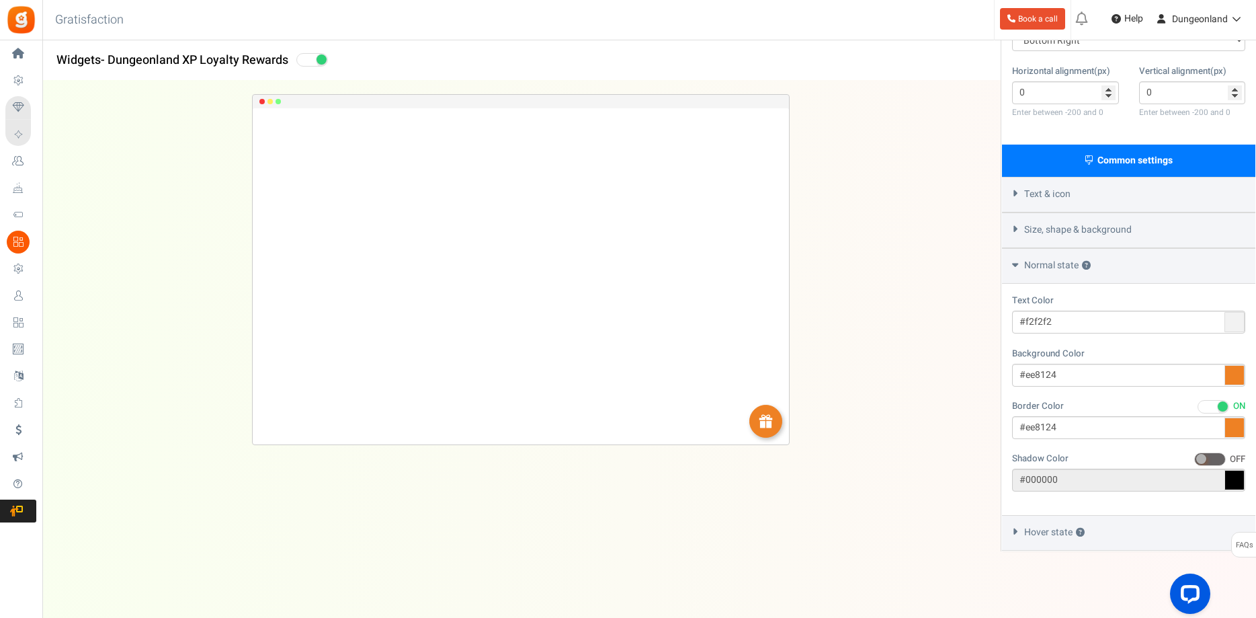
click at [1003, 357] on div "Text Color #f2f2f2 Background Color #ee8124 Border Color ON OFF #ee8124 Shadow …" at bounding box center [1128, 399] width 253 height 231
click at [1022, 532] on div "Hover state ?" at bounding box center [1128, 533] width 253 height 36
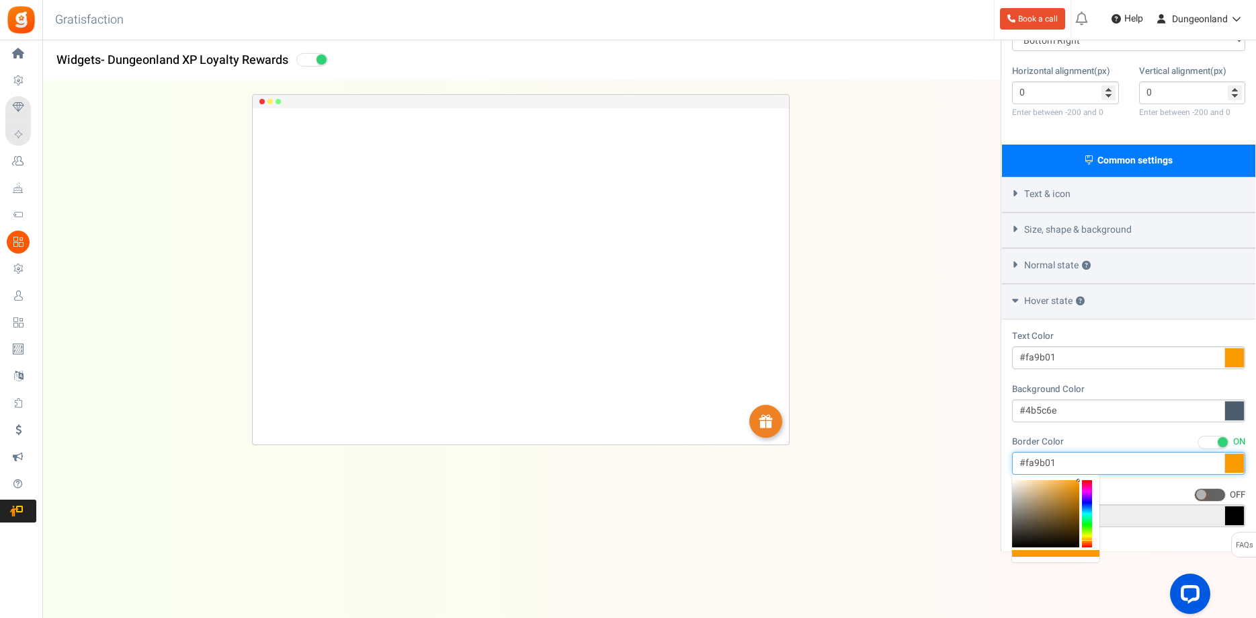
drag, startPoint x: 1072, startPoint y: 463, endPoint x: 1027, endPoint y: 462, distance: 45.0
click at [1027, 462] on input "#fa9b01" at bounding box center [1128, 463] width 233 height 23
paste input "ee8124"
type input "#ee8124"
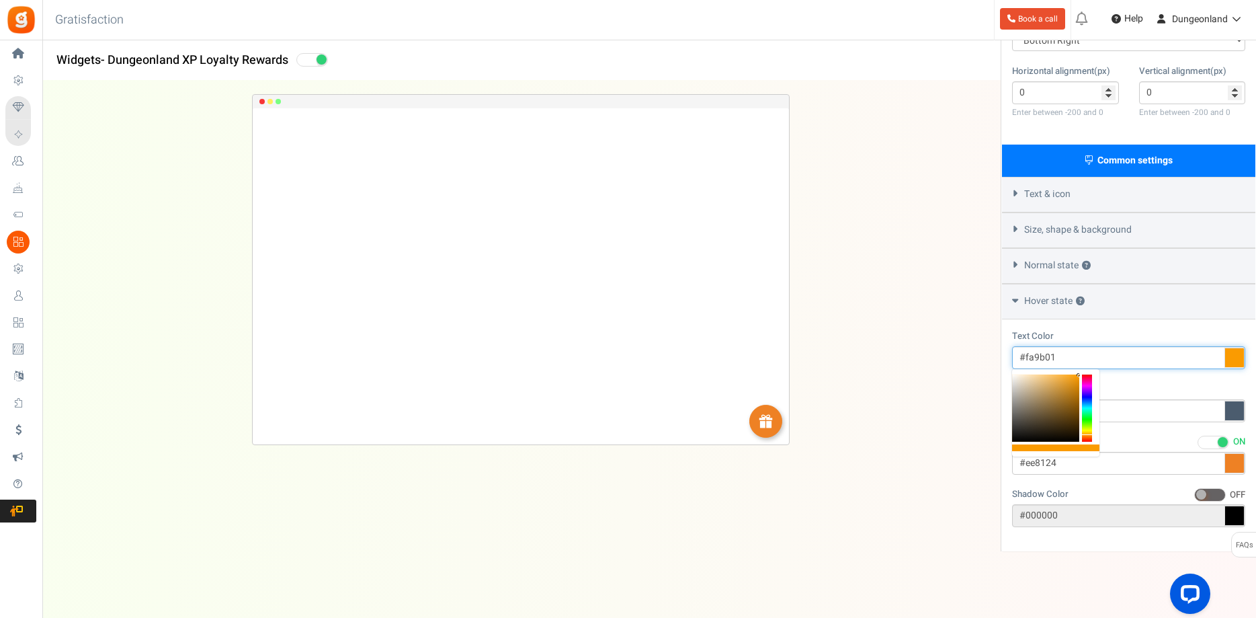
drag, startPoint x: 1070, startPoint y: 356, endPoint x: 1026, endPoint y: 359, distance: 44.4
click at [1026, 359] on input "#fa9b01" at bounding box center [1128, 357] width 233 height 23
paste input "ee8124"
type input "#ee8124"
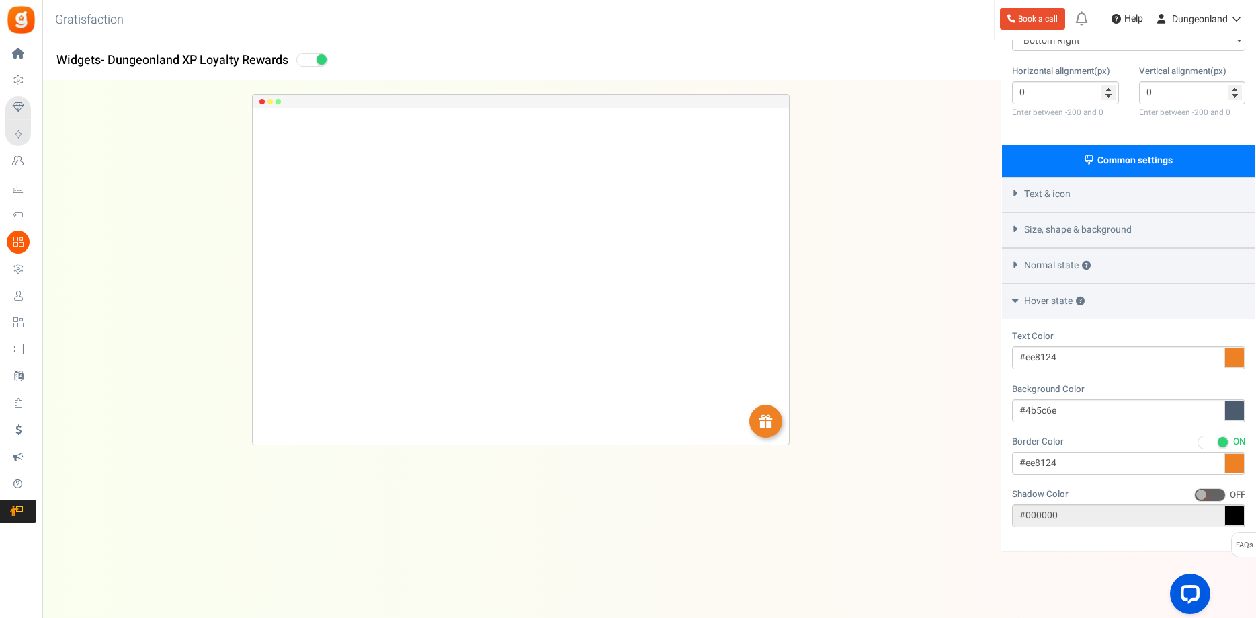
click at [1111, 327] on div "Text Color #ee8124 Background Color #4b5c6e Border Color ON OFF #ee8124 Shadow …" at bounding box center [1128, 434] width 253 height 231
click at [1016, 260] on div "Normal state ?" at bounding box center [1128, 266] width 253 height 36
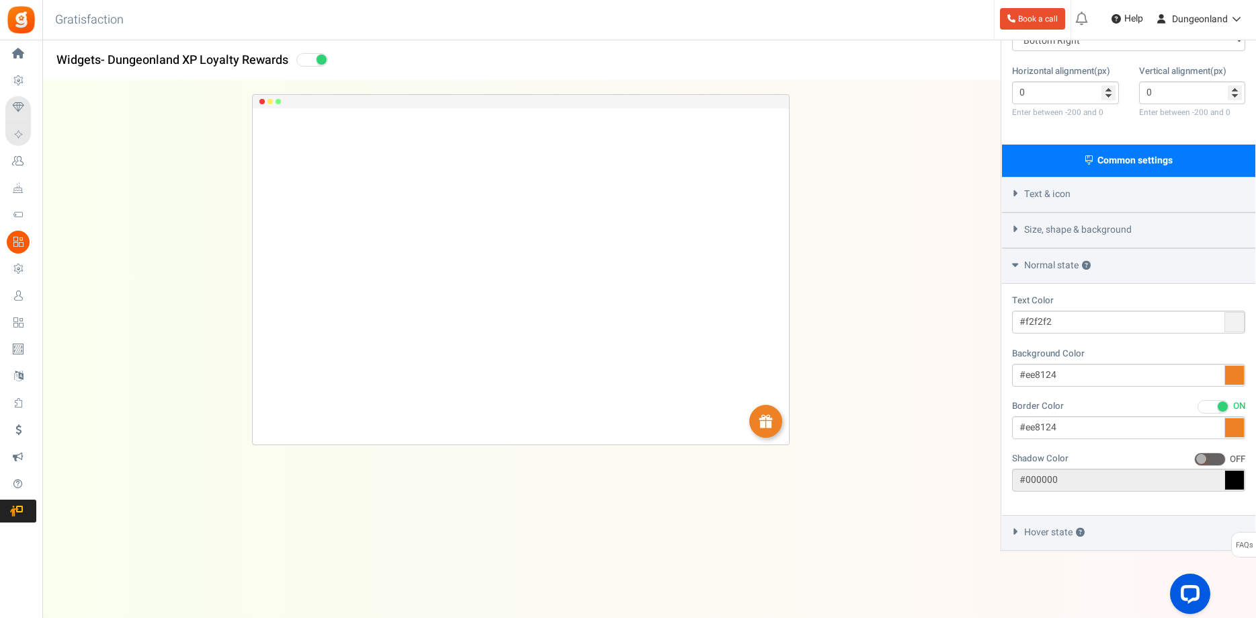
click at [1015, 233] on div "Size, shape & background" at bounding box center [1128, 230] width 253 height 36
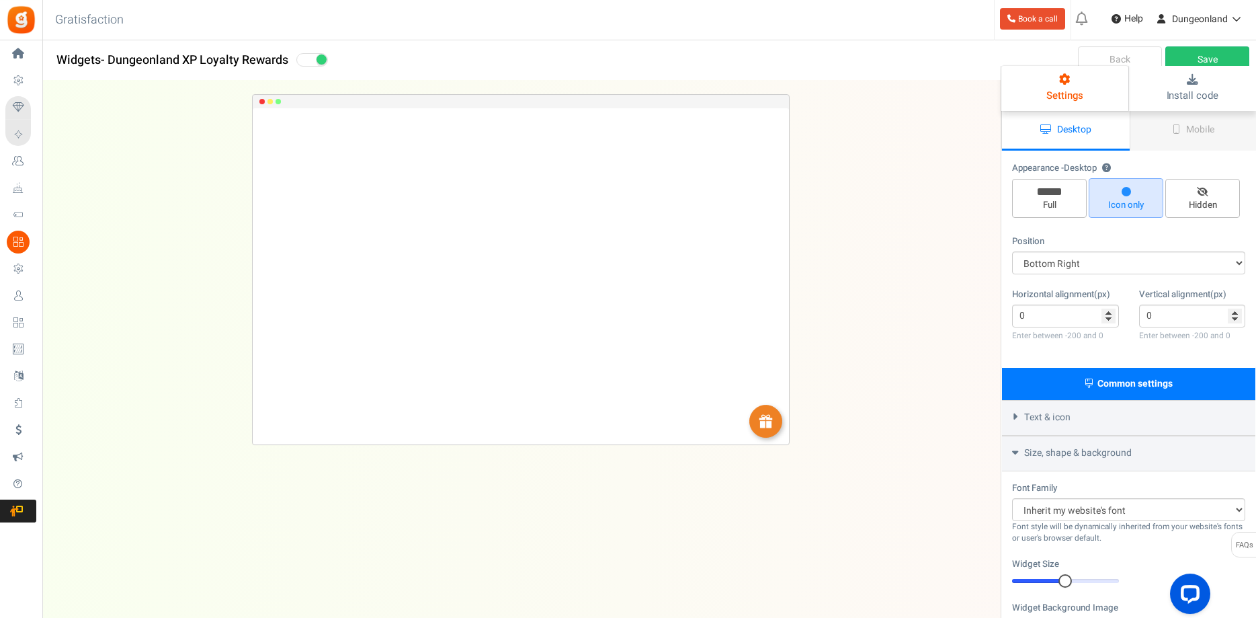
scroll to position [0, 0]
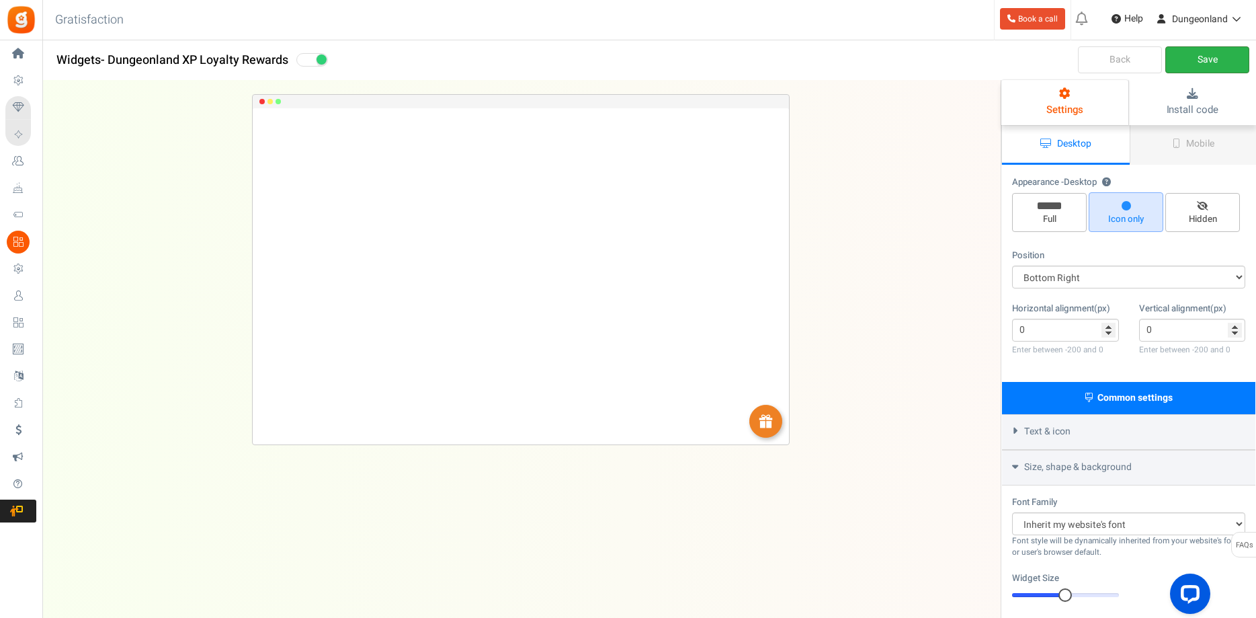
click at [1207, 60] on link "Save" at bounding box center [1208, 59] width 84 height 27
click at [1022, 438] on div "Text & icon" at bounding box center [1128, 432] width 253 height 36
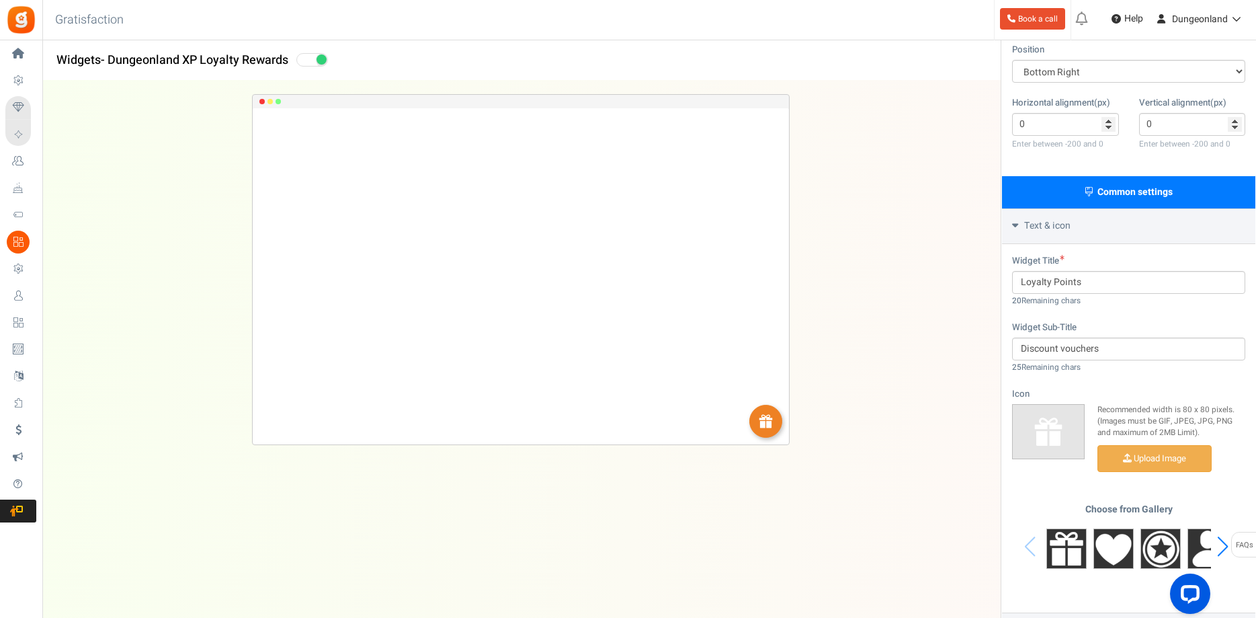
scroll to position [374, 0]
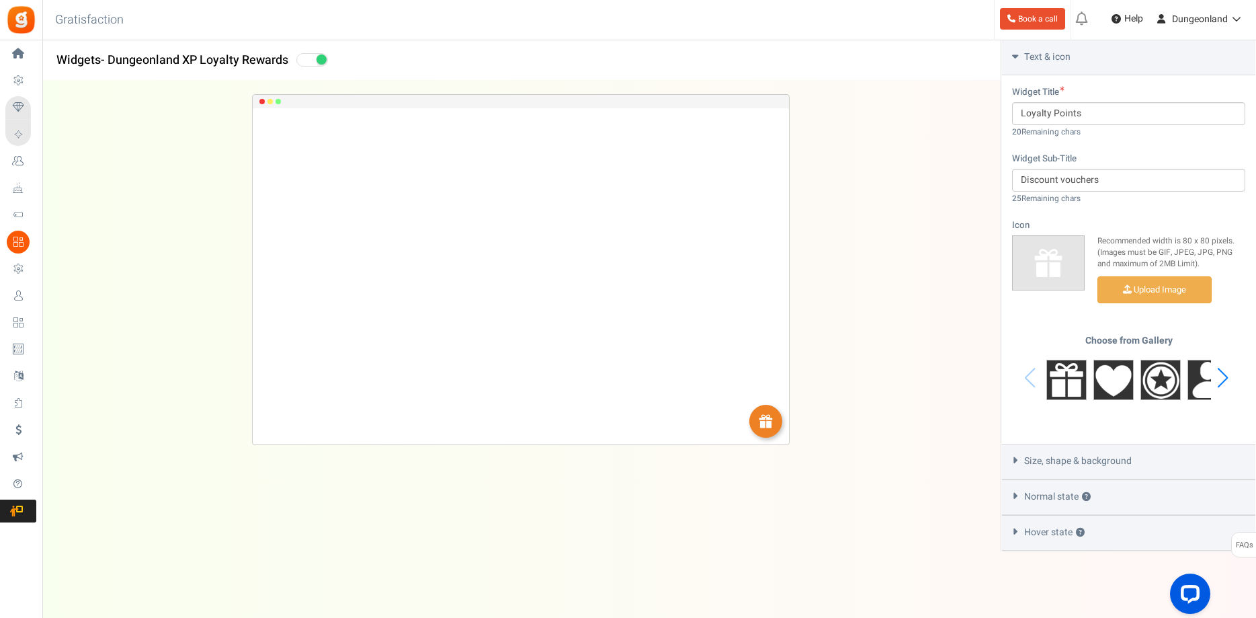
click at [1018, 460] on icon at bounding box center [1015, 460] width 10 height 6
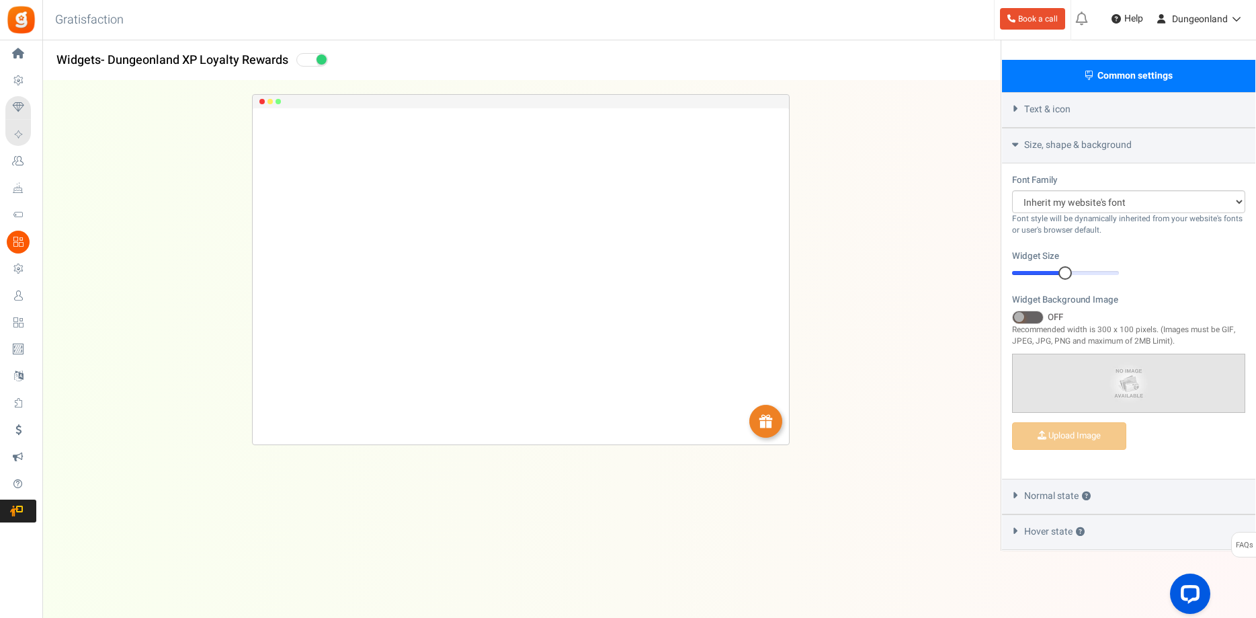
scroll to position [323, 0]
click at [1073, 272] on div at bounding box center [1073, 272] width 13 height 13
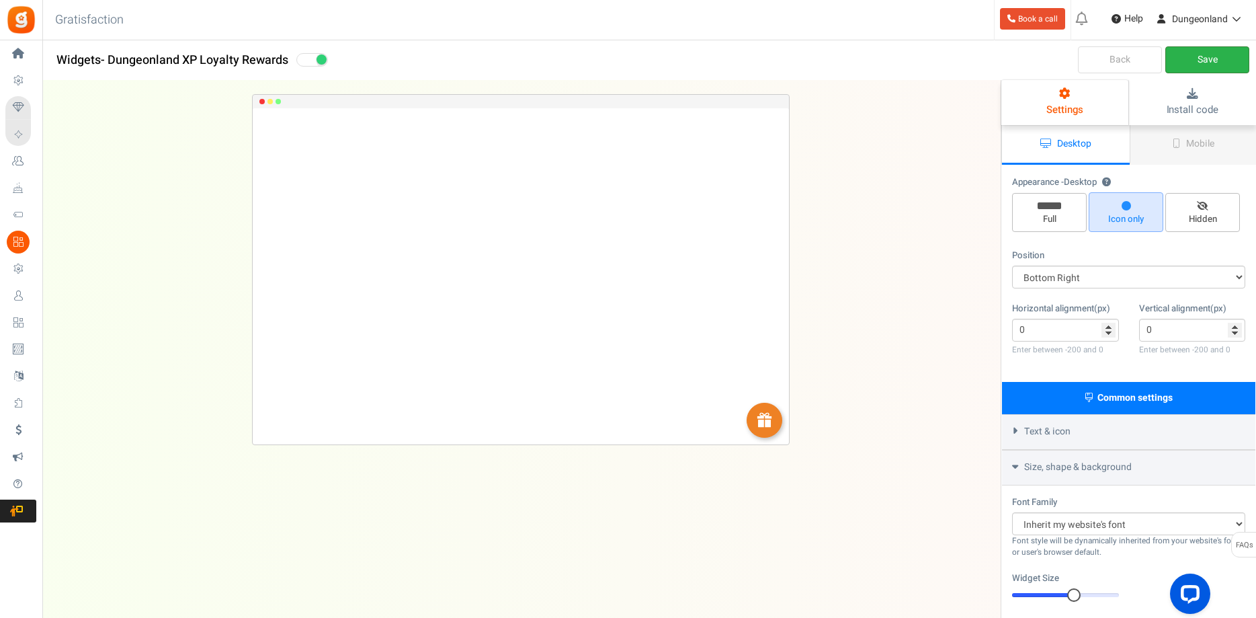
click at [1199, 64] on link "Save" at bounding box center [1208, 59] width 84 height 27
click at [1194, 143] on span "Mobile" at bounding box center [1200, 143] width 28 height 14
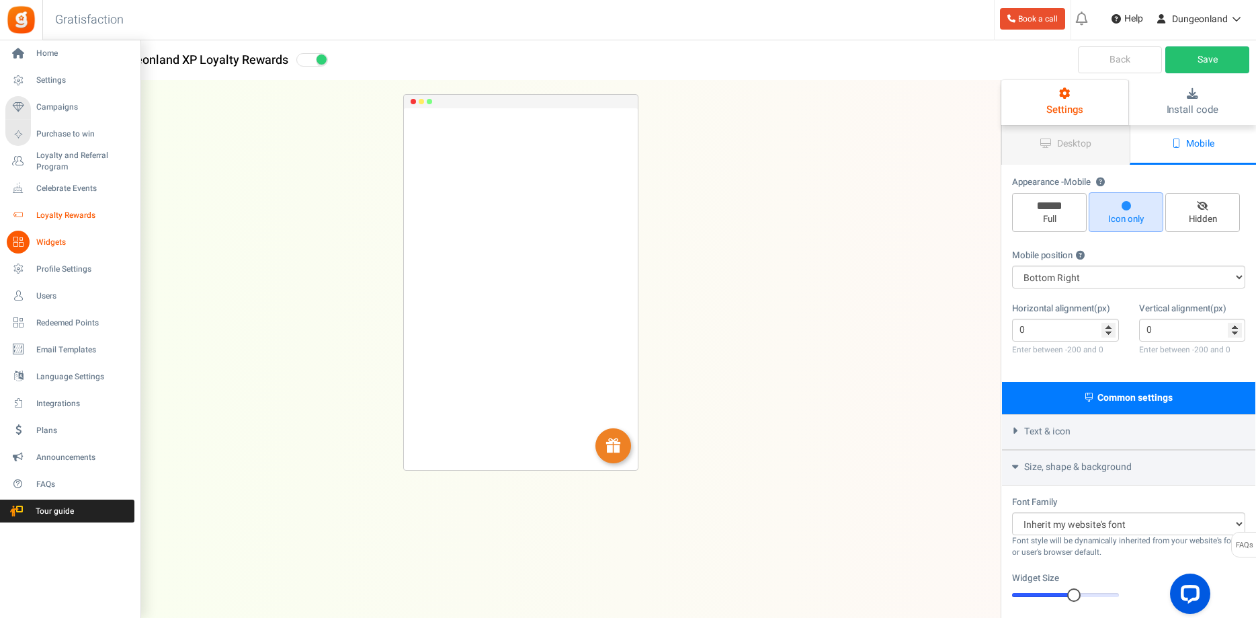
click at [66, 210] on span "Loyalty Rewards" at bounding box center [83, 215] width 94 height 11
